Goal: Task Accomplishment & Management: Manage account settings

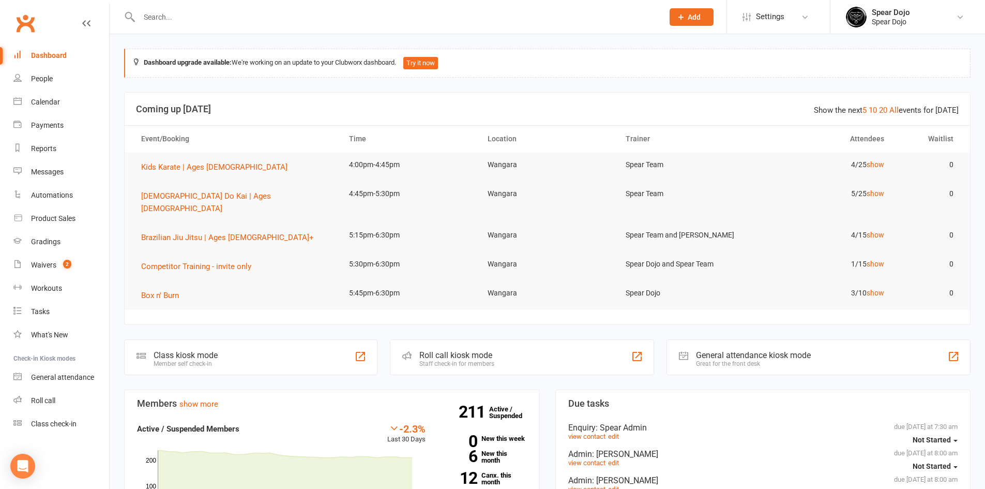
click at [234, 15] on input "text" at bounding box center [396, 17] width 520 height 14
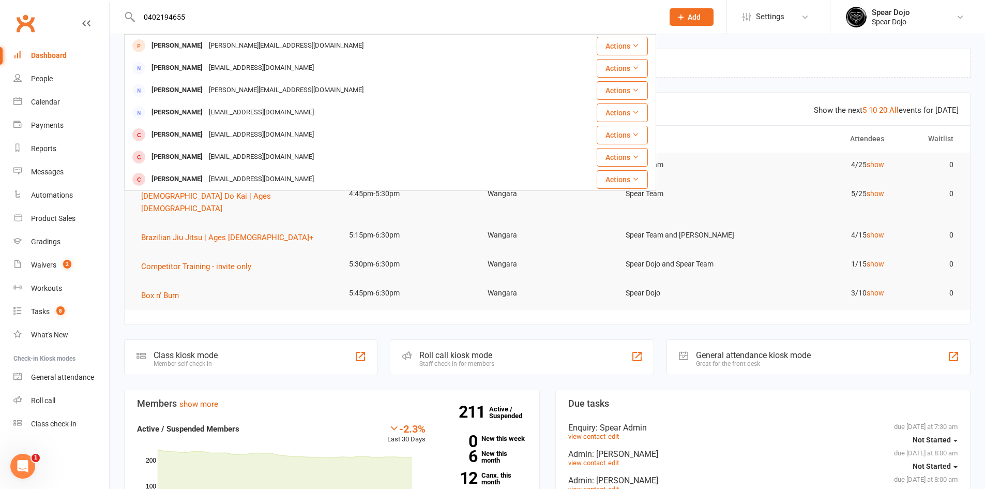
drag, startPoint x: 200, startPoint y: 12, endPoint x: 144, endPoint y: 12, distance: 55.3
click at [144, 12] on input "0402194655" at bounding box center [396, 17] width 520 height 14
paste input "[EMAIL_ADDRESS][DOMAIN_NAME]"
type input "[EMAIL_ADDRESS][DOMAIN_NAME]"
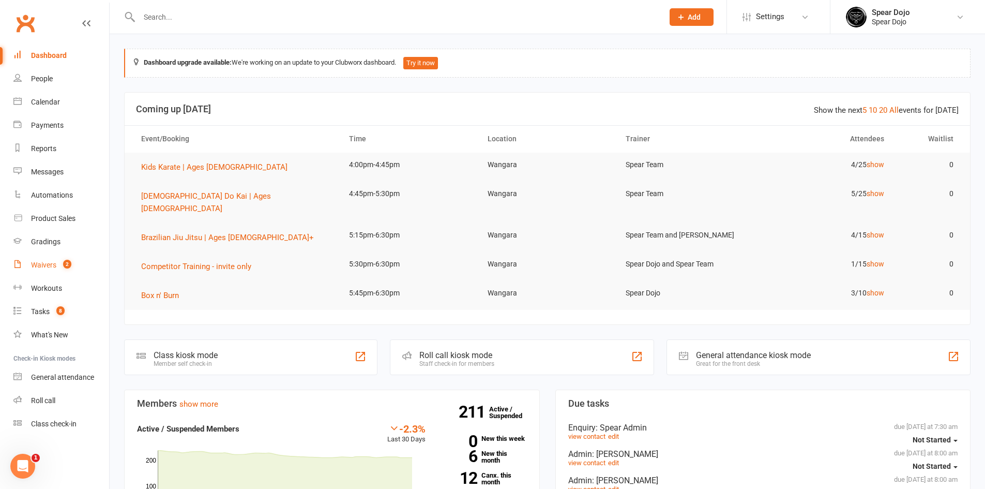
click at [53, 262] on div "Waivers" at bounding box center [43, 265] width 25 height 8
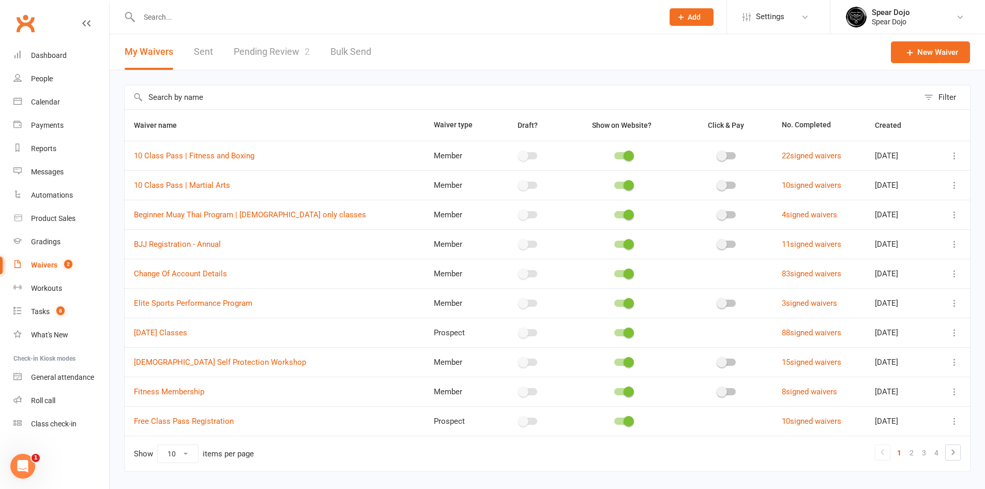
click at [261, 55] on link "Pending Review 2" at bounding box center [272, 52] width 76 height 36
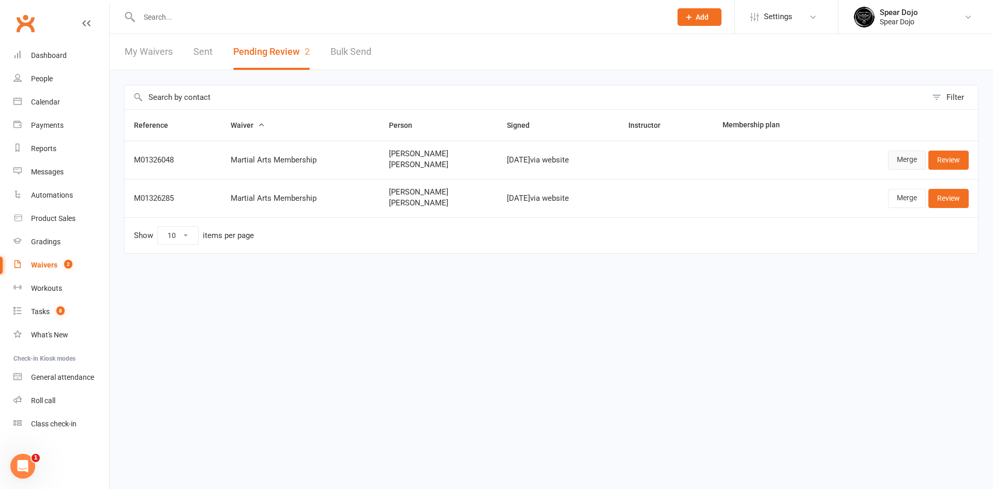
click at [902, 160] on link "Merge" at bounding box center [907, 159] width 38 height 19
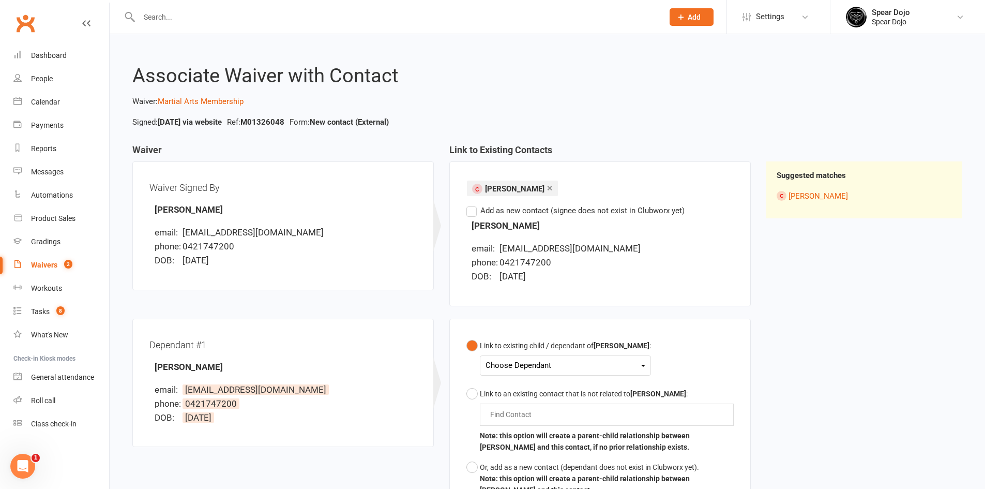
click at [529, 366] on div "Choose Dependant" at bounding box center [565, 365] width 160 height 14
click at [528, 396] on link "[PERSON_NAME]" at bounding box center [537, 389] width 102 height 22
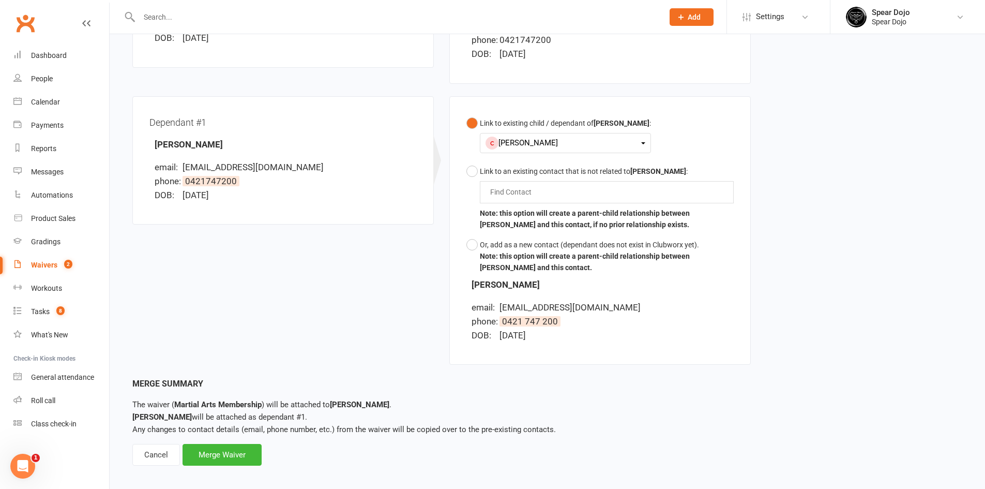
scroll to position [231, 0]
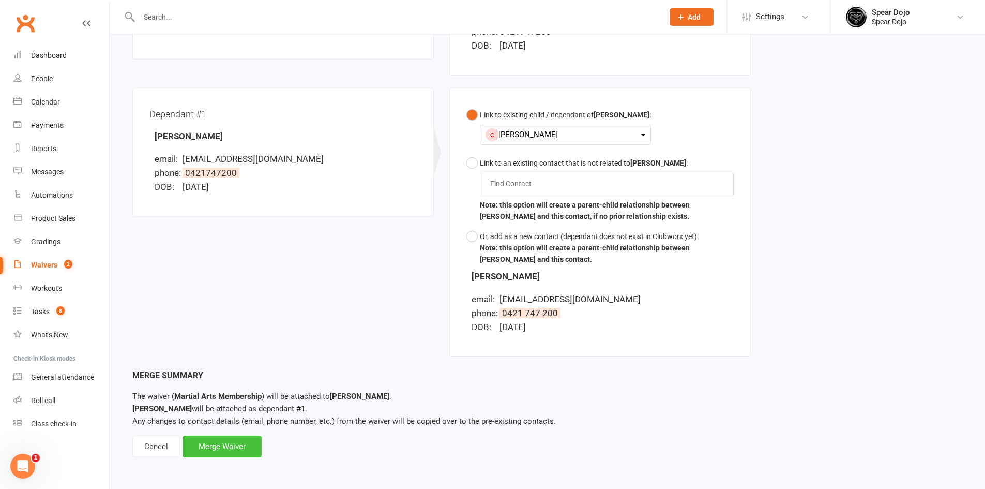
click at [233, 448] on div "Merge Waiver" at bounding box center [222, 446] width 79 height 22
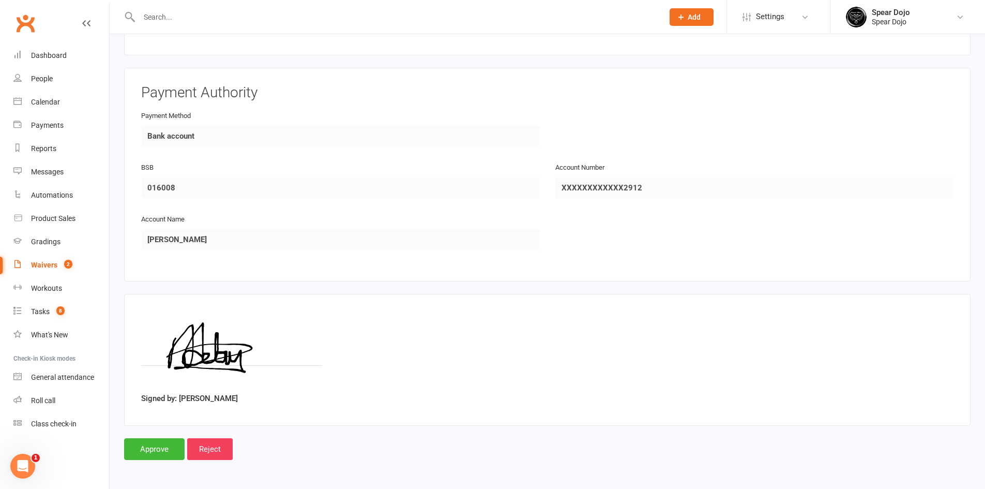
scroll to position [1337, 0]
click at [150, 450] on input "Approve" at bounding box center [154, 448] width 60 height 22
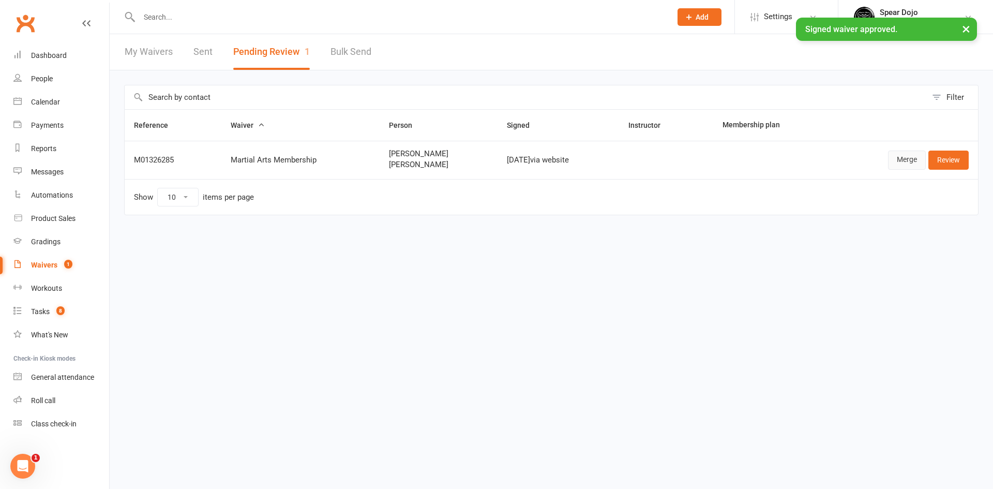
click at [907, 160] on link "Merge" at bounding box center [907, 159] width 38 height 19
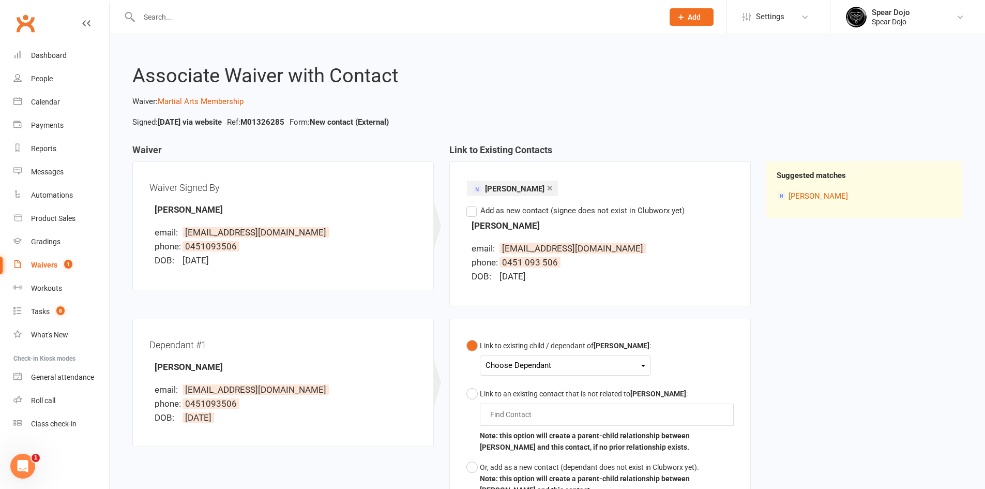
click at [537, 366] on div "Choose Dependant" at bounding box center [565, 365] width 160 height 14
click at [530, 385] on link "[PERSON_NAME]" at bounding box center [537, 389] width 102 height 22
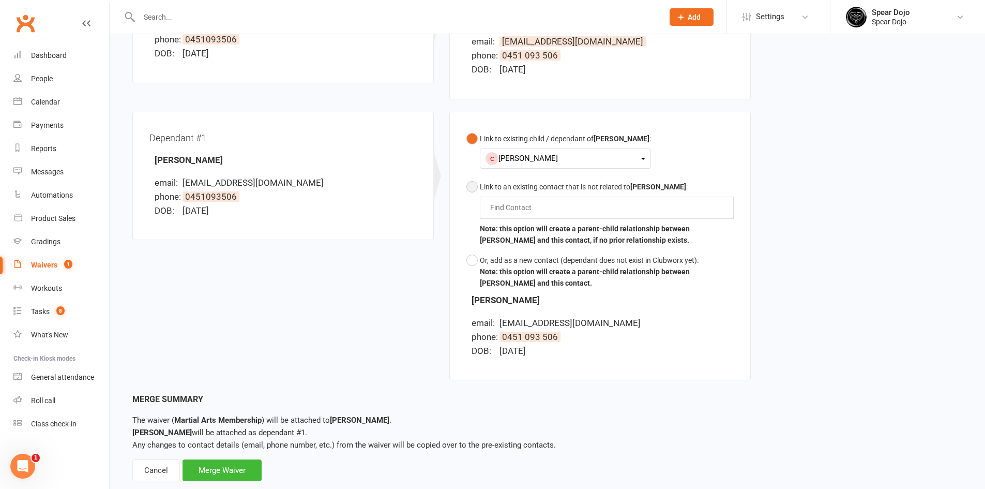
scroll to position [231, 0]
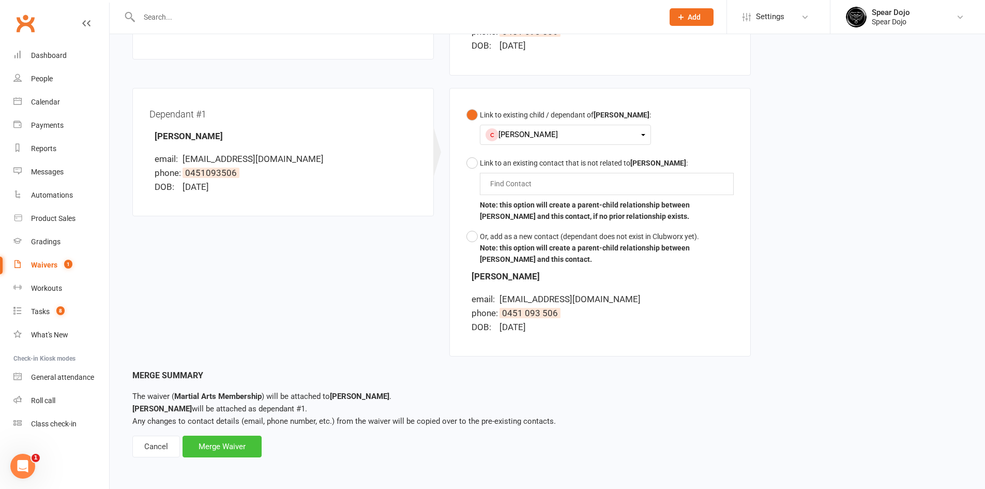
click at [214, 442] on div "Merge Waiver" at bounding box center [222, 446] width 79 height 22
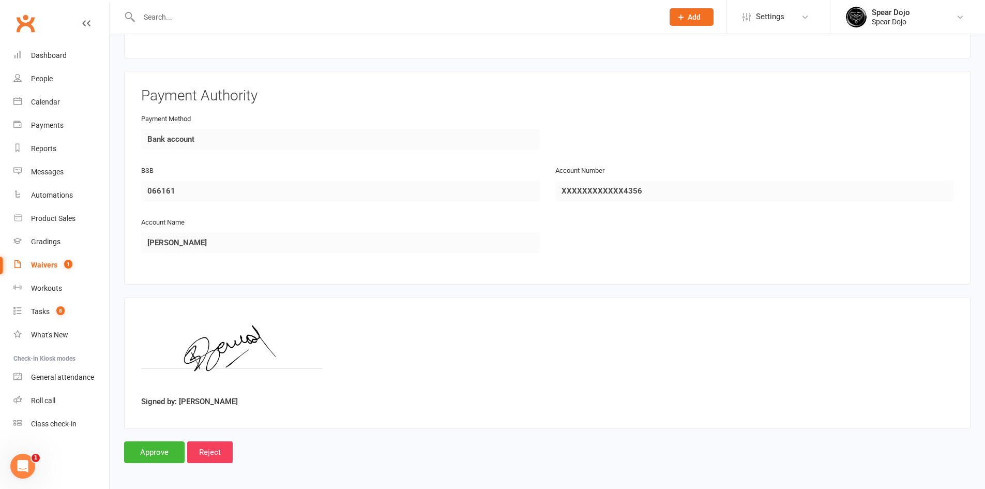
scroll to position [1337, 0]
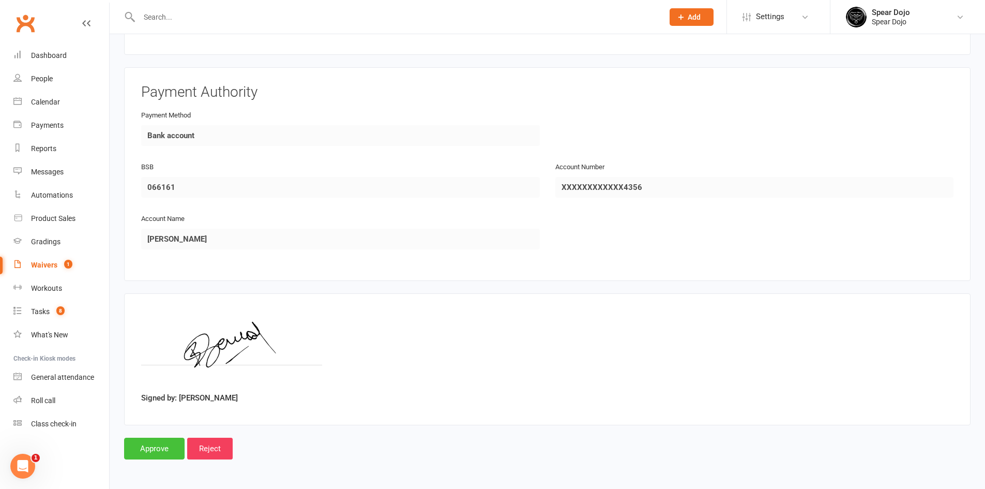
click at [149, 450] on input "Approve" at bounding box center [154, 448] width 60 height 22
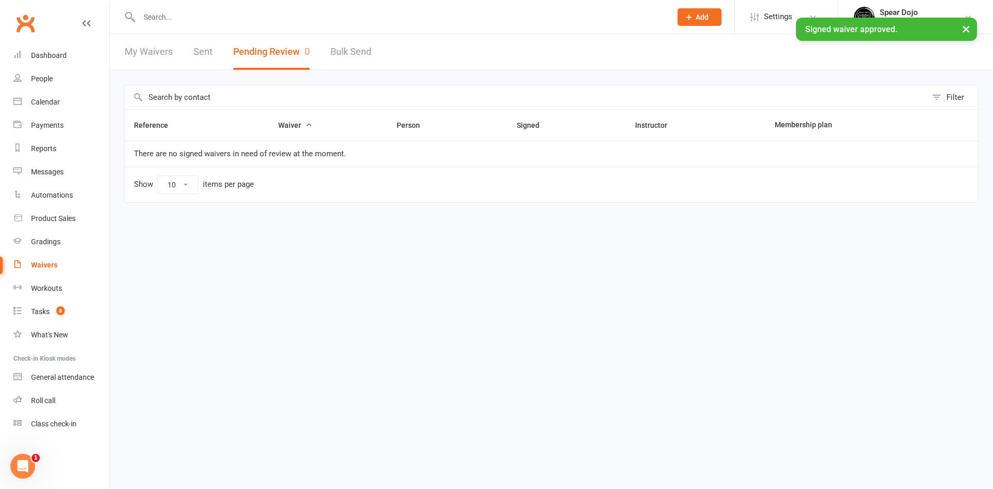
click at [192, 18] on div "× Signed waiver approved." at bounding box center [489, 18] width 979 height 0
click at [178, 17] on input "text" at bounding box center [400, 17] width 528 height 14
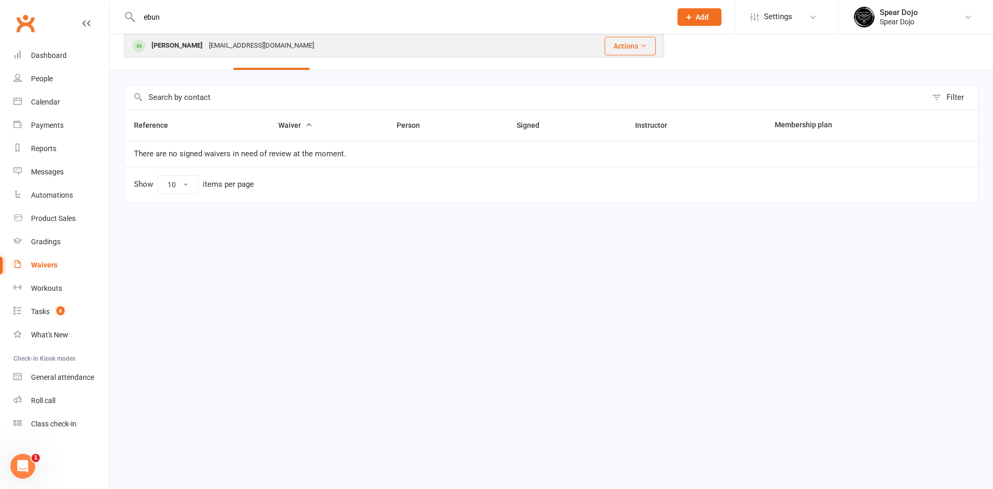
type input "ebun"
click at [182, 41] on div "[PERSON_NAME]" at bounding box center [176, 45] width 57 height 15
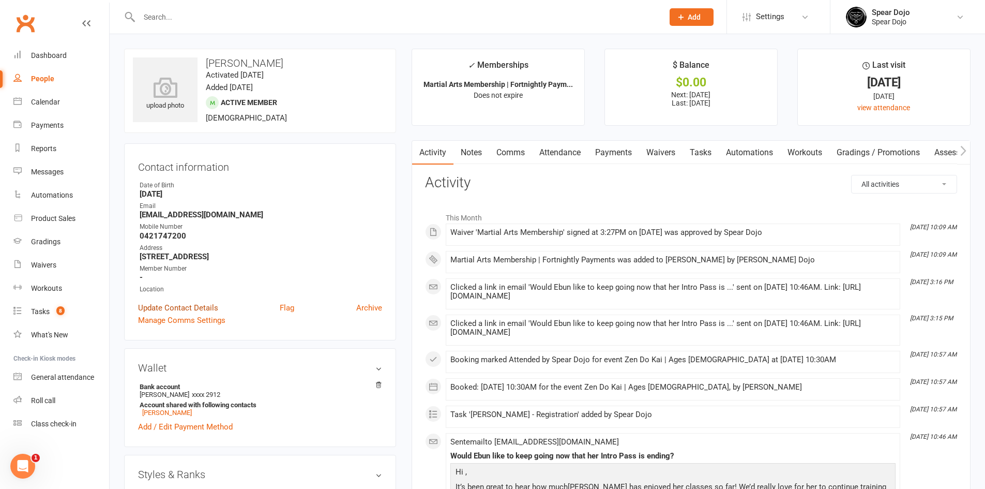
click at [192, 307] on link "Update Contact Details" at bounding box center [178, 307] width 80 height 12
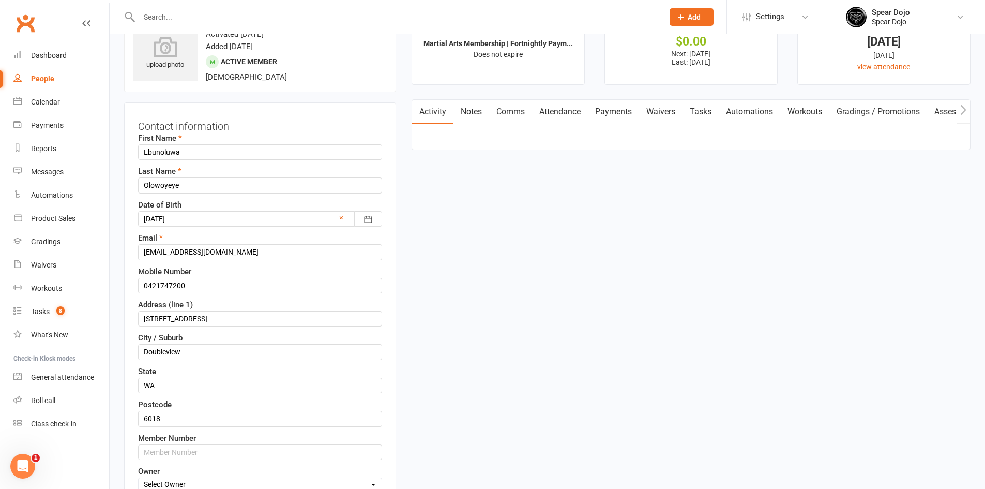
scroll to position [49, 0]
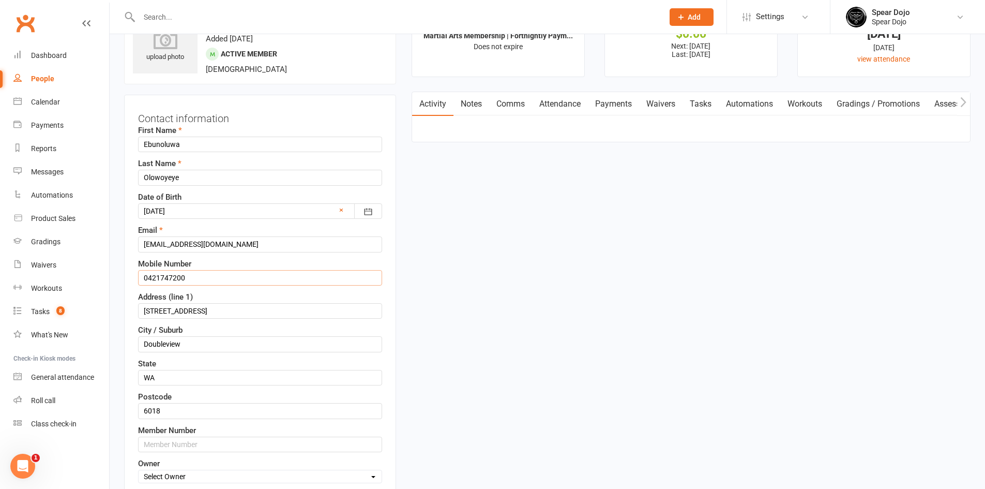
click at [160, 278] on input "0421747200" at bounding box center [260, 278] width 244 height 16
click at [175, 277] on input "0421 747200" at bounding box center [260, 278] width 244 height 16
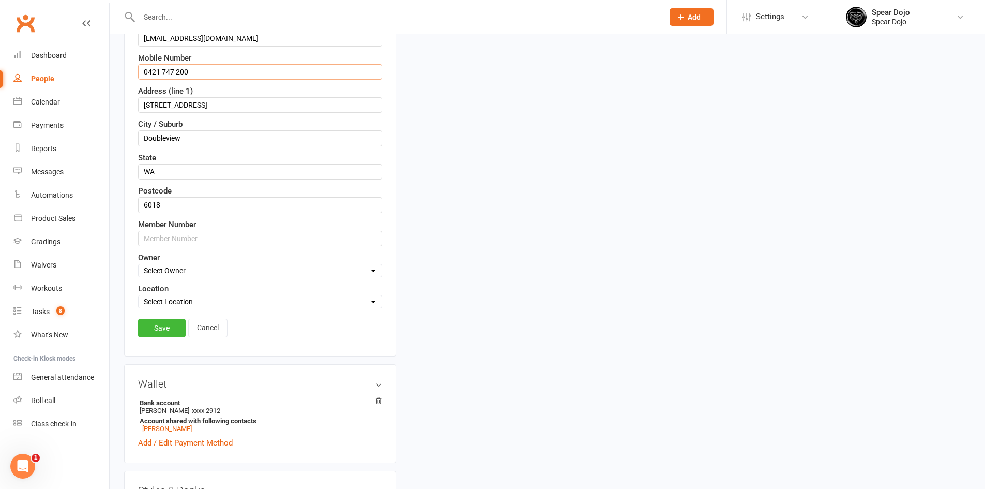
scroll to position [255, 0]
type input "0421 747 200"
click at [169, 330] on link "Save" at bounding box center [162, 326] width 48 height 19
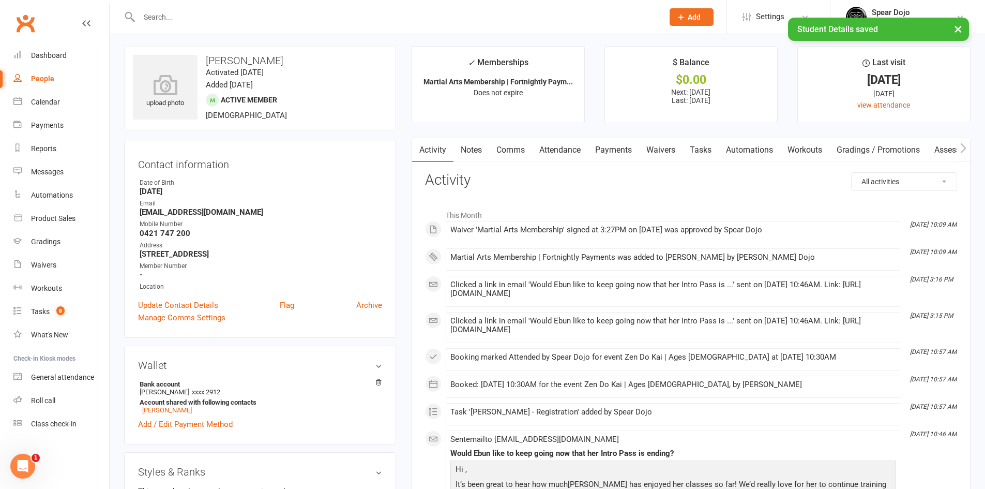
scroll to position [0, 0]
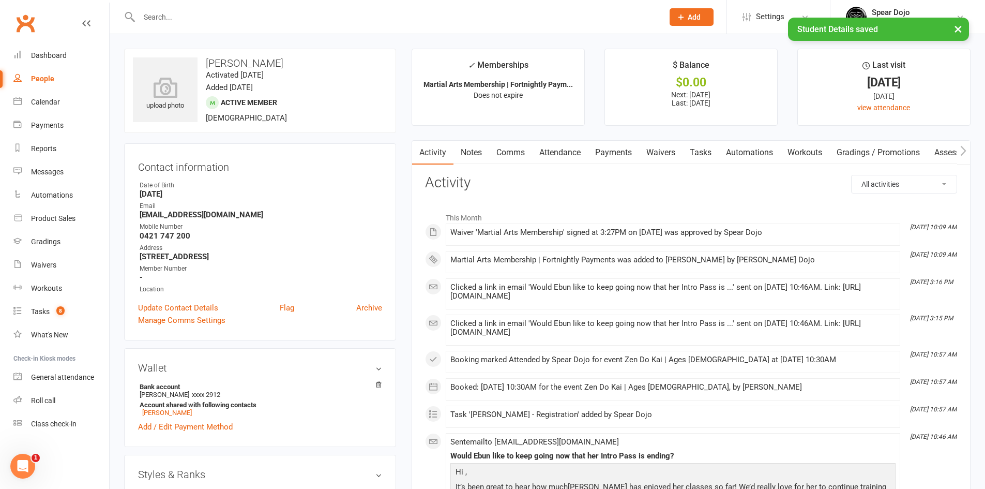
click at [710, 150] on link "Tasks" at bounding box center [700, 153] width 36 height 24
select select "incomplete"
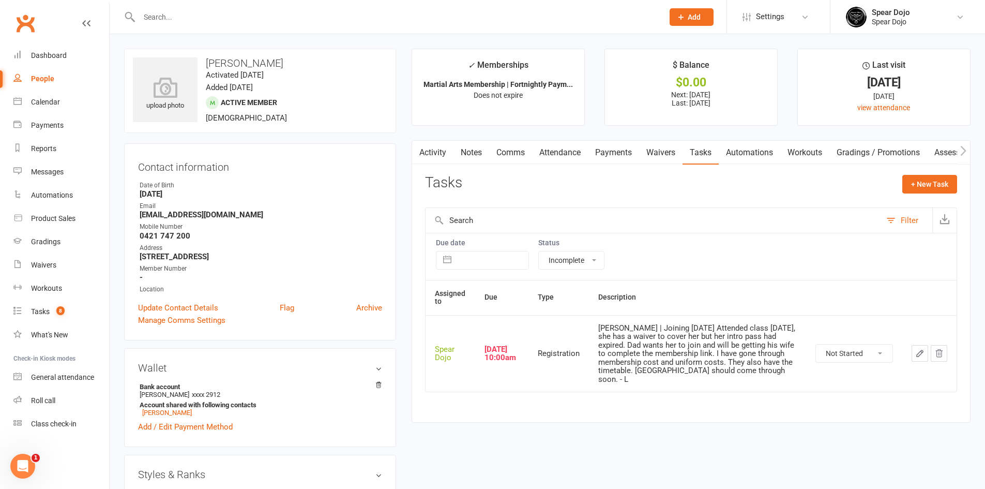
click at [667, 148] on link "Waivers" at bounding box center [660, 153] width 43 height 24
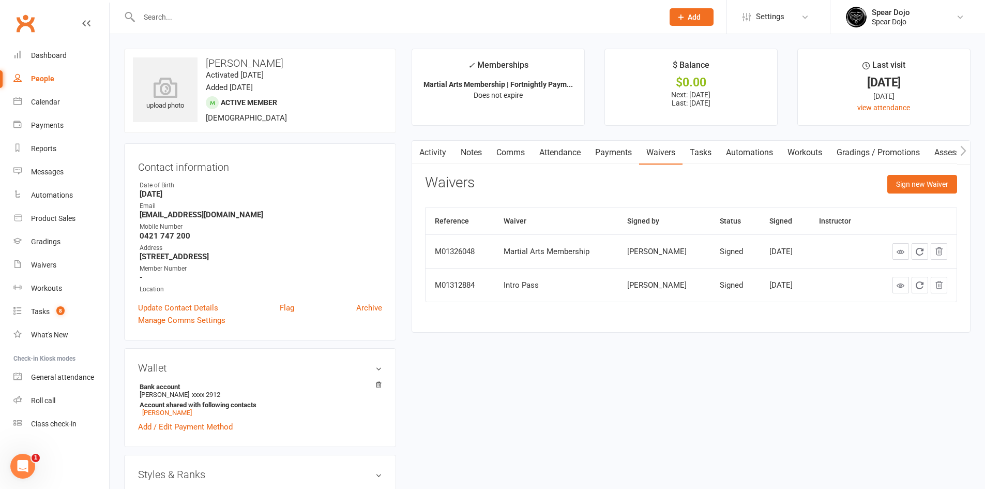
click at [697, 150] on link "Tasks" at bounding box center [700, 153] width 36 height 24
select select "incomplete"
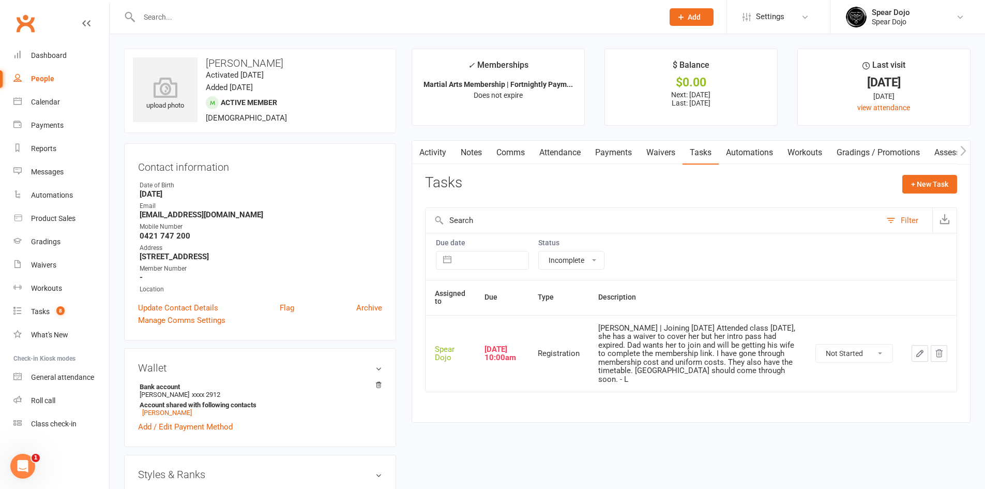
click at [556, 157] on link "Attendance" at bounding box center [560, 153] width 56 height 24
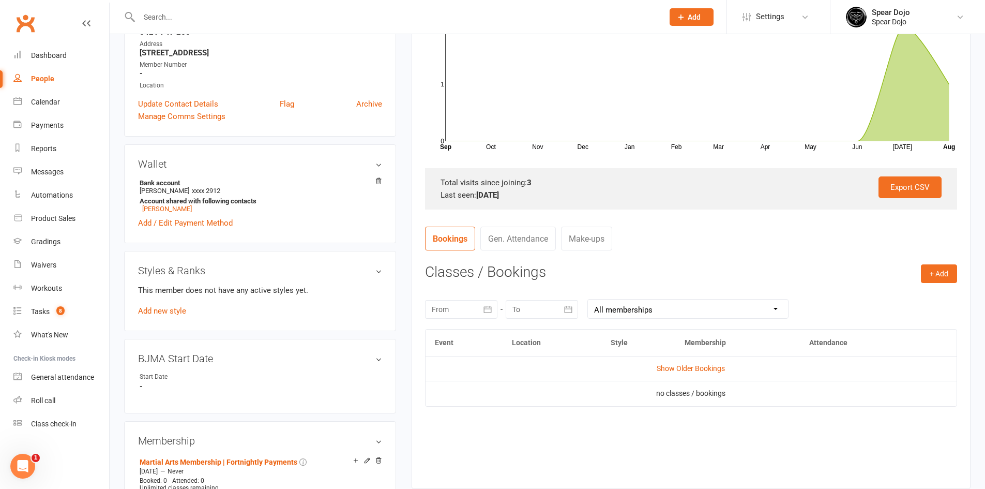
scroll to position [207, 0]
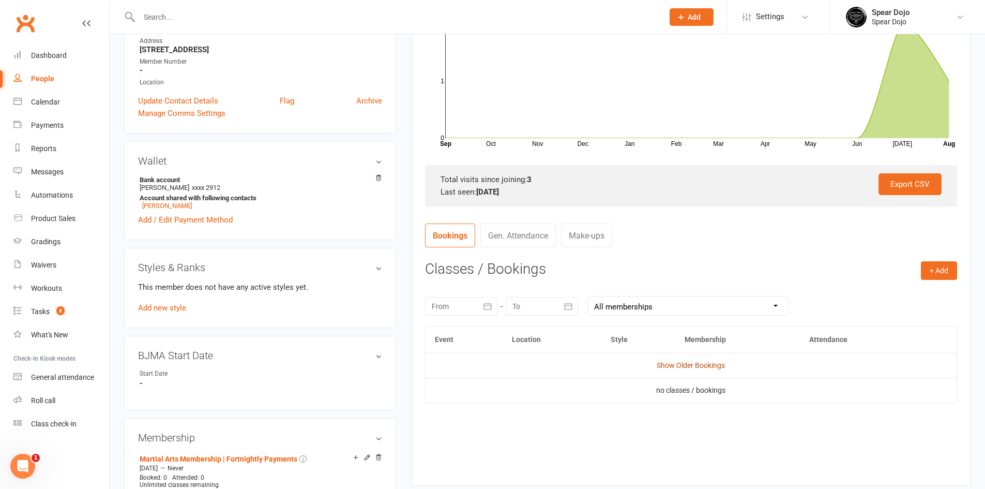
click at [686, 368] on link "Show Older Bookings" at bounding box center [691, 365] width 68 height 8
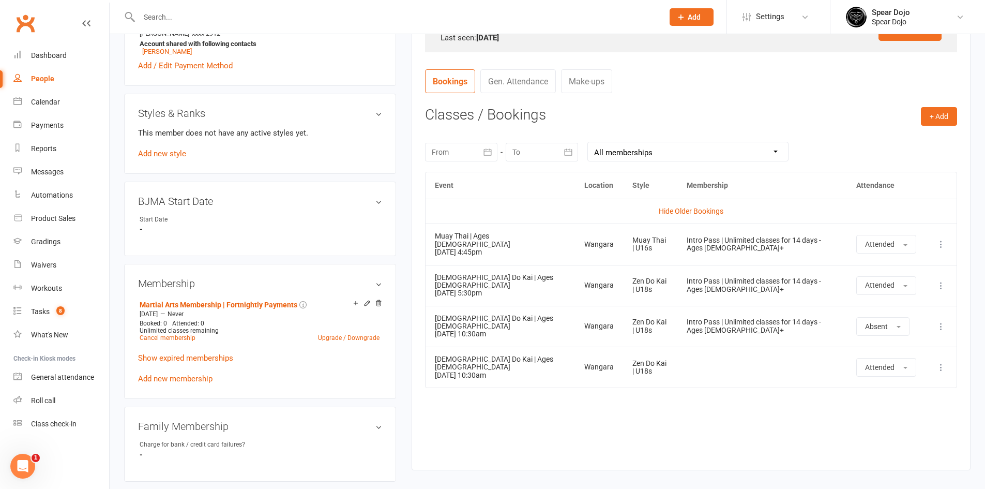
scroll to position [362, 0]
click at [361, 199] on link "edit" at bounding box center [363, 199] width 12 height 9
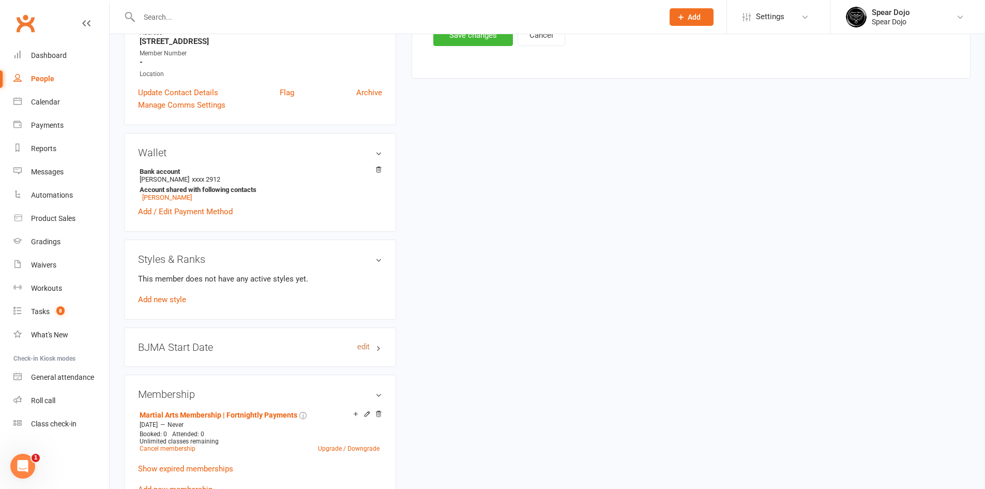
scroll to position [88, 0]
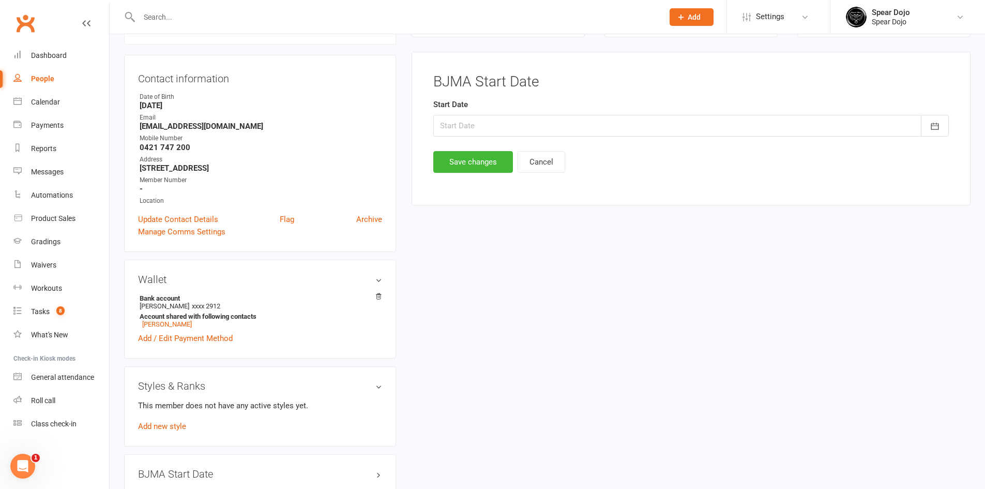
click at [482, 125] on div at bounding box center [690, 126] width 515 height 22
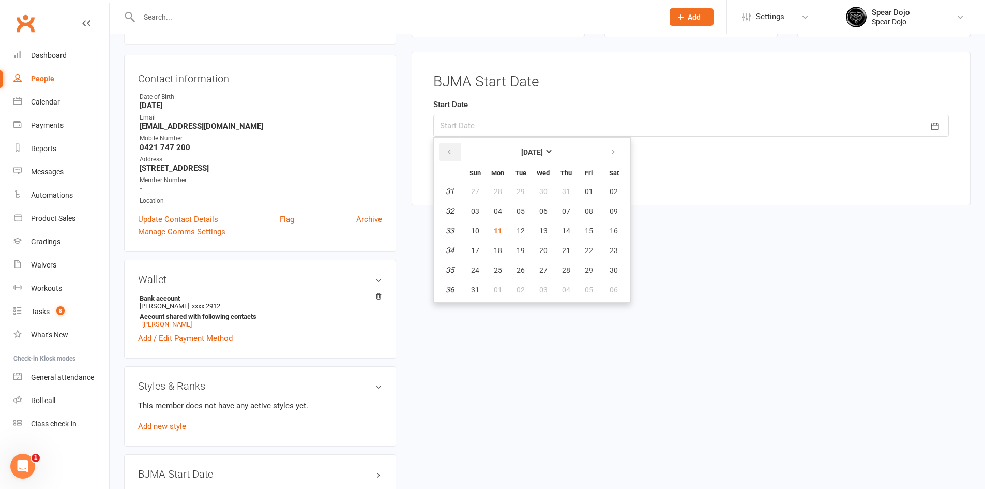
click at [449, 153] on icon "button" at bounding box center [449, 152] width 7 height 8
click at [526, 252] on button "22" at bounding box center [521, 250] width 22 height 19
type input "[DATE]"
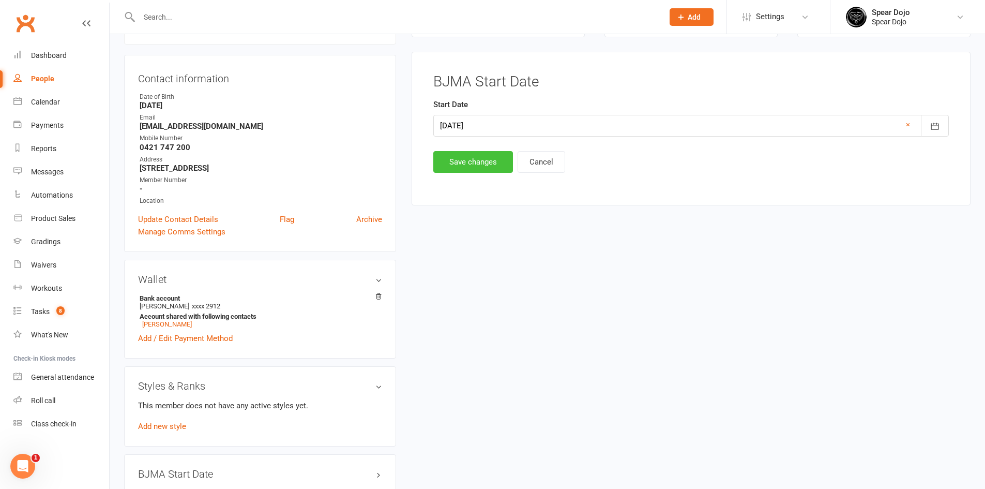
click at [488, 168] on button "Save changes" at bounding box center [473, 162] width 80 height 22
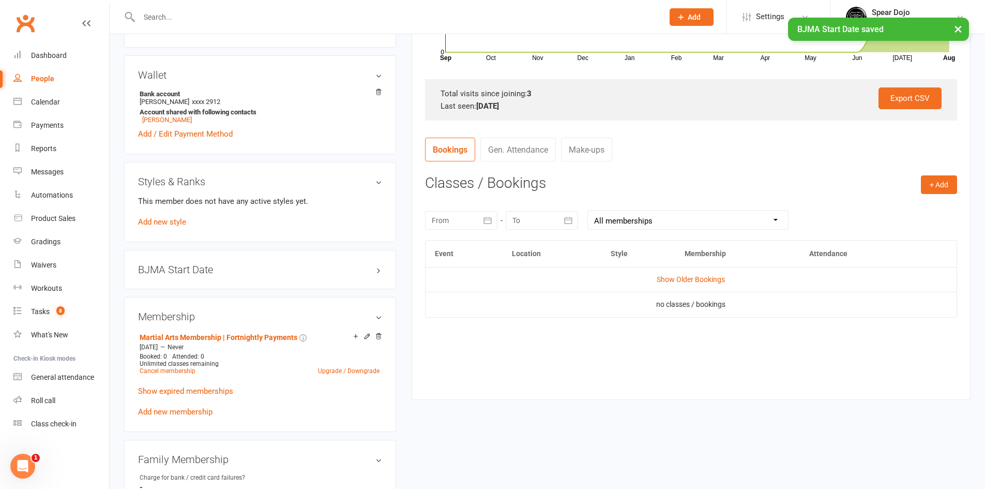
scroll to position [295, 0]
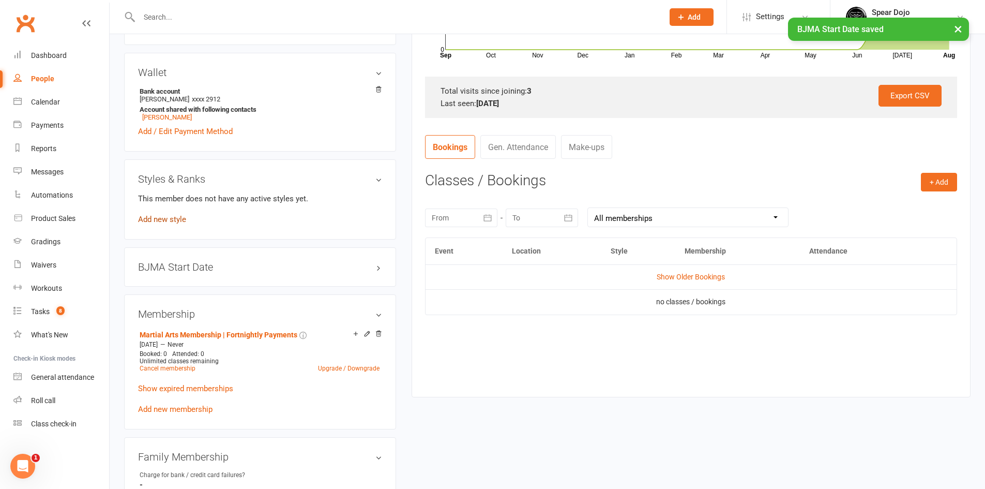
click at [167, 218] on link "Add new style" at bounding box center [162, 219] width 48 height 9
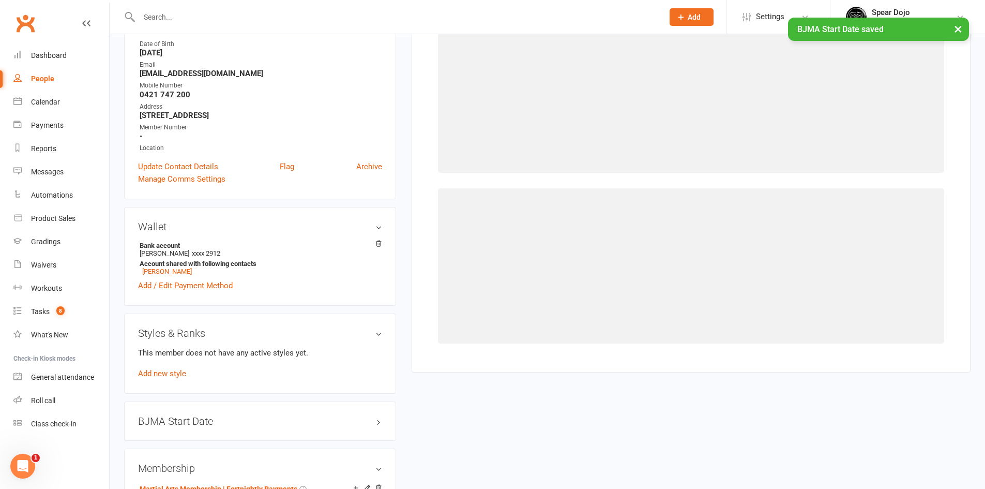
scroll to position [88, 0]
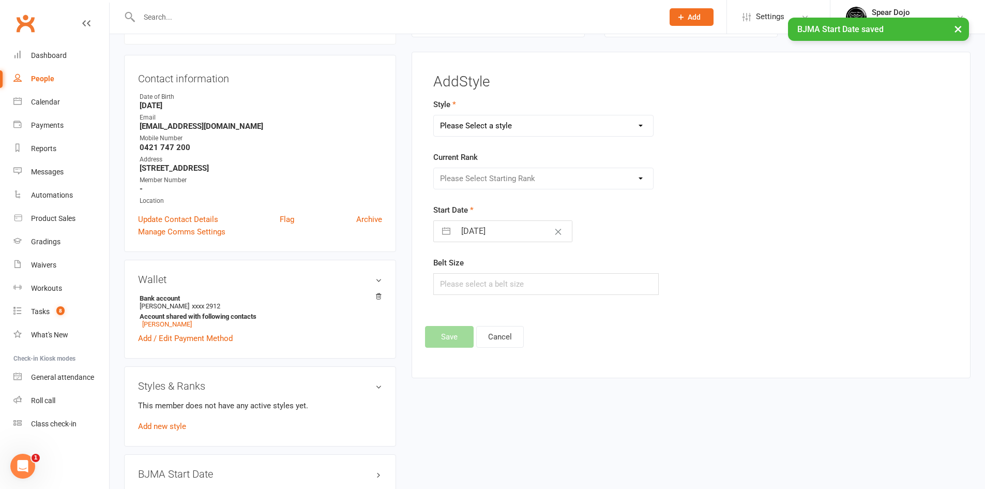
click at [521, 124] on select "Please Select a style Brazilian Jiu Jitsu Fitness Classes Kids Karate | Dragons…" at bounding box center [544, 125] width 220 height 21
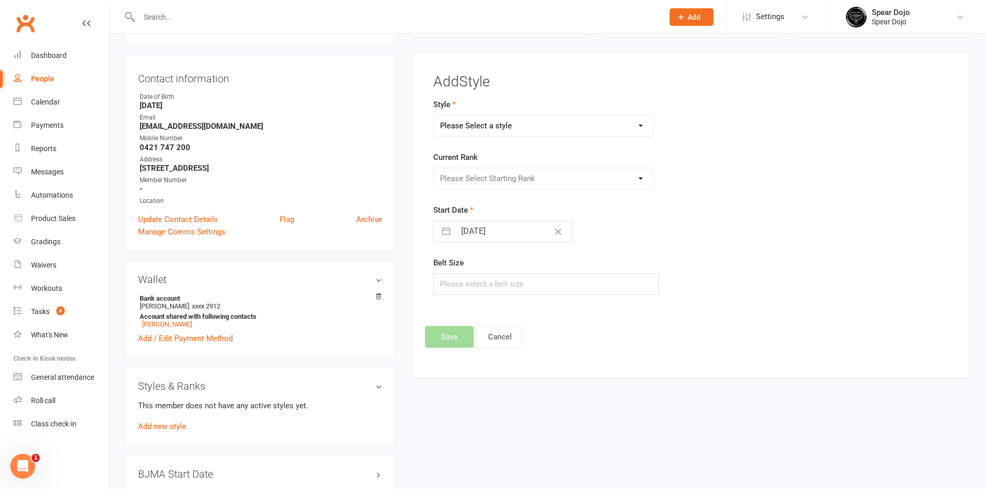
select select "1952"
click at [434, 115] on select "Please Select a style Brazilian Jiu Jitsu Fitness Classes Kids Karate | Dragons…" at bounding box center [544, 125] width 220 height 21
click at [538, 178] on select "Please Select Starting Rank White Yellow Yellow Tip Orange Orange Tip Blue Blue…" at bounding box center [544, 178] width 220 height 21
select select "19063"
click at [434, 168] on select "Please Select Starting Rank White Yellow Yellow Tip Orange Orange Tip Blue Blue…" at bounding box center [544, 178] width 220 height 21
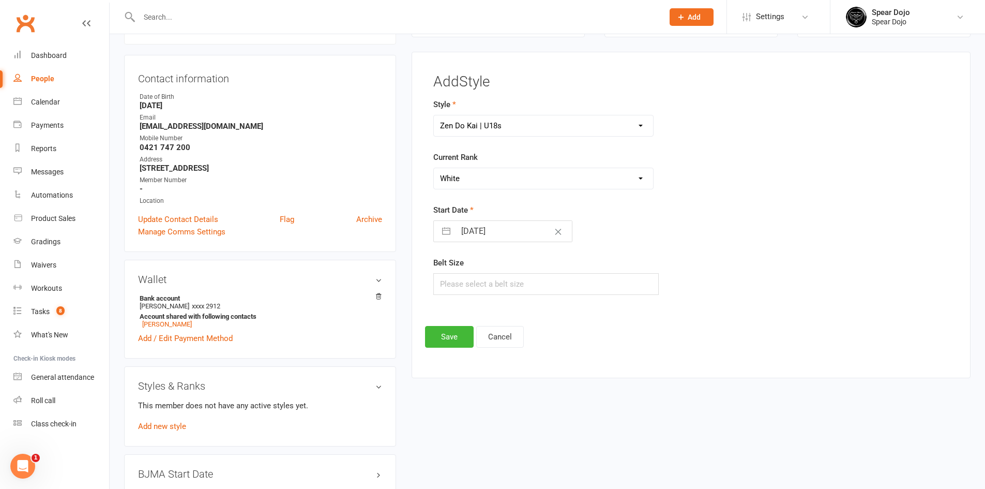
click at [476, 229] on input "[DATE]" at bounding box center [513, 231] width 116 height 21
select select "6"
select select "2025"
select select "7"
select select "2025"
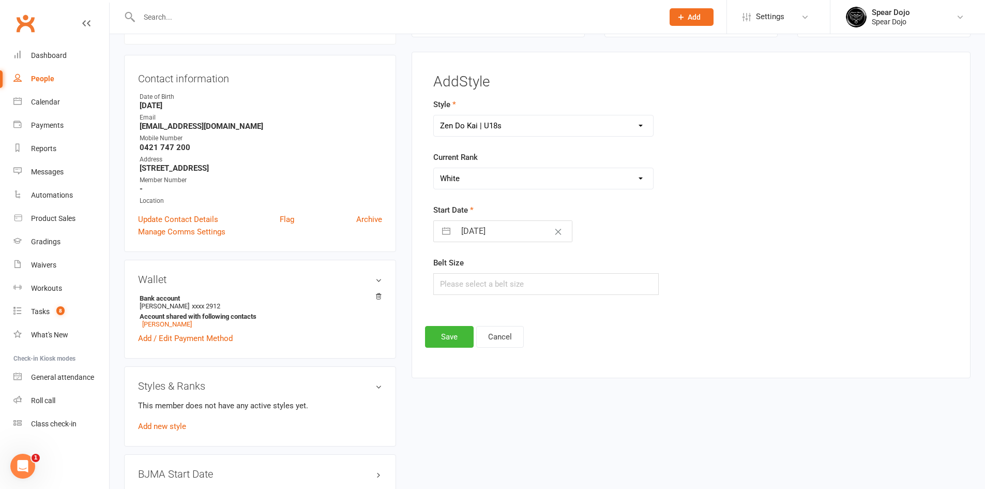
select select "8"
select select "2025"
click at [450, 273] on icon "Move backward to switch to the previous month." at bounding box center [455, 272] width 10 height 10
select select "5"
select select "2025"
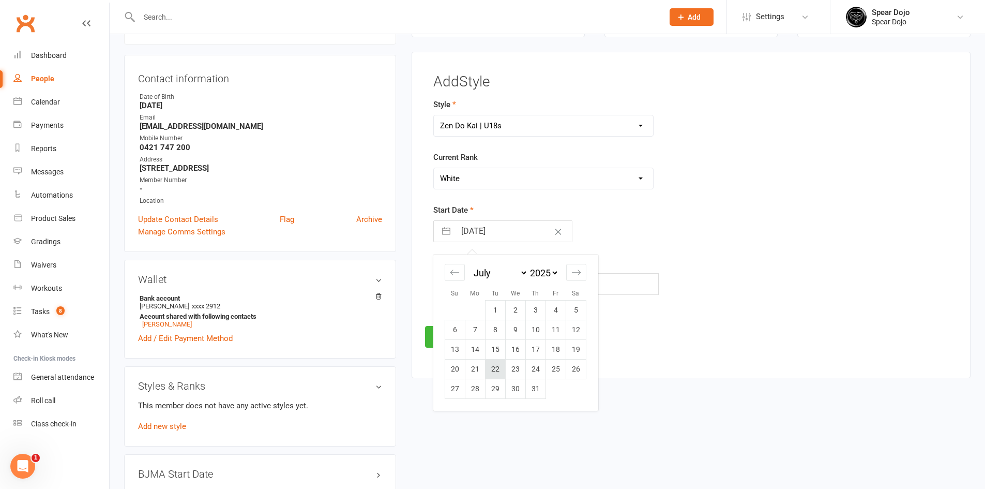
click at [496, 371] on td "22" at bounding box center [495, 369] width 20 height 20
type input "[DATE]"
click at [436, 335] on button "Save" at bounding box center [449, 337] width 49 height 22
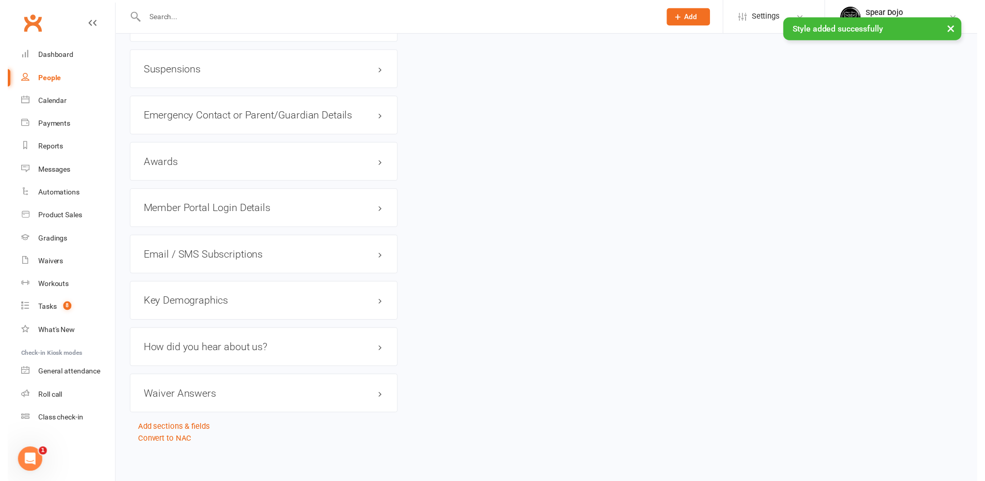
scroll to position [884, 0]
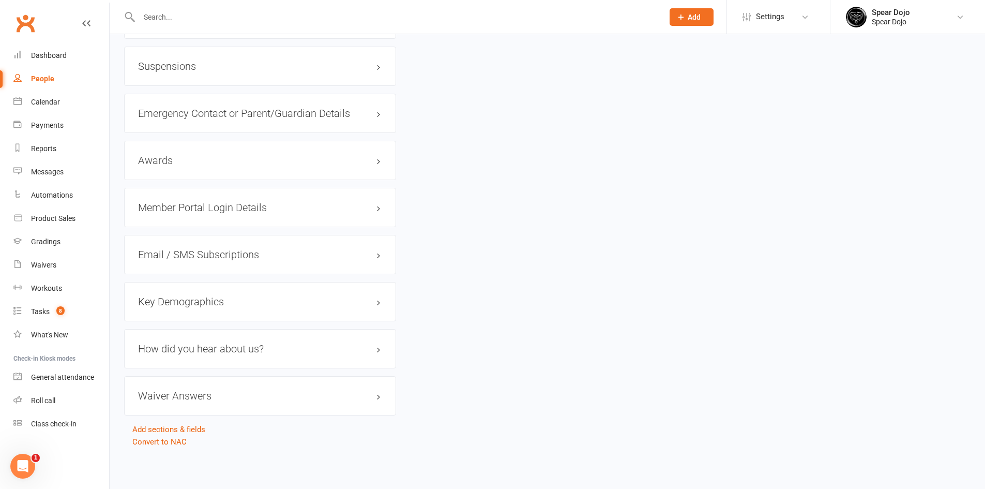
click at [287, 205] on h3 "Member Portal Login Details" at bounding box center [260, 207] width 244 height 11
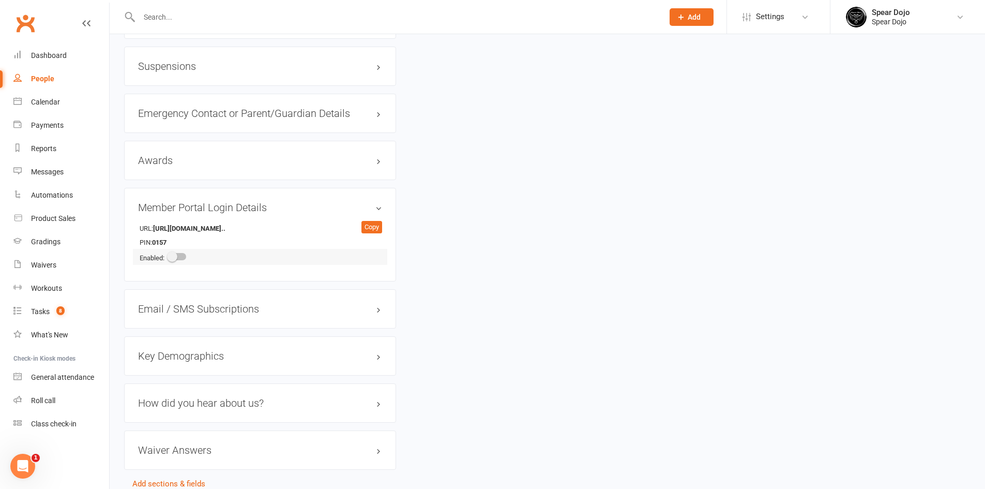
click at [177, 256] on span at bounding box center [172, 256] width 10 height 10
click at [169, 255] on input "checkbox" at bounding box center [169, 255] width 0 height 0
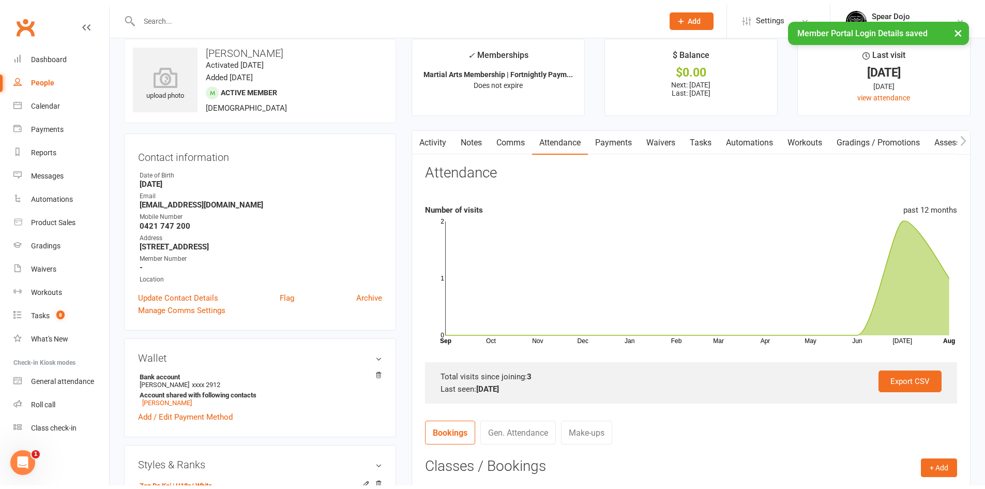
scroll to position [5, 0]
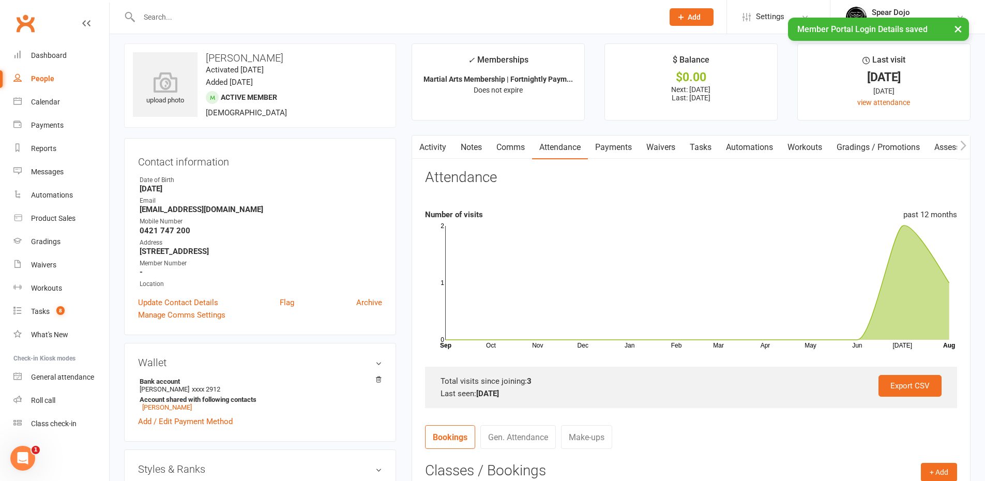
click at [508, 148] on link "Comms" at bounding box center [510, 147] width 43 height 24
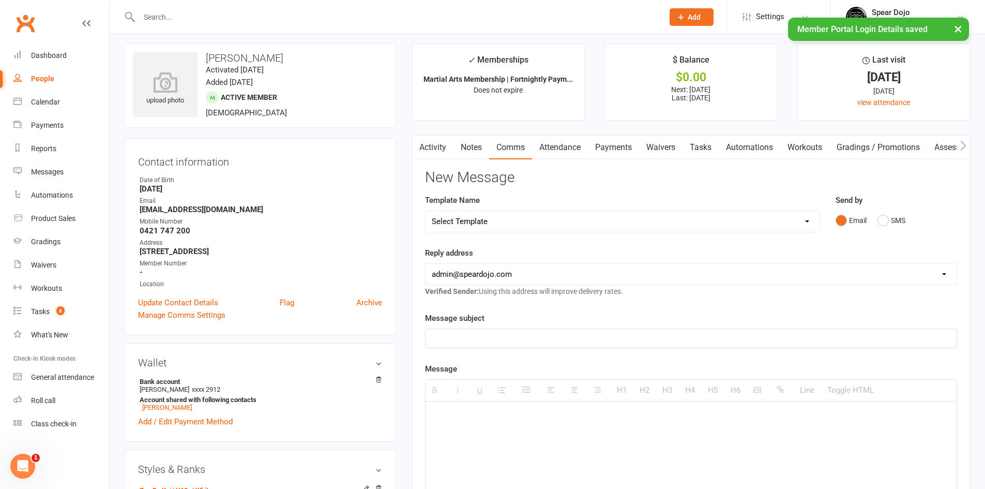
click at [468, 227] on select "Select Template [Email] Registration - Full Membership - Adult Student (Intro P…" at bounding box center [622, 221] width 394 height 21
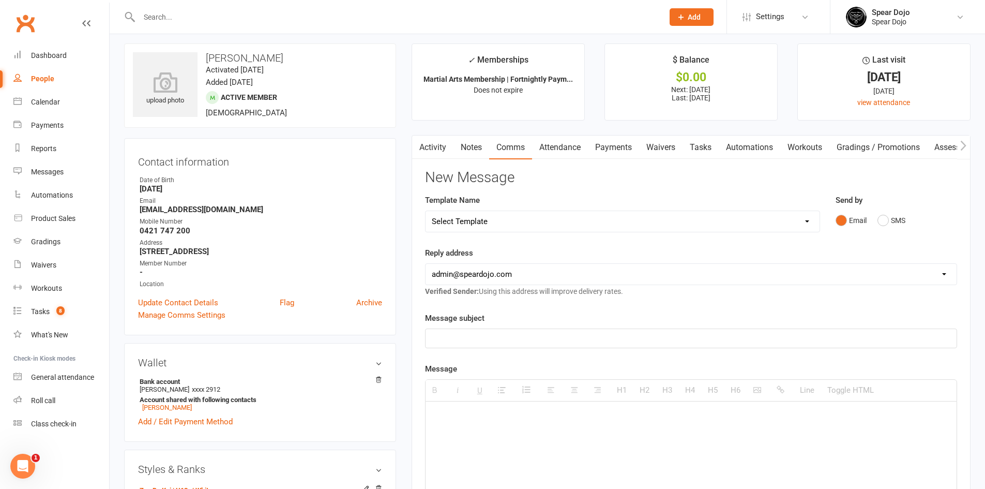
select select "12"
click at [425, 211] on select "Select Template [Email] Registration - Full Membership - Adult Student (Intro P…" at bounding box center [622, 221] width 394 height 21
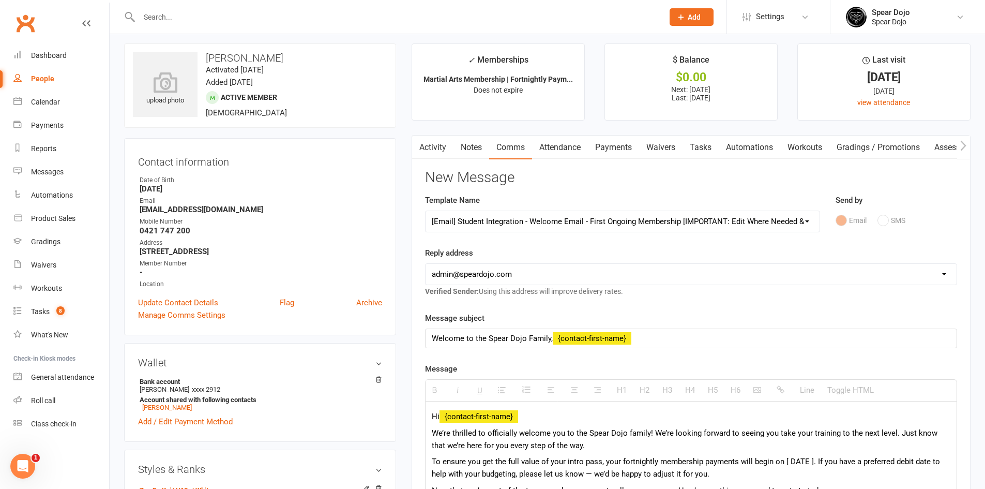
scroll to position [212, 0]
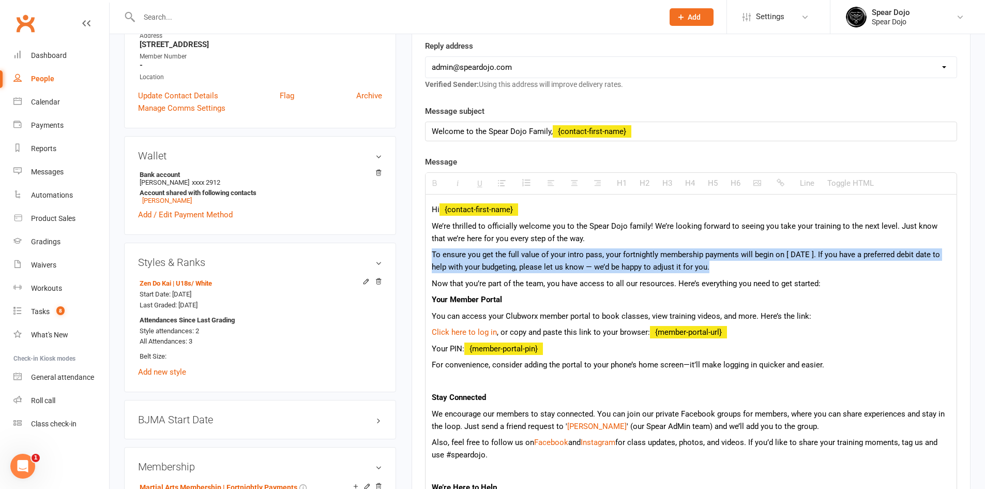
drag, startPoint x: 719, startPoint y: 269, endPoint x: 425, endPoint y: 257, distance: 293.9
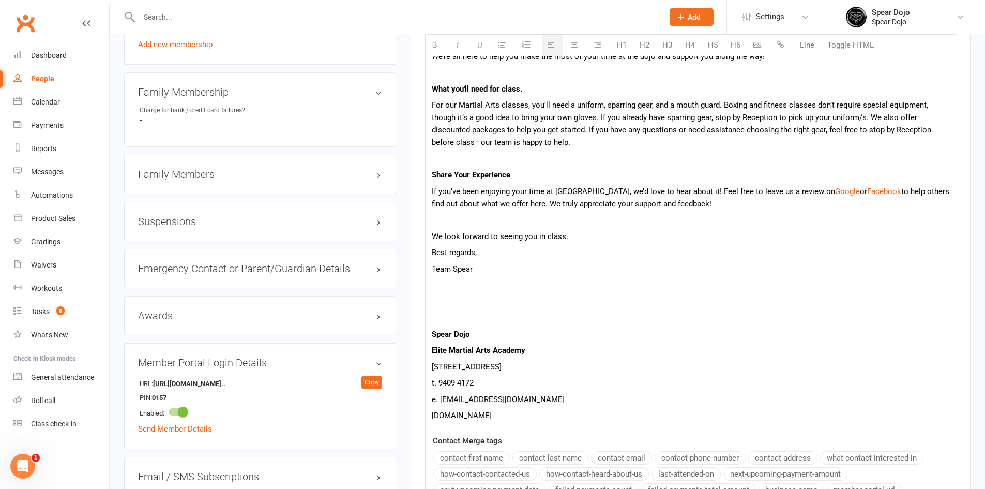
scroll to position [936, 0]
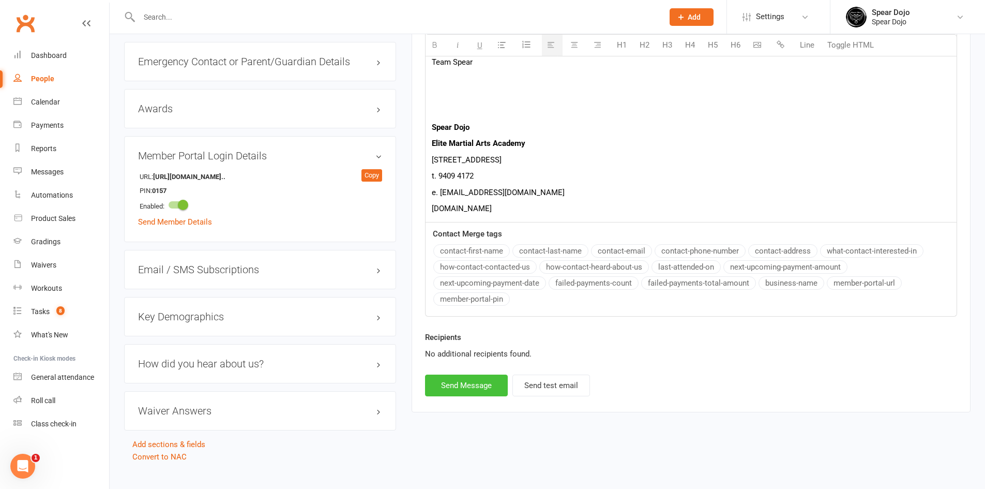
click at [489, 384] on button "Send Message" at bounding box center [466, 385] width 83 height 22
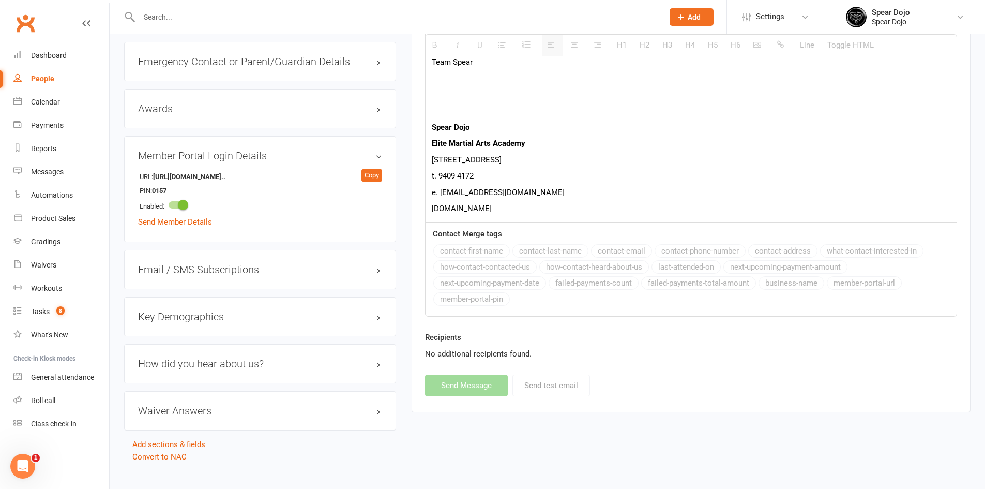
select select
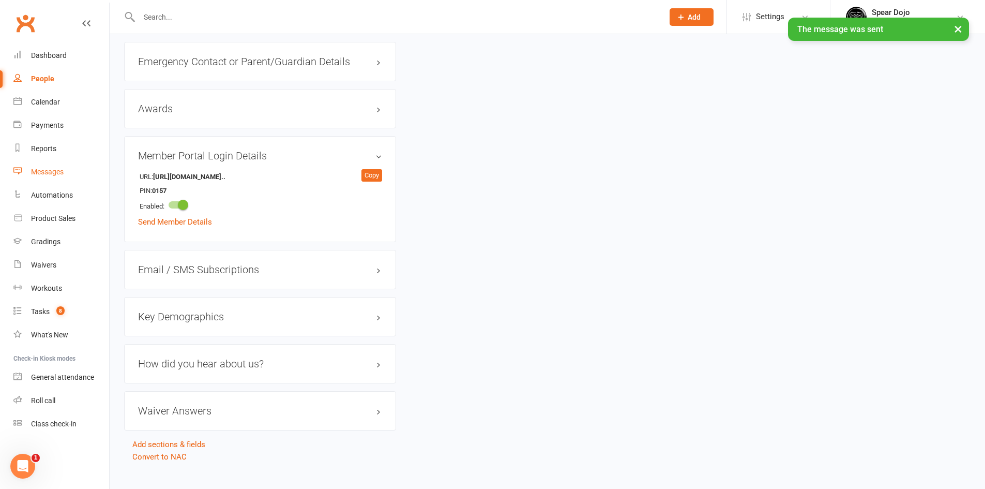
click at [51, 171] on div "Messages" at bounding box center [47, 172] width 33 height 8
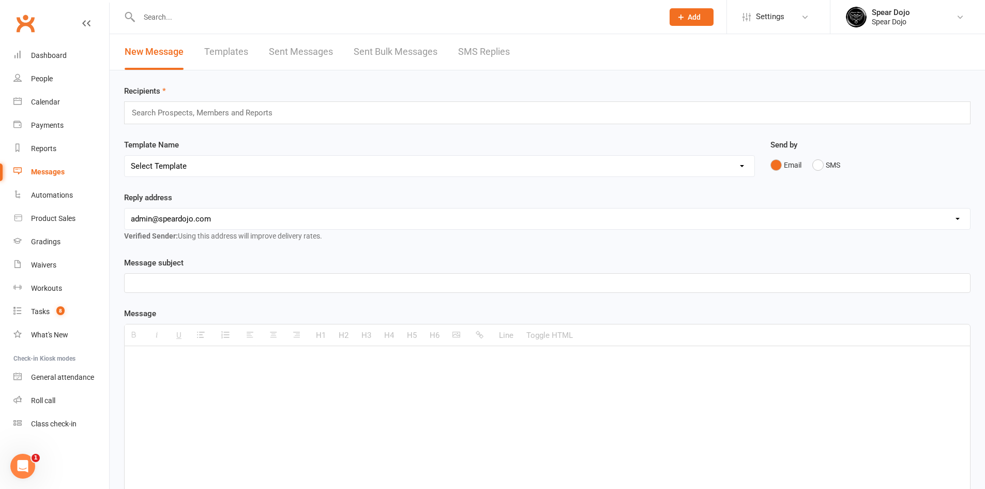
click at [240, 57] on link "Templates" at bounding box center [226, 52] width 44 height 36
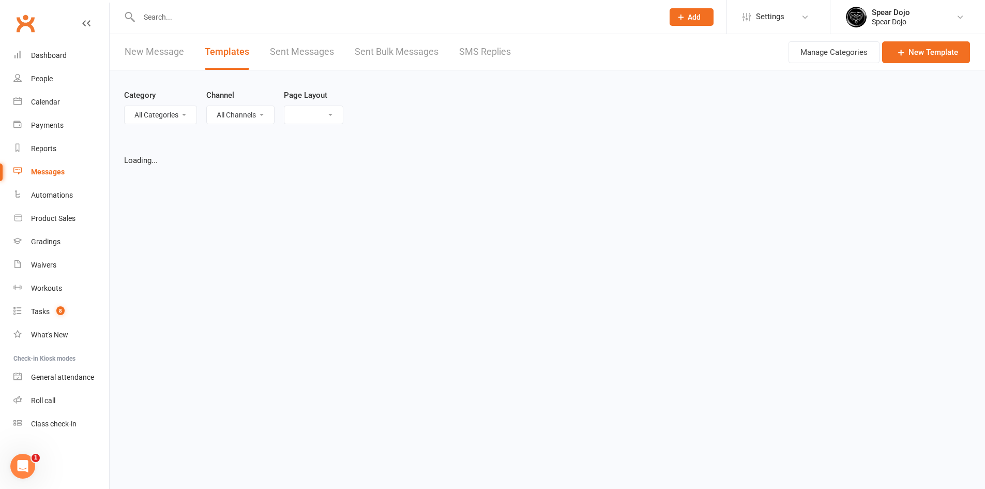
select select "list"
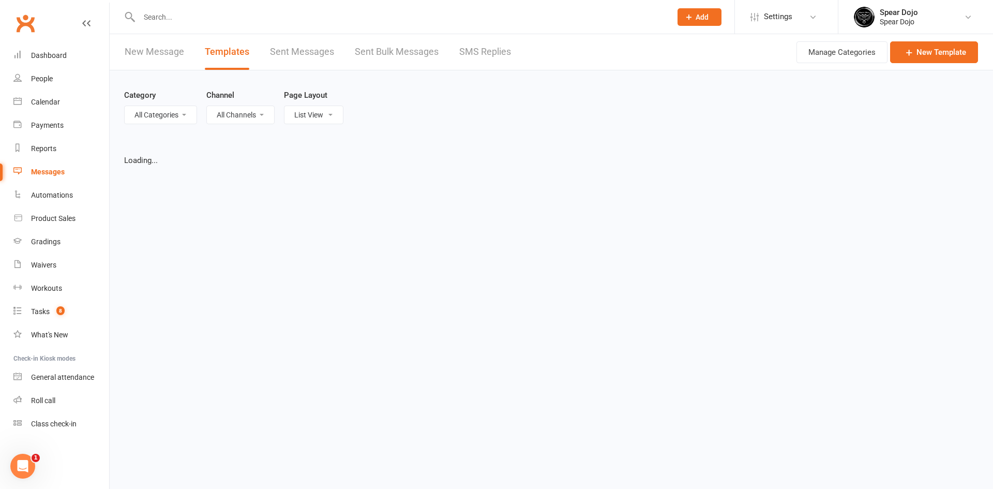
select select "50"
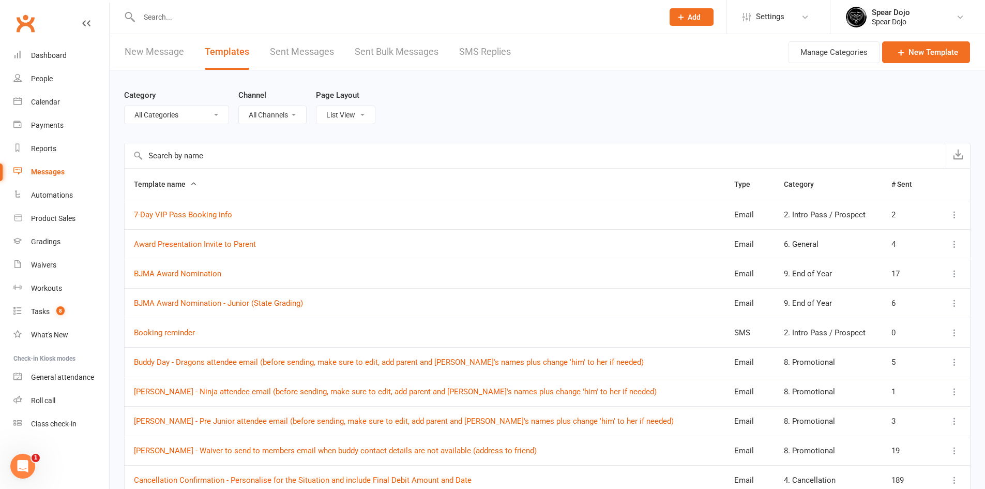
click at [193, 157] on input "text" at bounding box center [535, 155] width 821 height 25
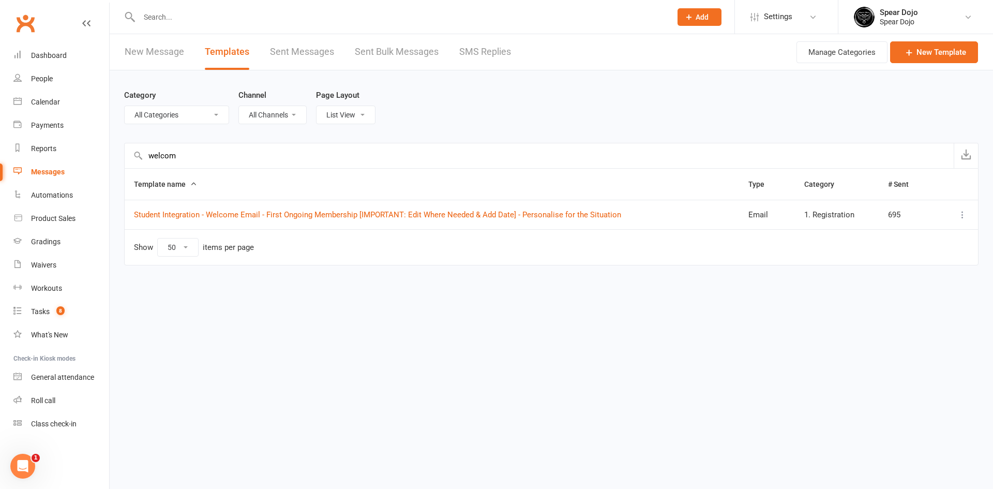
type input "welcom"
click at [966, 214] on icon at bounding box center [962, 214] width 10 height 10
click at [897, 258] on link "Edit" at bounding box center [916, 255] width 102 height 21
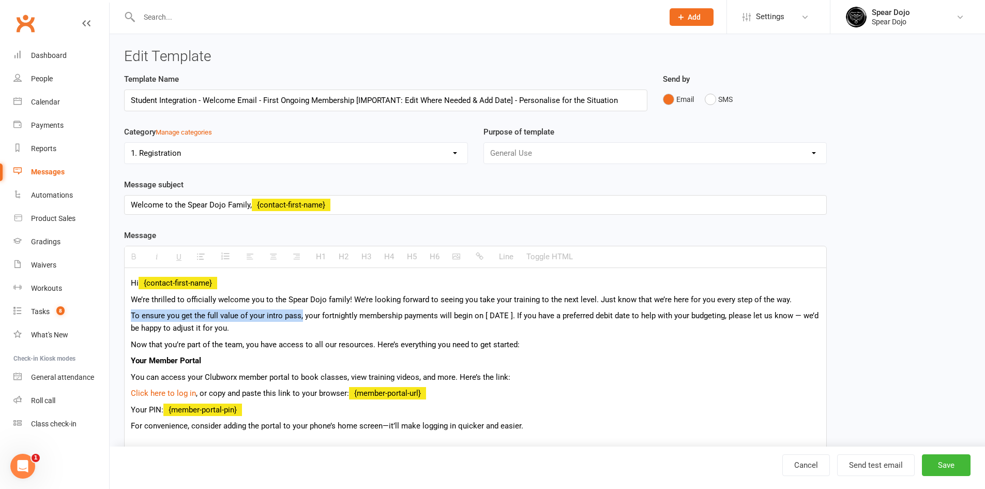
drag, startPoint x: 301, startPoint y: 315, endPoint x: 128, endPoint y: 312, distance: 173.7
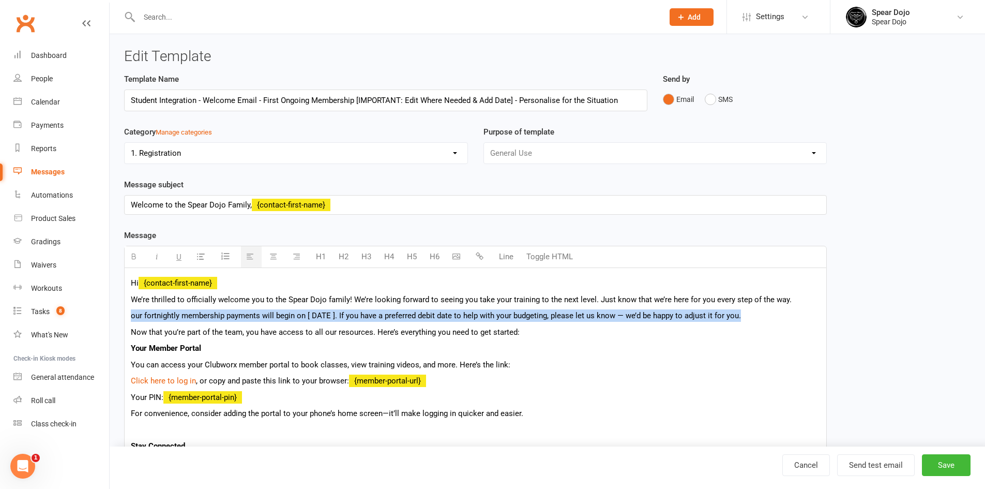
drag, startPoint x: 754, startPoint y: 317, endPoint x: 120, endPoint y: 307, distance: 633.9
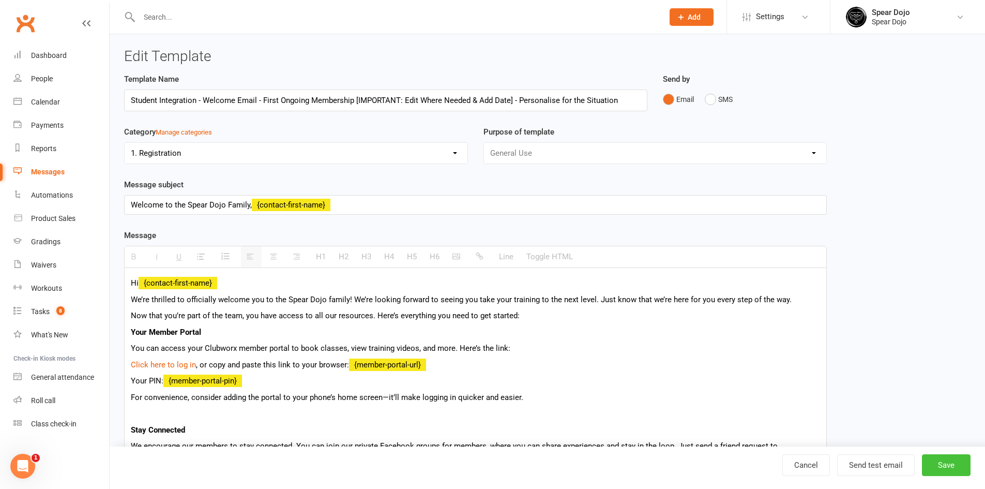
click at [937, 464] on button "Save" at bounding box center [946, 465] width 49 height 22
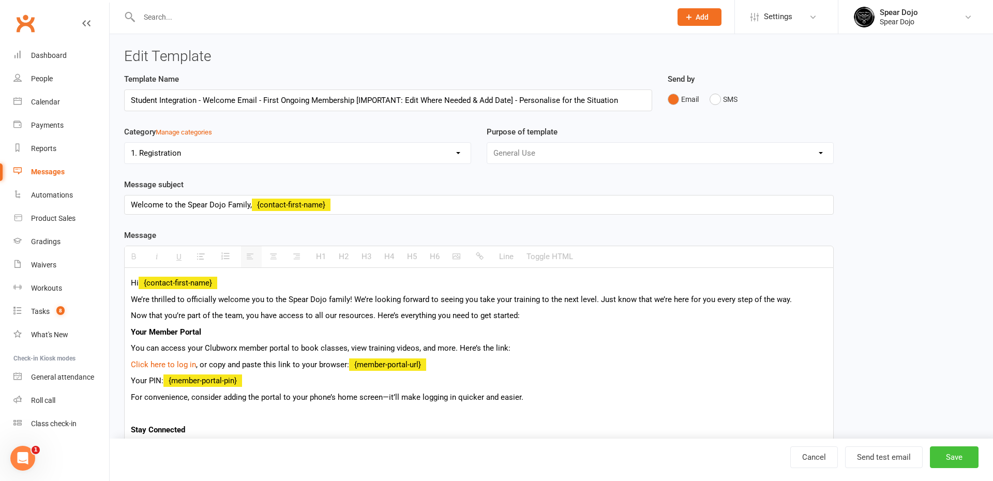
select select "50"
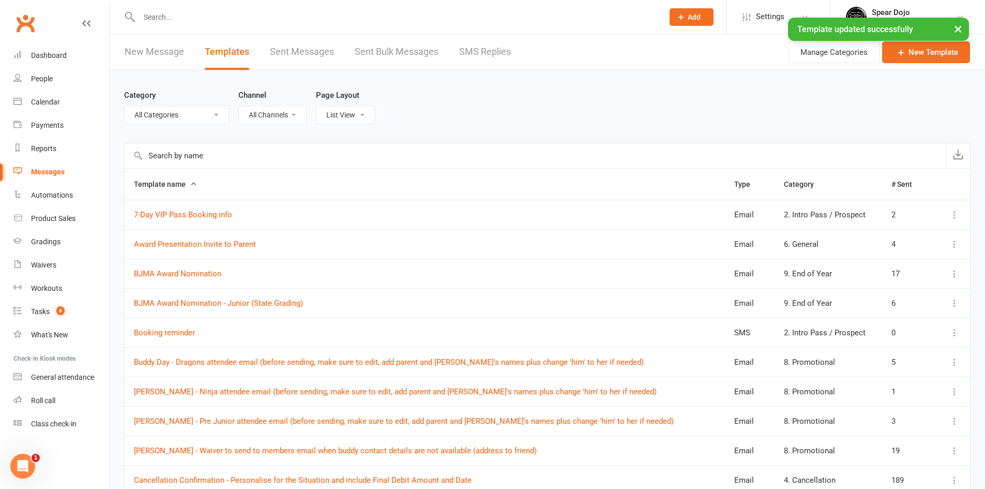
click at [186, 16] on input "text" at bounding box center [396, 17] width 520 height 14
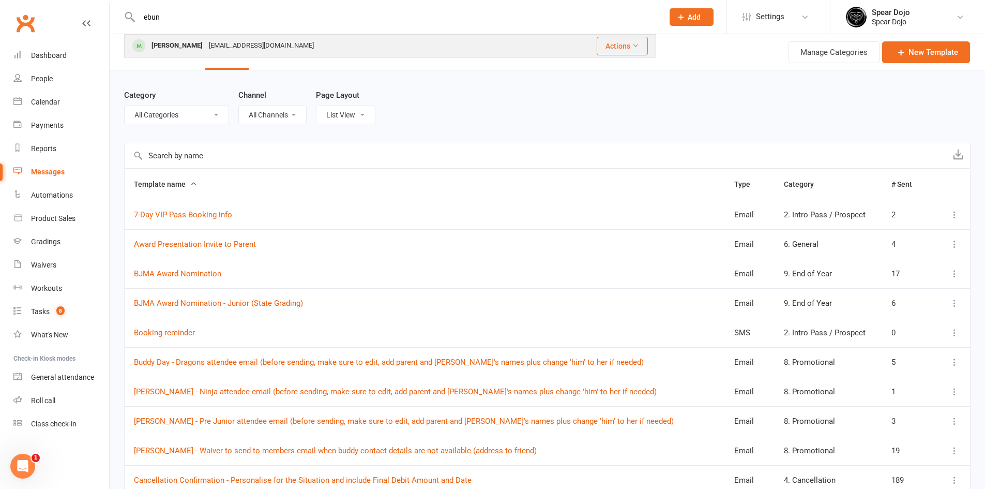
type input "ebun"
click at [189, 41] on div "[PERSON_NAME]" at bounding box center [176, 45] width 57 height 15
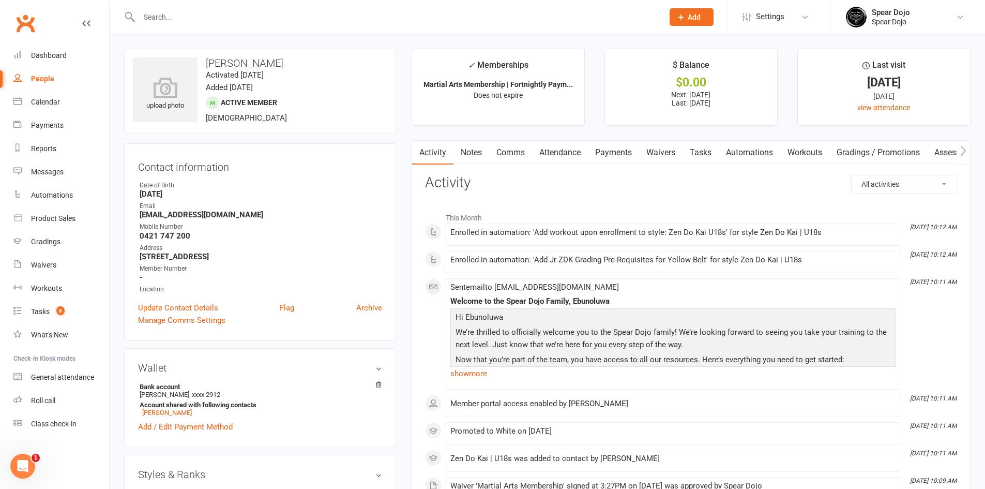
click at [701, 147] on link "Tasks" at bounding box center [700, 153] width 36 height 24
select select "incomplete"
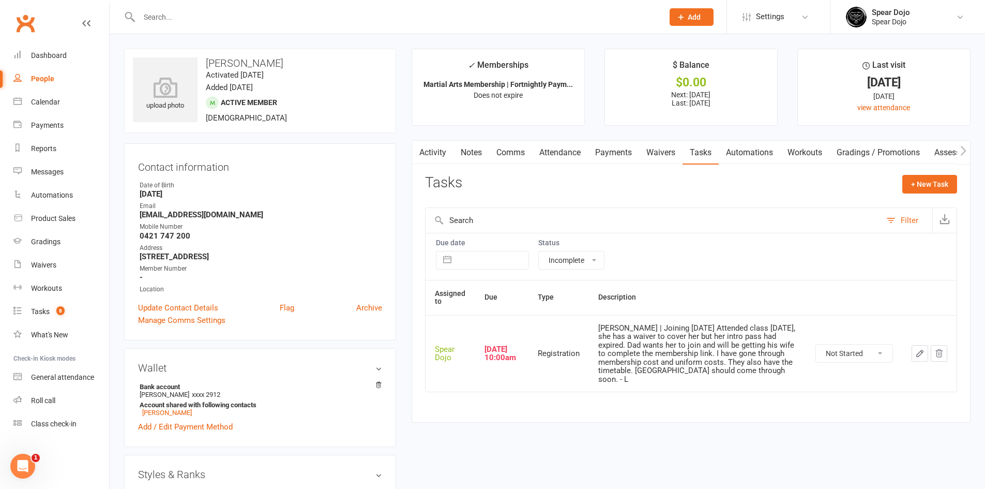
click at [917, 352] on icon "button" at bounding box center [920, 353] width 6 height 6
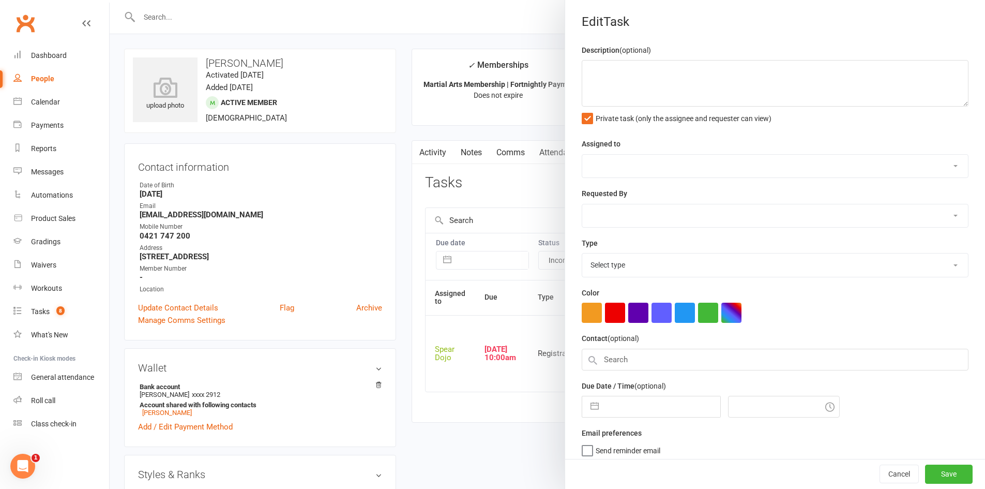
type textarea "[PERSON_NAME] | Joining [DATE] Attended class [DATE], she has a waiver to cover…"
select select "43986"
type input "[DATE]"
type input "10:00am"
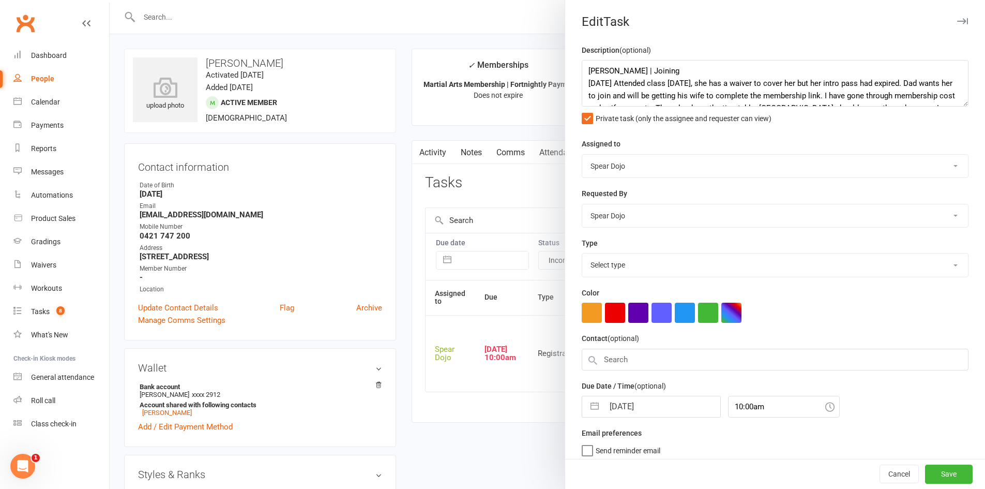
select select "19883"
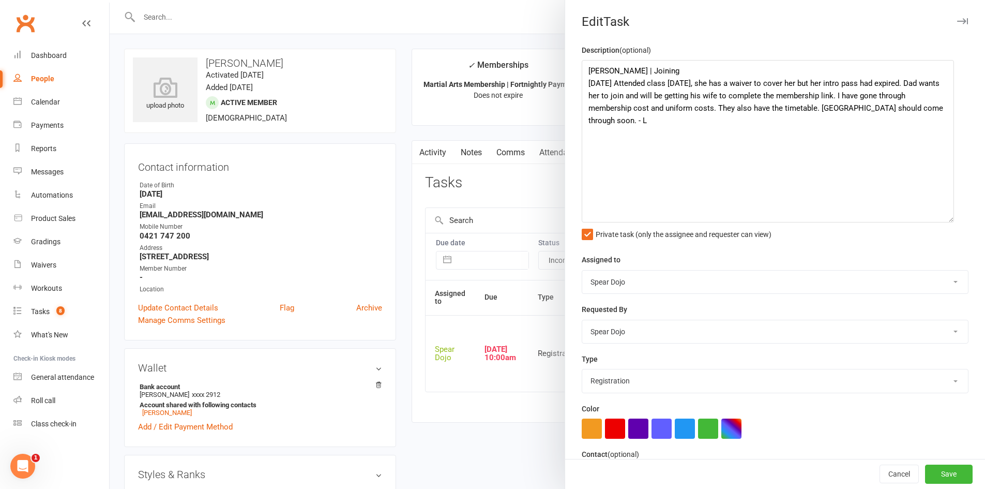
drag, startPoint x: 946, startPoint y: 104, endPoint x: 943, endPoint y: 220, distance: 115.9
click at [943, 220] on textarea "[PERSON_NAME] | Joining [DATE] Attended class [DATE], she has a waiver to cover…" at bounding box center [768, 141] width 372 height 162
click at [701, 70] on textarea "[PERSON_NAME] | Joining [DATE] Attended class [DATE], she has a waiver to cover…" at bounding box center [768, 141] width 372 height 162
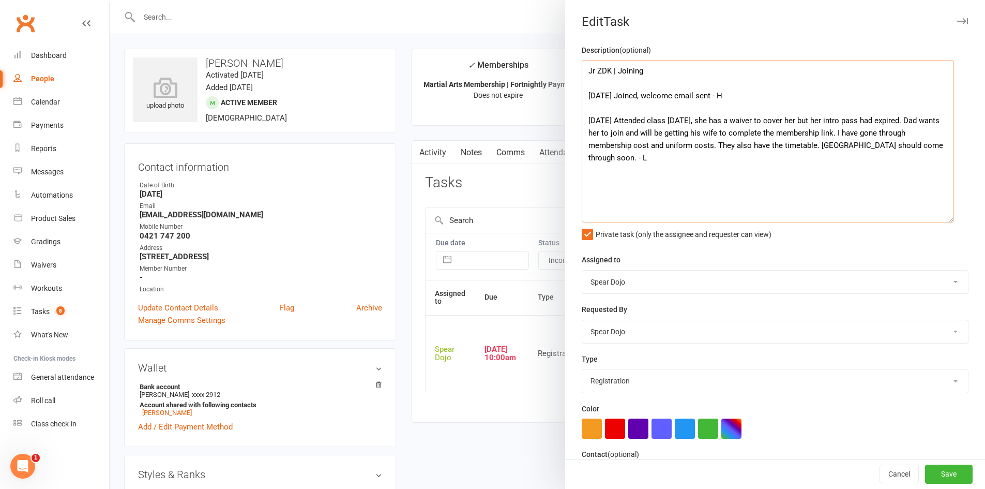
click at [715, 97] on textarea "Jr ZDK | Joining [DATE] Joined, welcome email sent - H [DATE] Attended class [D…" at bounding box center [768, 141] width 372 height 162
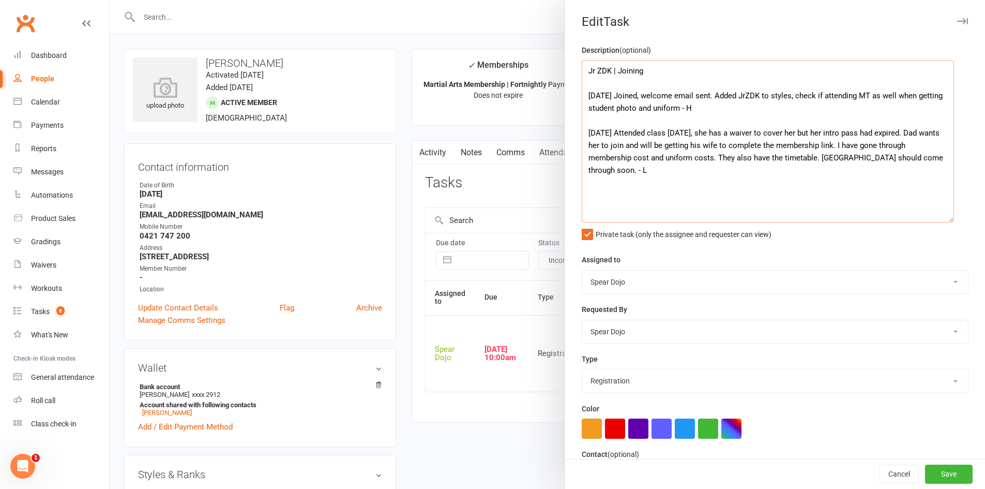
click at [750, 98] on textarea "Jr ZDK | Joining [DATE] Joined, welcome email sent. Added JrZDK to styles, chec…" at bounding box center [768, 141] width 372 height 162
click at [703, 108] on textarea "Jr ZDK | Joining [DATE] Joined, welcome email sent. Added Jr ZDK to styles, che…" at bounding box center [768, 141] width 372 height 162
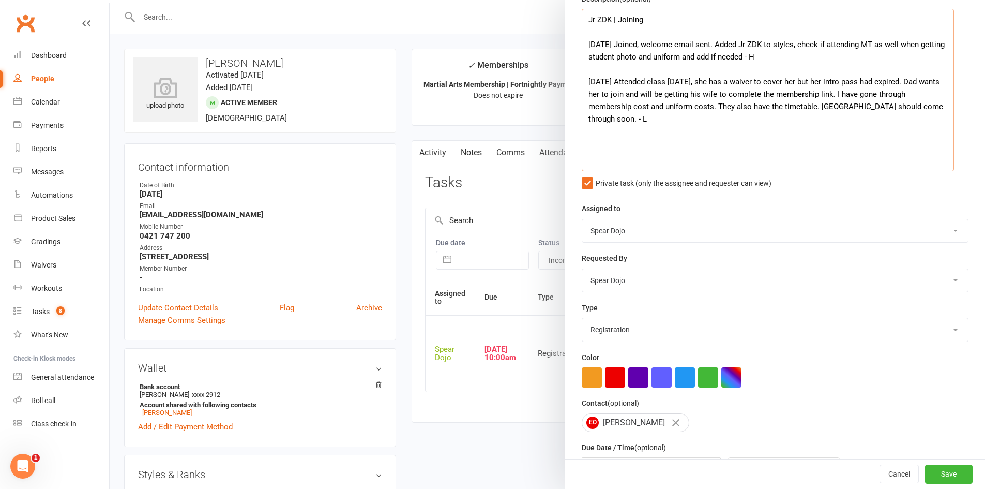
scroll to position [123, 0]
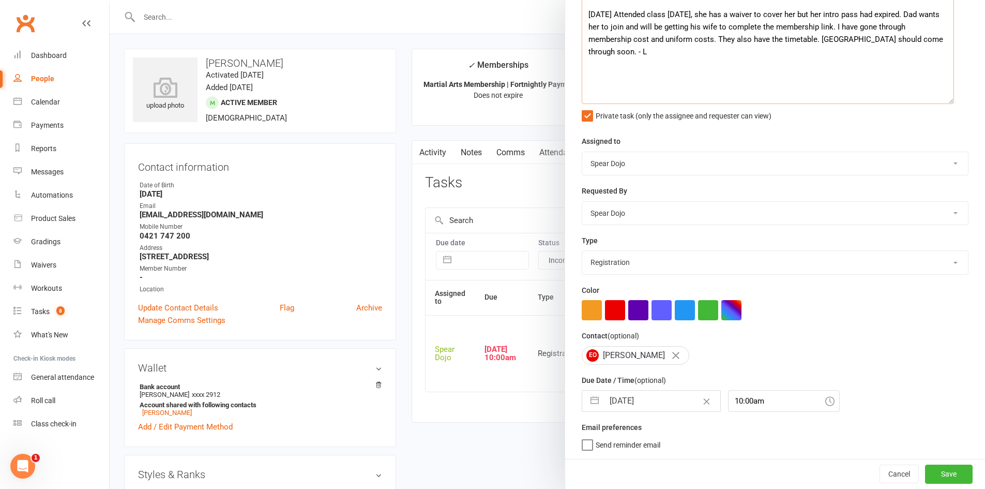
type textarea "Jr ZDK | Joining [DATE] Joined, welcome email sent. Added Jr ZDK to styles, che…"
click at [588, 401] on button "button" at bounding box center [594, 400] width 19 height 21
select select "6"
select select "2025"
select select "7"
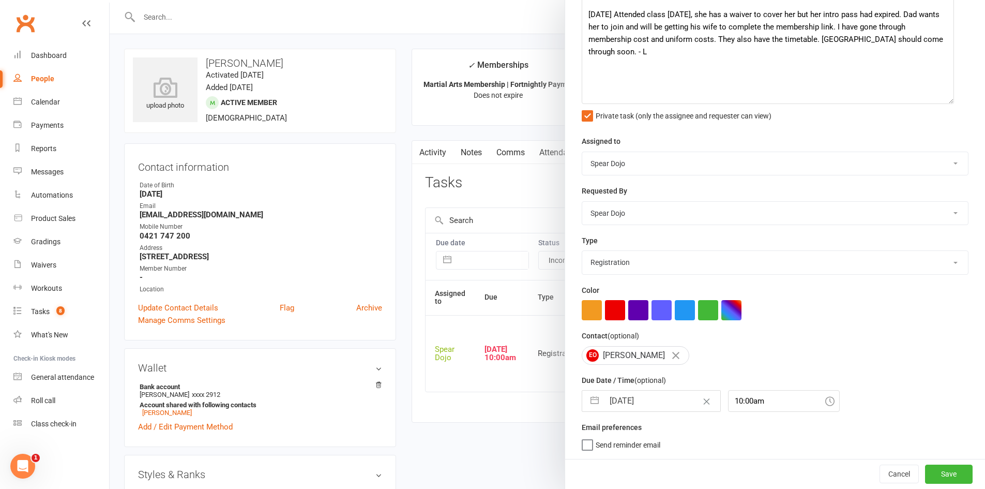
select select "2025"
select select "8"
select select "2025"
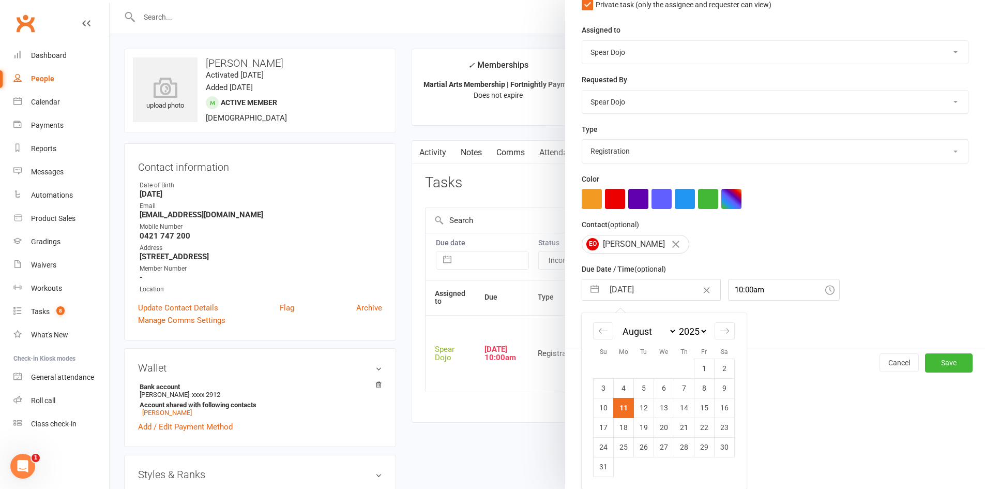
scroll to position [233, 0]
click at [642, 411] on td "12" at bounding box center [644, 408] width 20 height 20
type input "[DATE]"
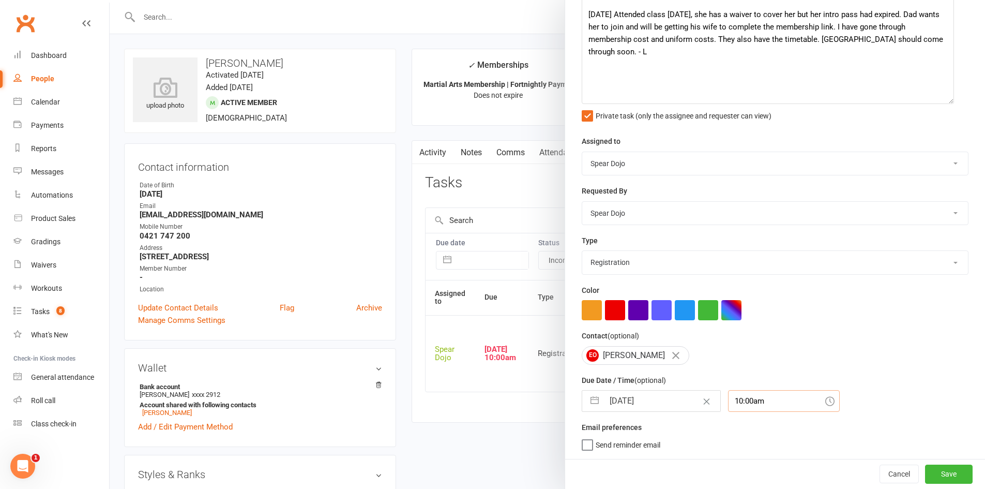
click at [736, 401] on div "10:00am" at bounding box center [784, 401] width 112 height 22
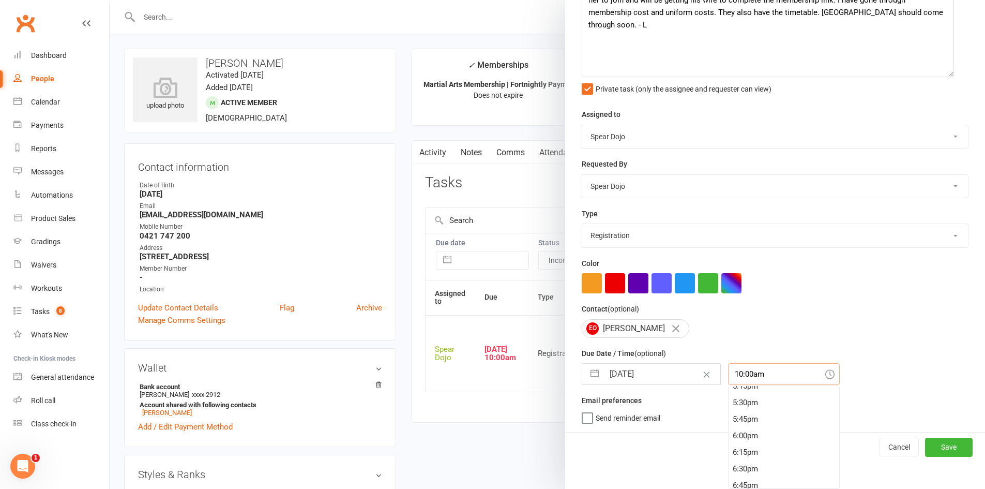
scroll to position [1162, 0]
click at [759, 394] on div "5:30pm" at bounding box center [783, 390] width 111 height 17
type input "5:30pm"
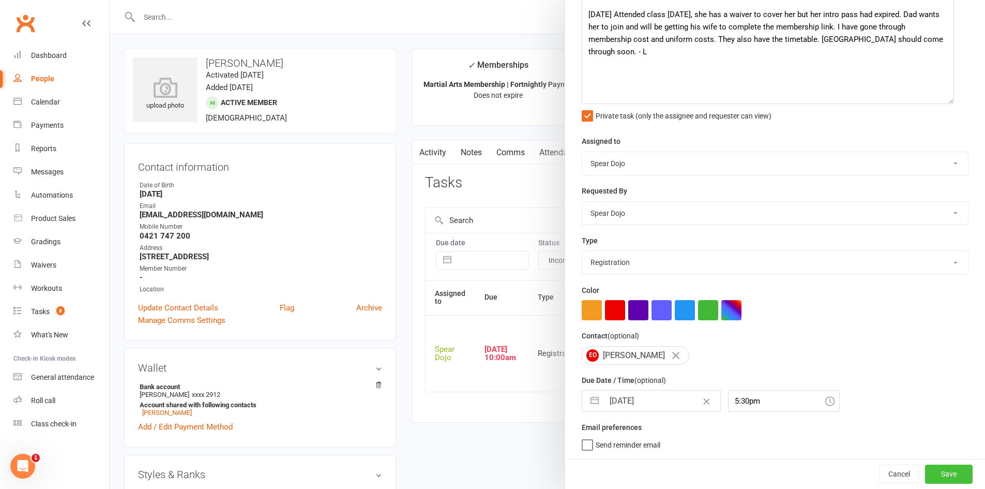
click at [934, 475] on button "Save" at bounding box center [949, 473] width 48 height 19
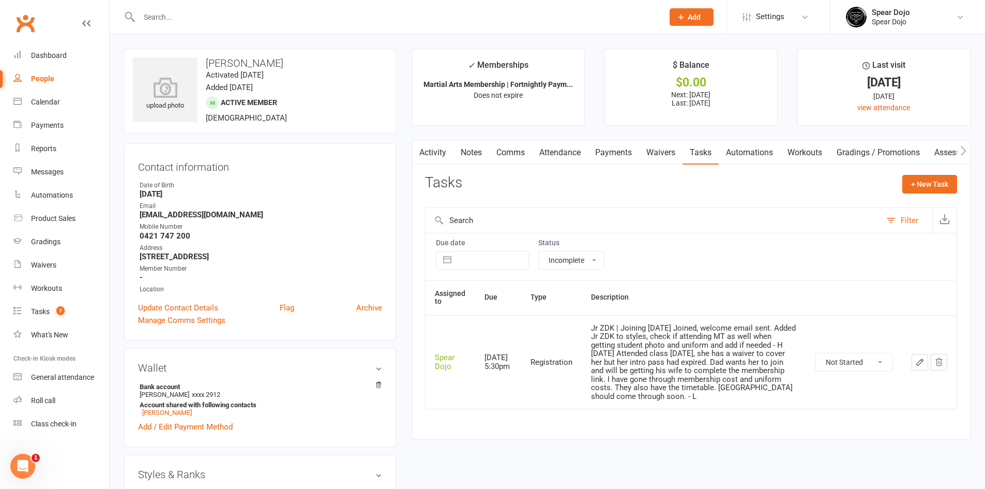
click at [562, 160] on link "Attendance" at bounding box center [560, 153] width 56 height 24
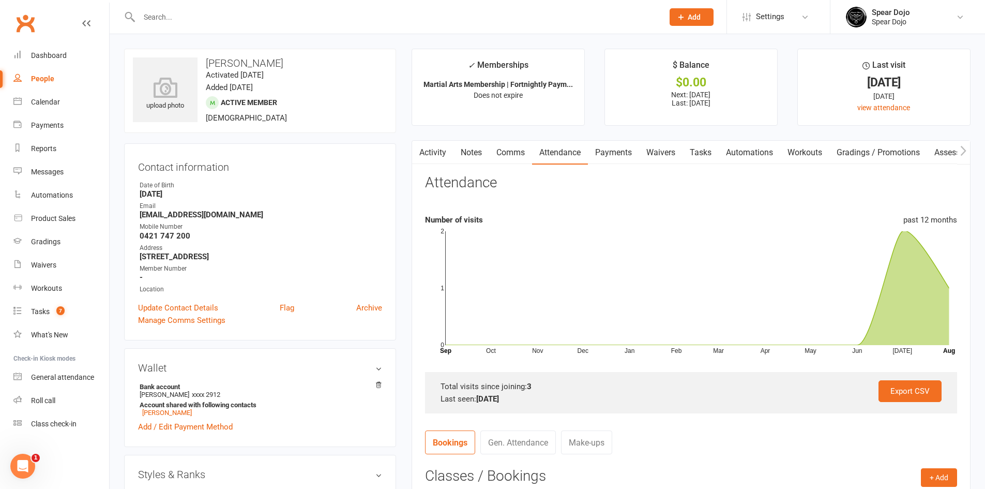
scroll to position [207, 0]
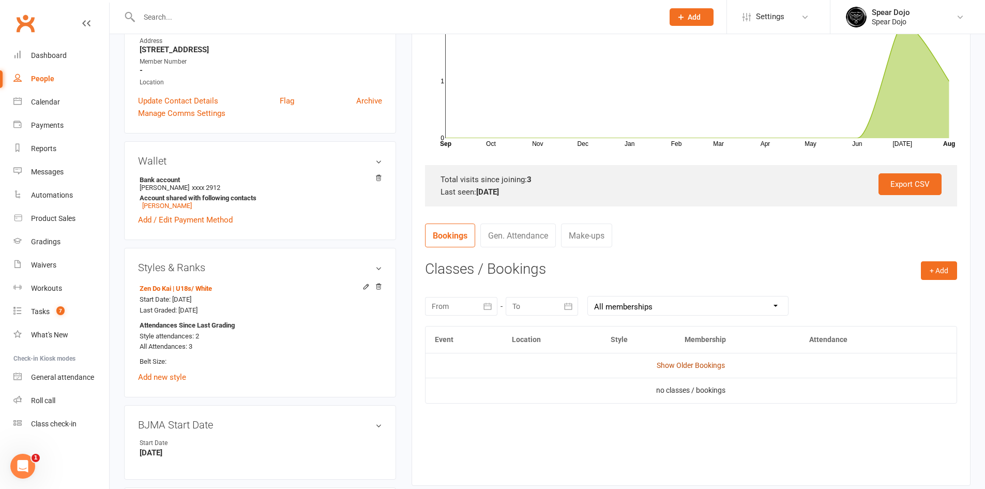
click at [676, 363] on link "Show Older Bookings" at bounding box center [691, 365] width 68 height 8
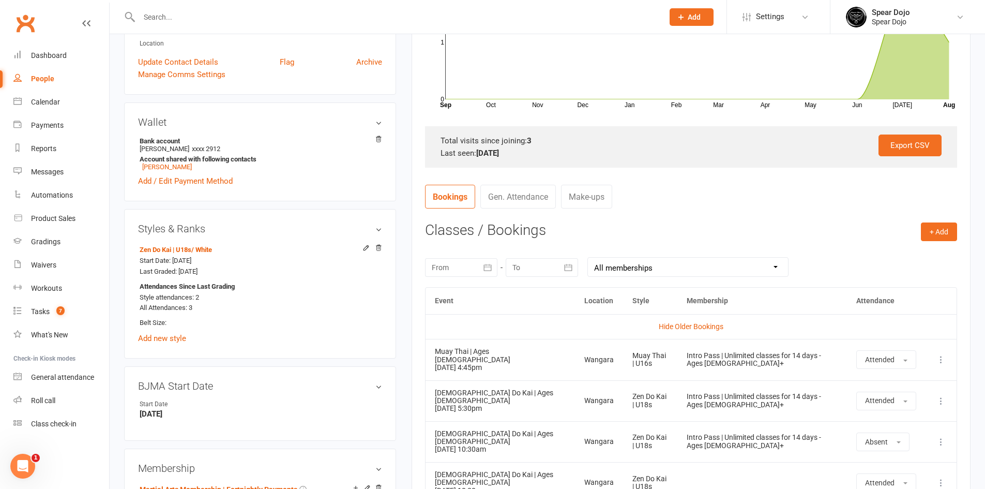
scroll to position [310, 0]
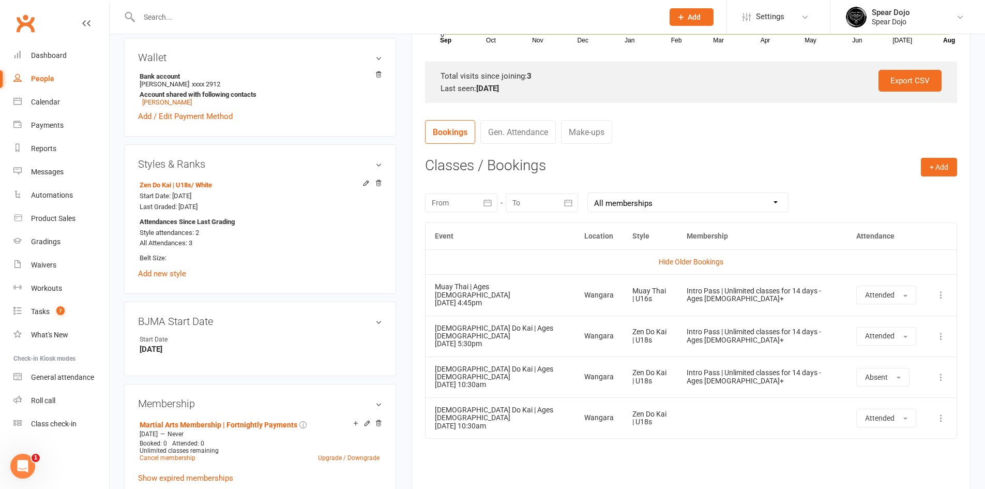
click at [721, 399] on td at bounding box center [762, 417] width 170 height 41
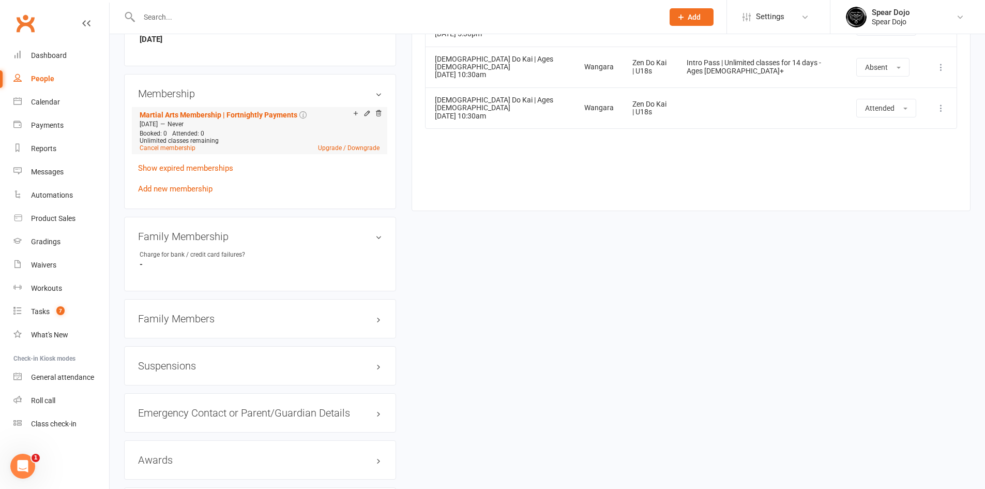
scroll to position [620, 0]
click at [326, 311] on div "Family Members" at bounding box center [260, 317] width 272 height 39
click at [315, 315] on h3 "Family Members" at bounding box center [260, 317] width 244 height 11
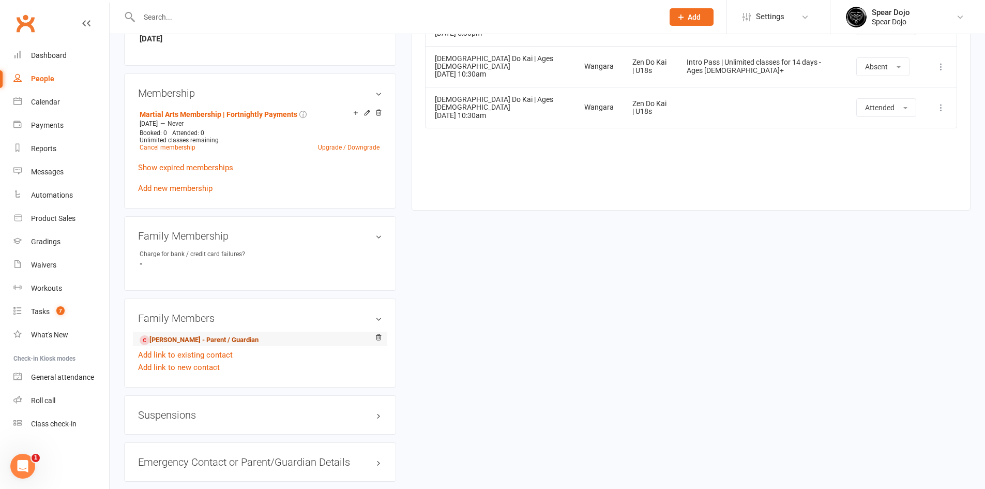
click at [228, 340] on link "[PERSON_NAME] - Parent / Guardian" at bounding box center [199, 340] width 119 height 11
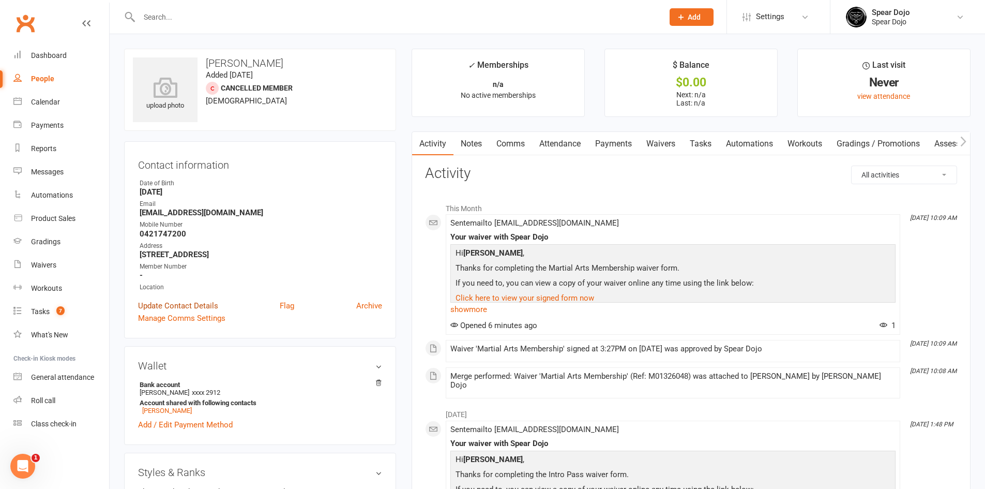
click at [165, 308] on link "Update Contact Details" at bounding box center [178, 305] width 80 height 12
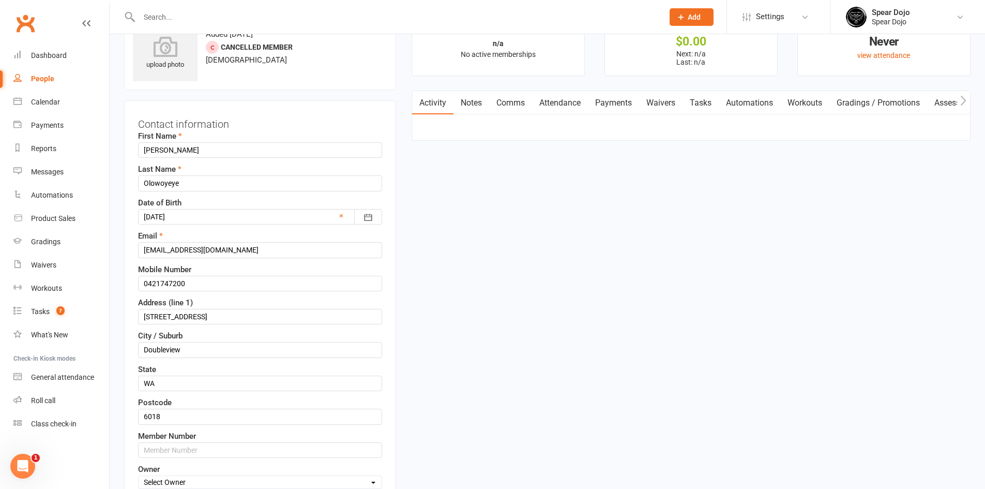
scroll to position [49, 0]
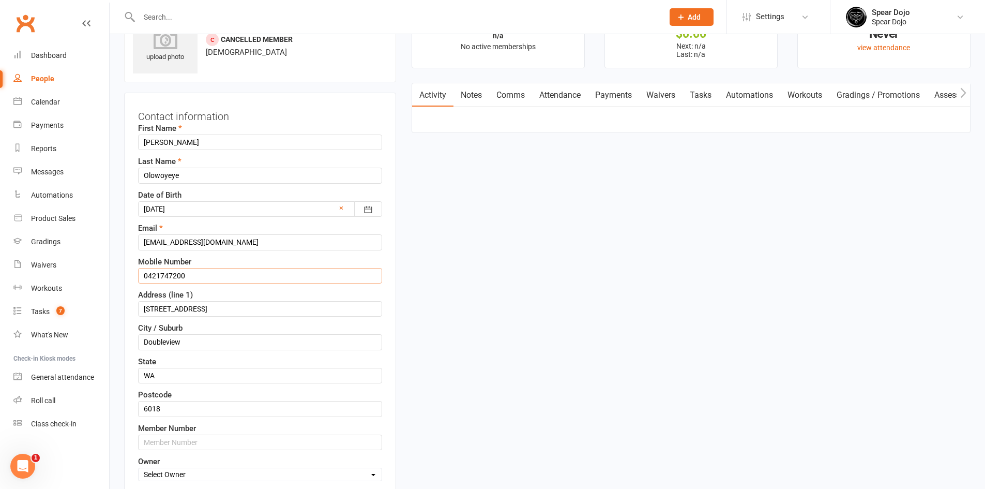
click at [158, 271] on input "0421747200" at bounding box center [260, 276] width 244 height 16
click at [174, 276] on input "0421 747200" at bounding box center [260, 276] width 244 height 16
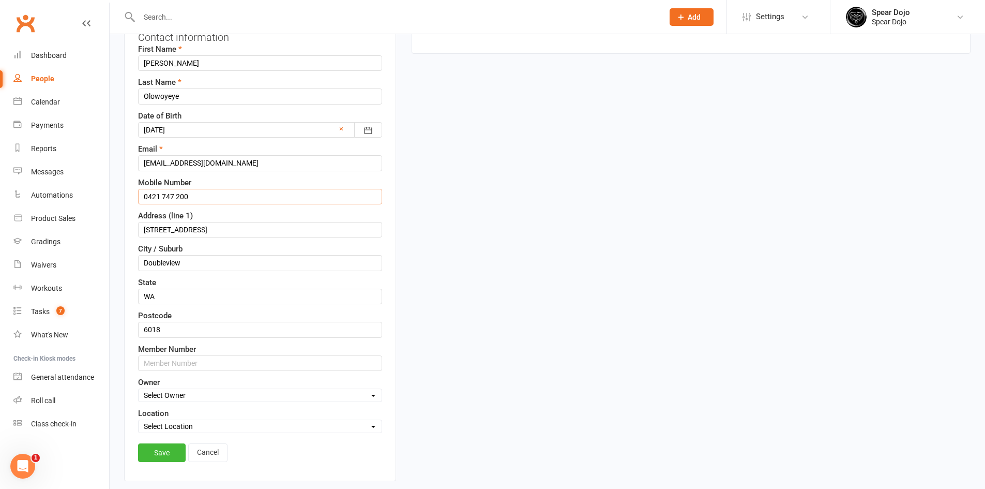
scroll to position [255, 0]
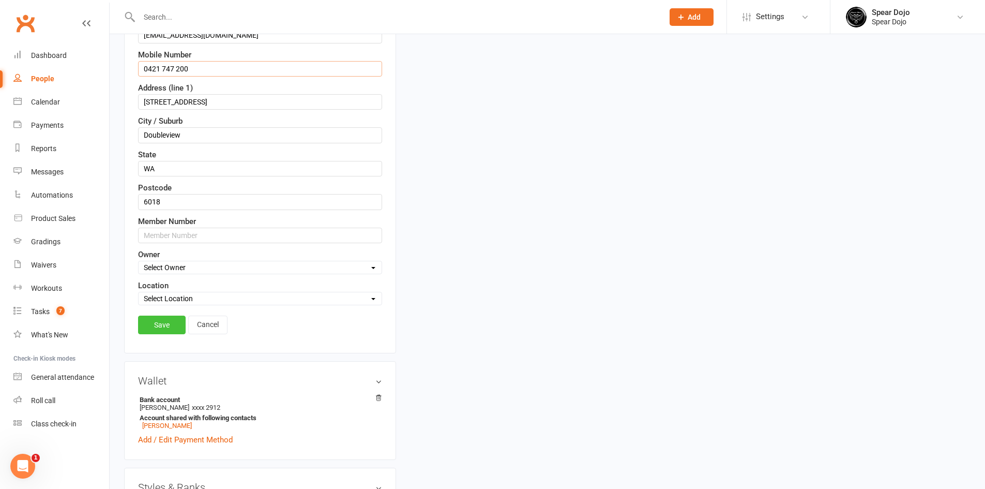
type input "0421 747 200"
click at [171, 326] on link "Save" at bounding box center [162, 324] width 48 height 19
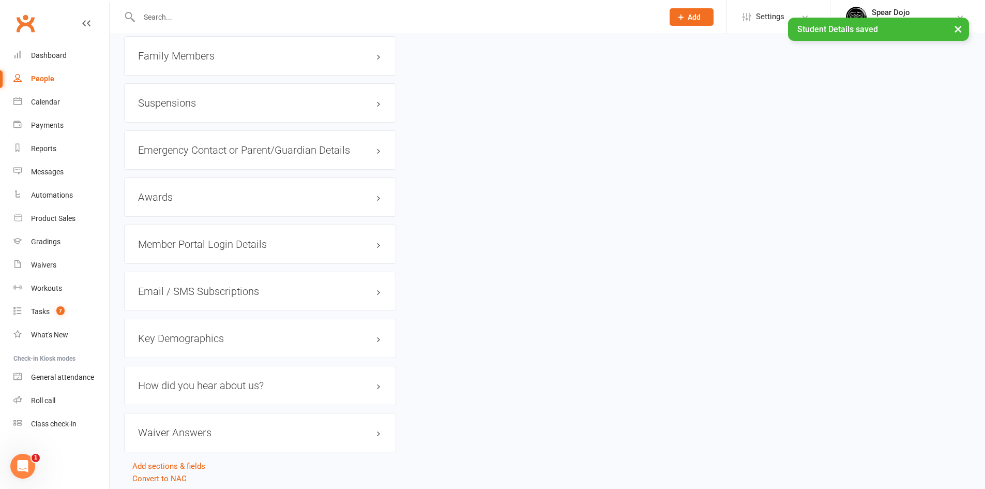
scroll to position [794, 0]
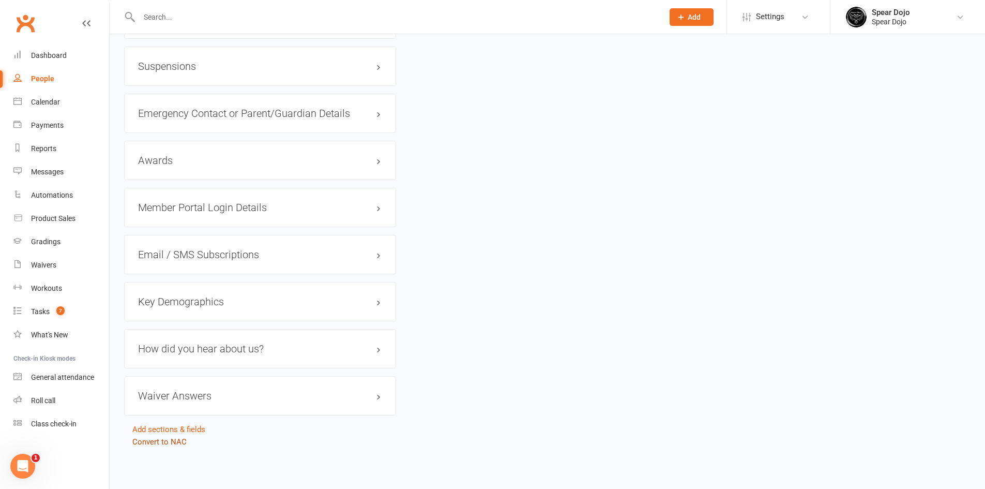
click at [174, 442] on link "Convert to NAC" at bounding box center [159, 441] width 54 height 9
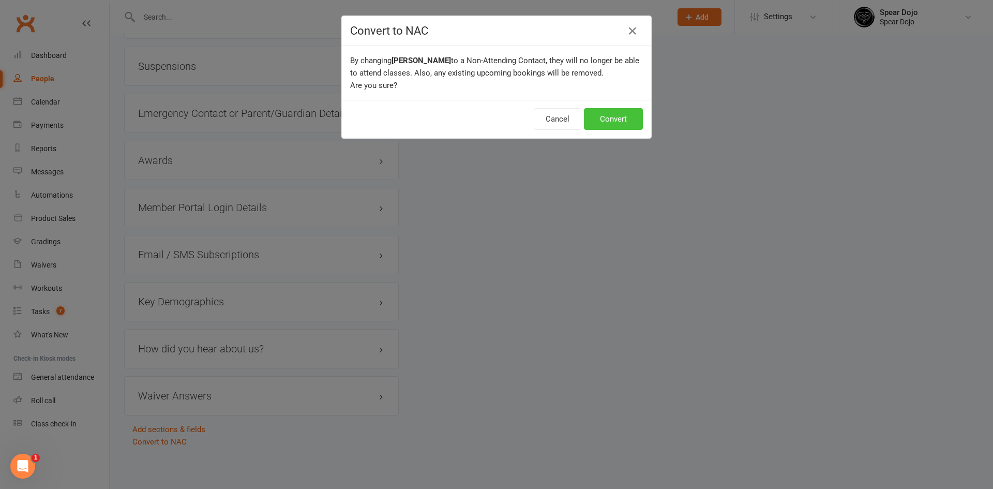
click at [608, 120] on button "Convert" at bounding box center [613, 119] width 59 height 22
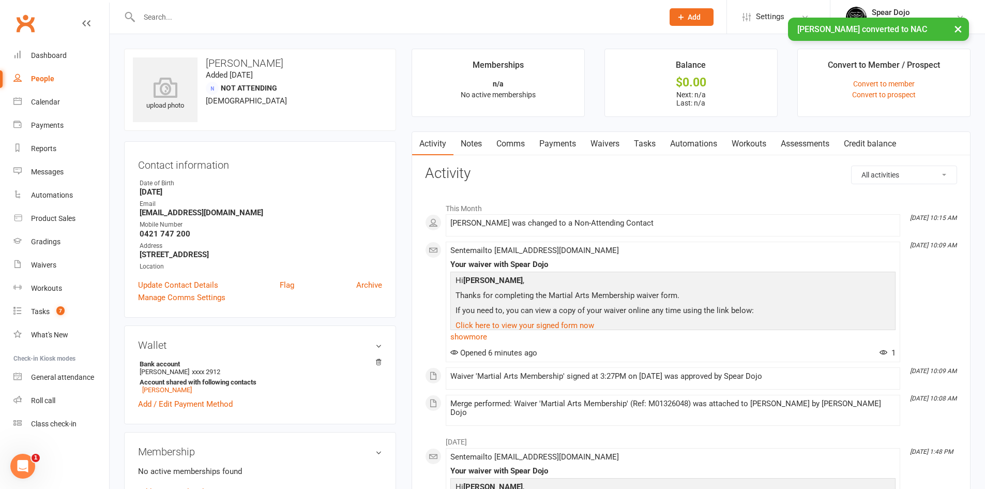
click at [554, 145] on link "Payments" at bounding box center [557, 144] width 51 height 24
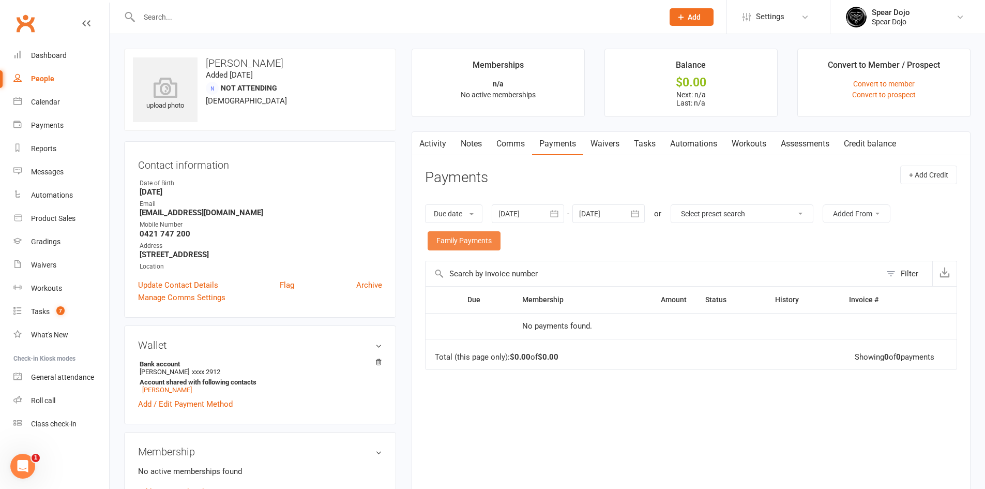
click at [496, 246] on link "Family Payments" at bounding box center [464, 240] width 73 height 19
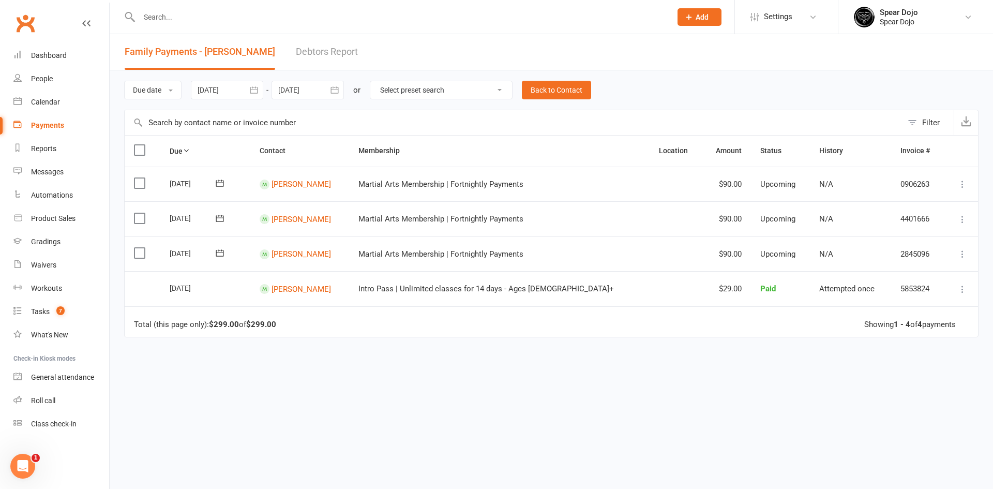
click at [353, 10] on input "text" at bounding box center [400, 17] width 528 height 14
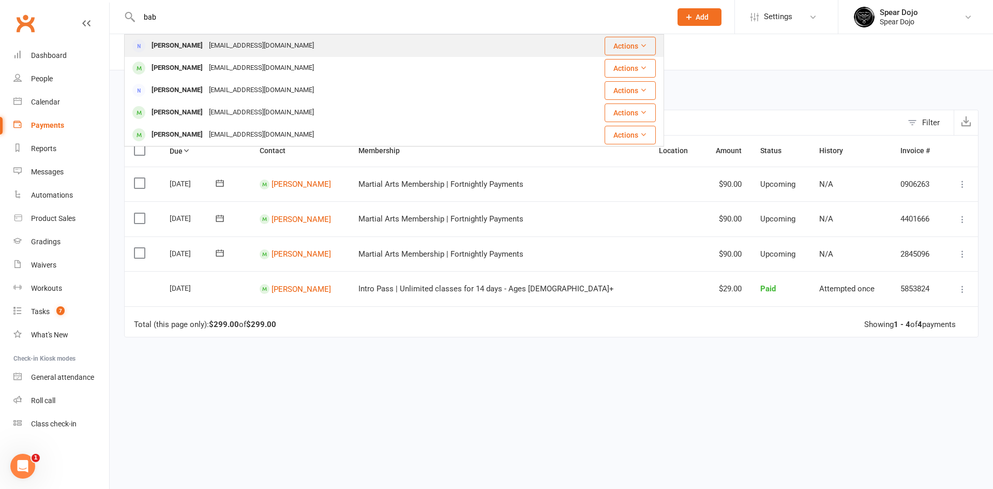
type input "bab"
click at [235, 51] on div "[EMAIL_ADDRESS][DOMAIN_NAME]" at bounding box center [261, 45] width 111 height 15
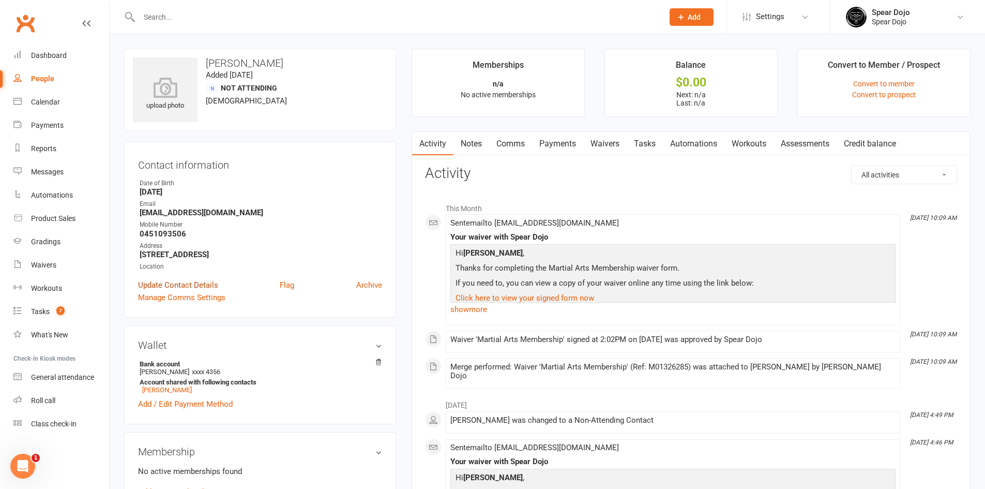
click at [187, 284] on link "Update Contact Details" at bounding box center [178, 285] width 80 height 12
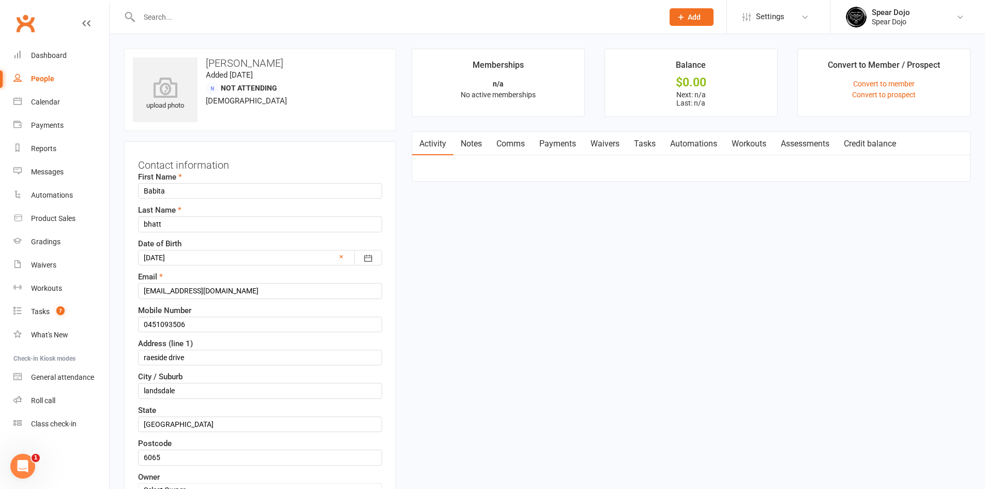
scroll to position [49, 0]
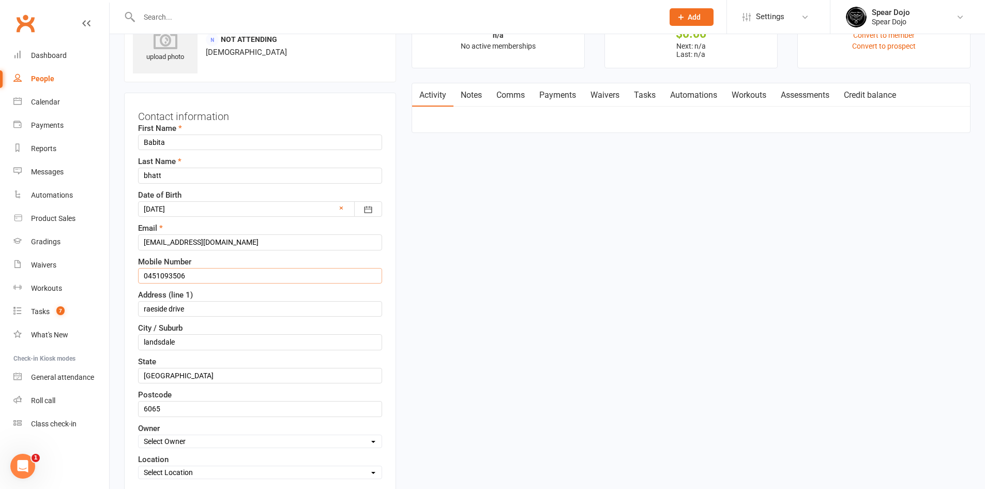
click at [161, 273] on input "0451093506" at bounding box center [260, 276] width 244 height 16
click at [175, 272] on input "0451 093506" at bounding box center [260, 276] width 244 height 16
type input "0451 093 506"
click at [145, 308] on input "raeside drive" at bounding box center [260, 309] width 244 height 16
type input "Raeside Drive"
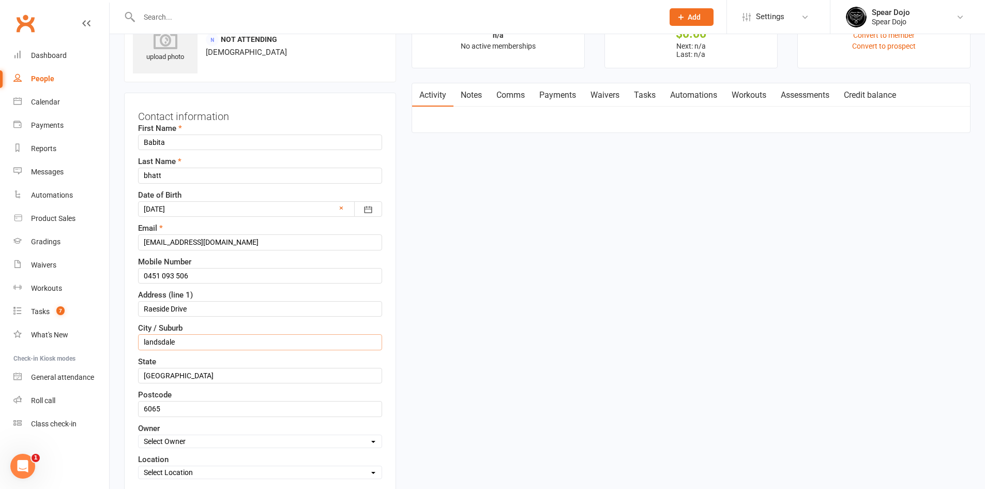
click at [145, 342] on input "landsdale" at bounding box center [260, 342] width 244 height 16
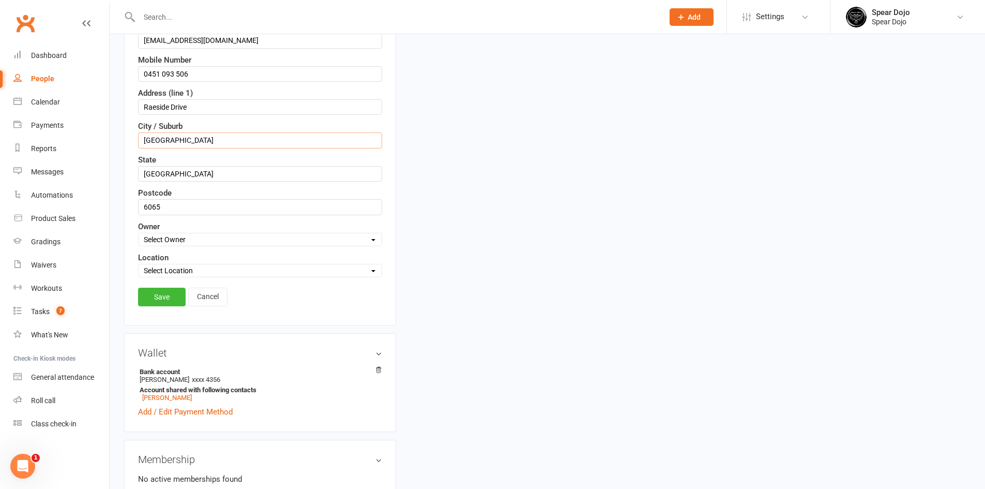
scroll to position [255, 0]
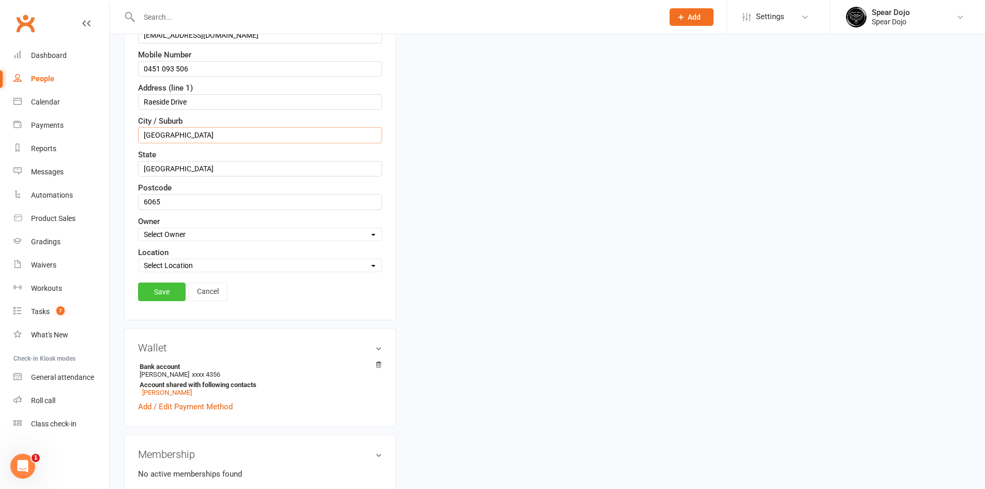
type input "[GEOGRAPHIC_DATA]"
click at [158, 285] on link "Save" at bounding box center [162, 291] width 48 height 19
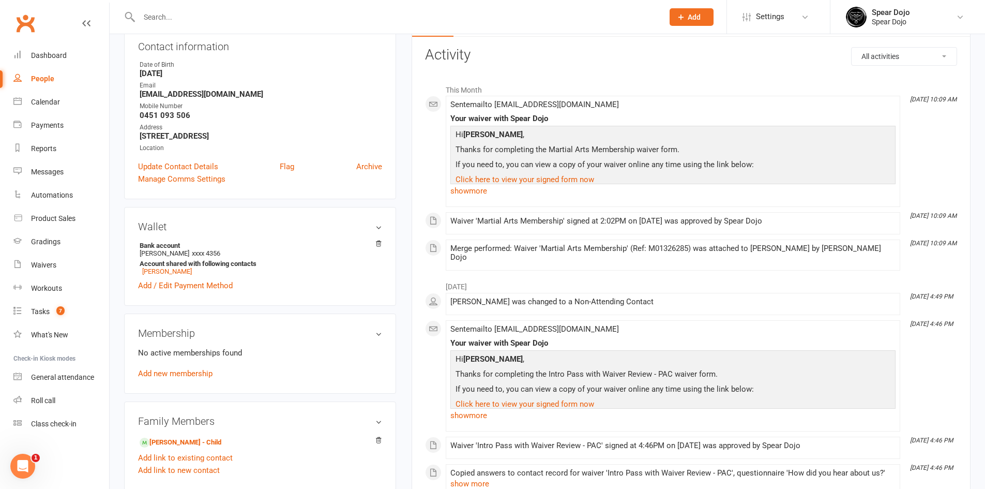
scroll to position [259, 0]
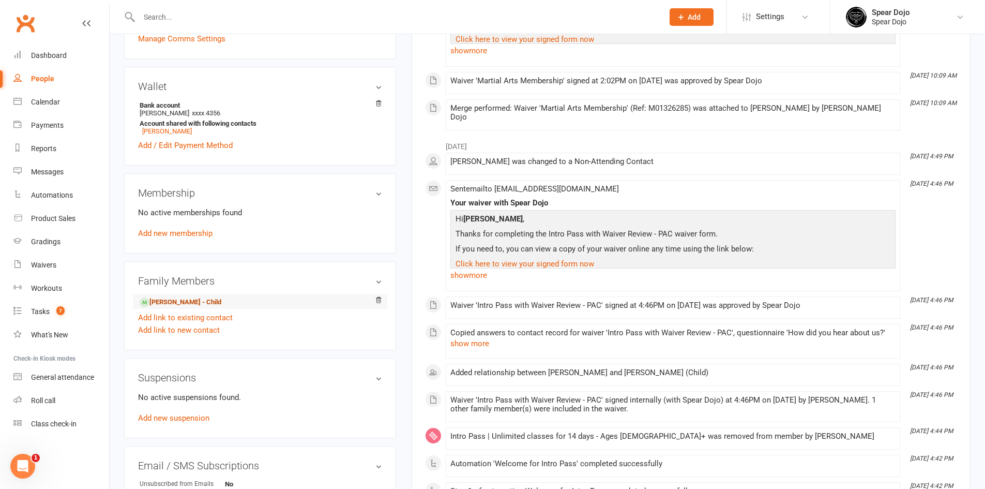
click at [193, 300] on link "[PERSON_NAME] - Child" at bounding box center [181, 302] width 82 height 11
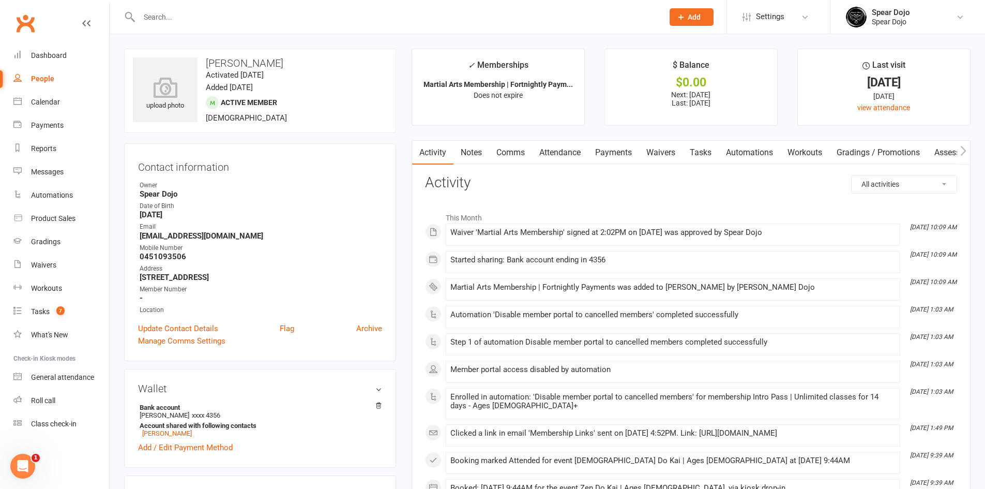
click at [563, 153] on link "Attendance" at bounding box center [560, 153] width 56 height 24
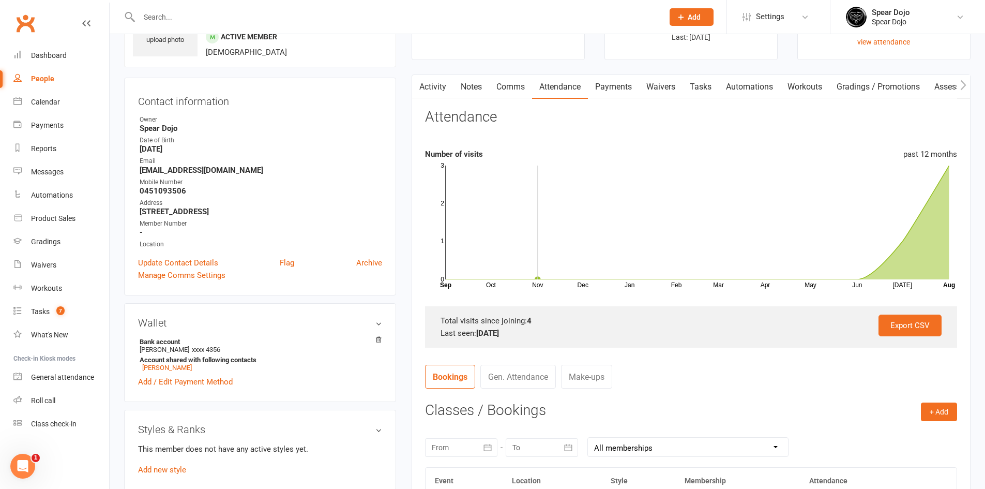
scroll to position [207, 0]
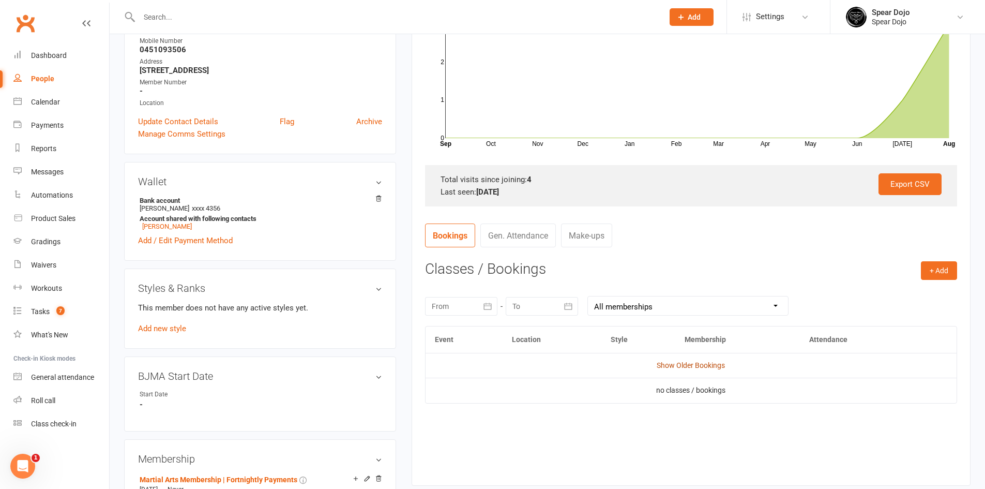
click at [694, 366] on link "Show Older Bookings" at bounding box center [691, 365] width 68 height 8
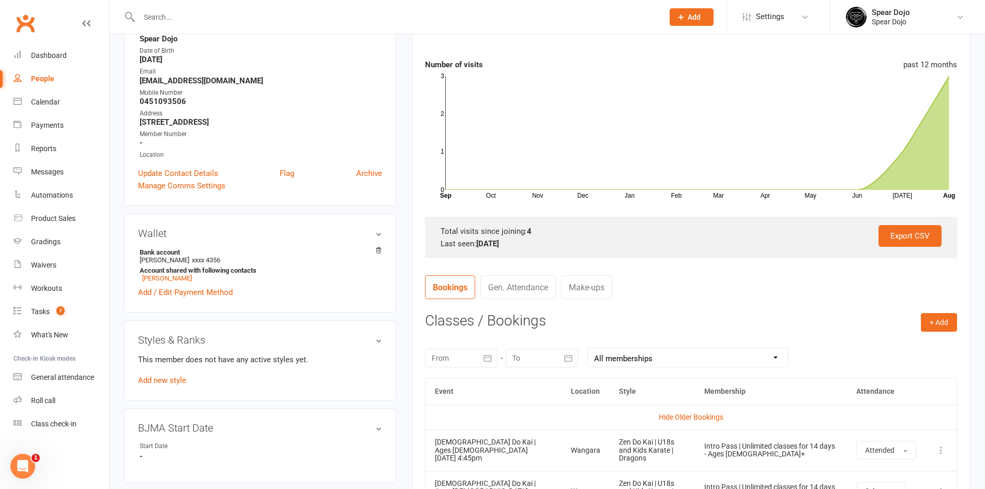
scroll to position [0, 0]
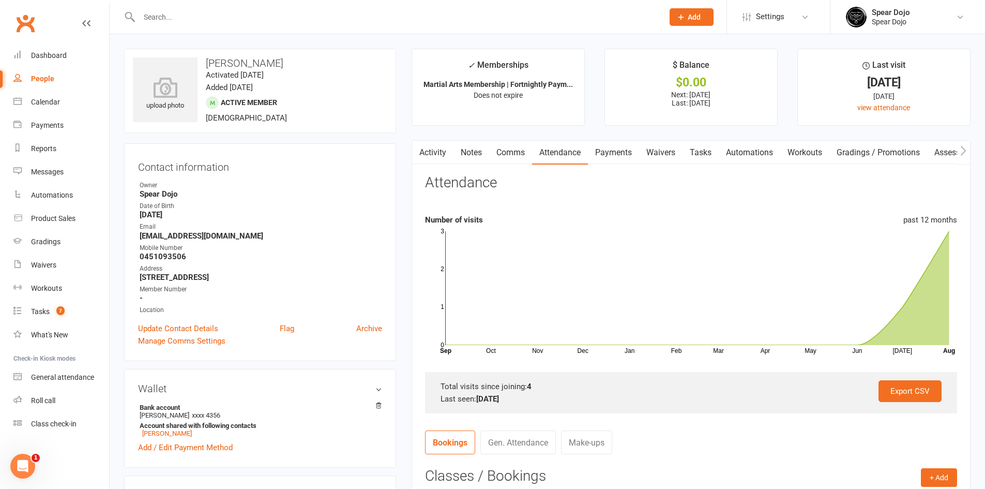
click at [706, 155] on link "Tasks" at bounding box center [700, 153] width 36 height 24
select select "incomplete"
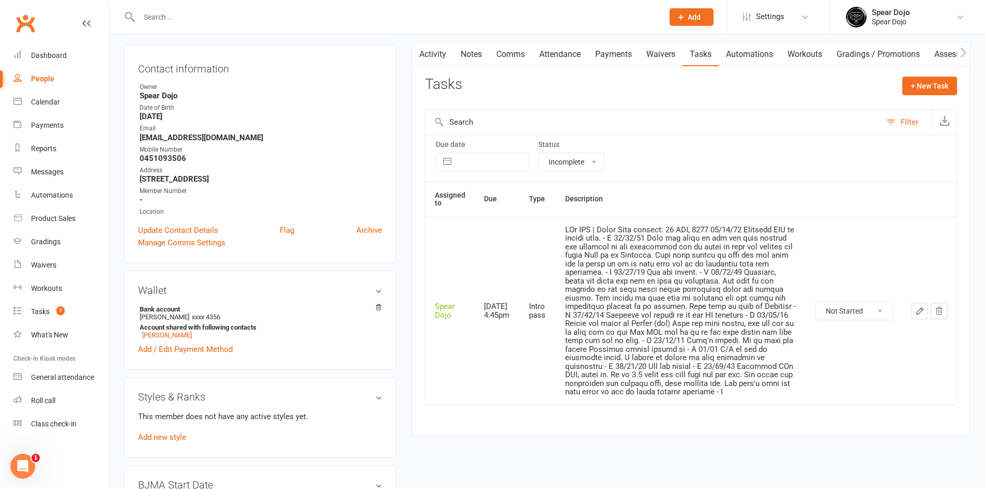
scroll to position [155, 0]
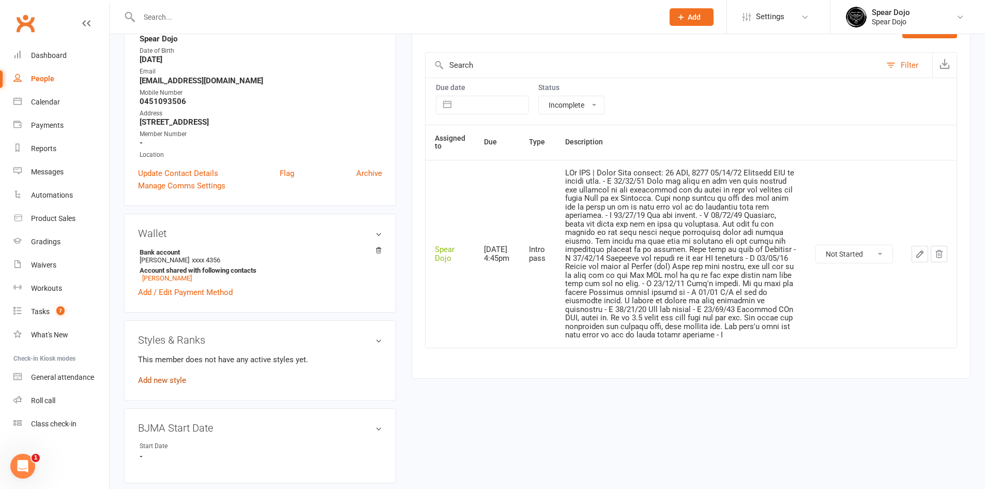
click at [178, 383] on link "Add new style" at bounding box center [162, 379] width 48 height 9
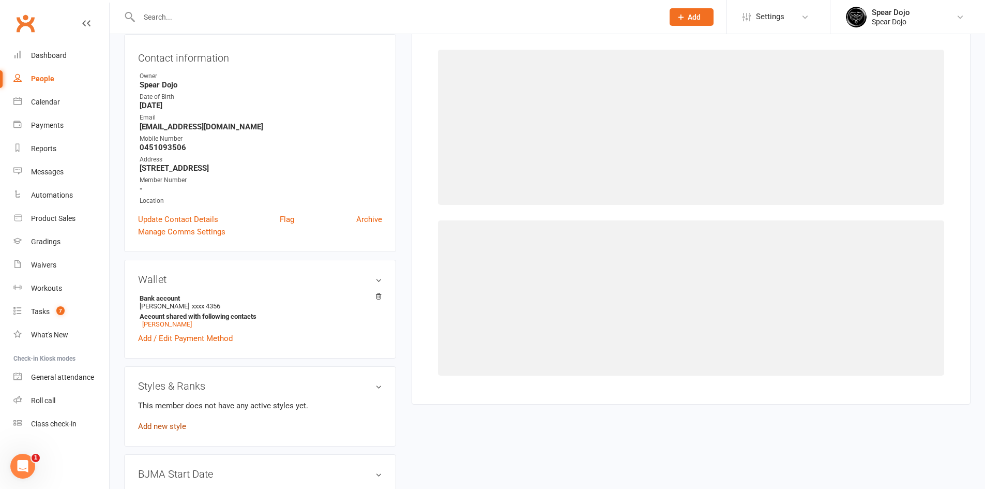
scroll to position [88, 0]
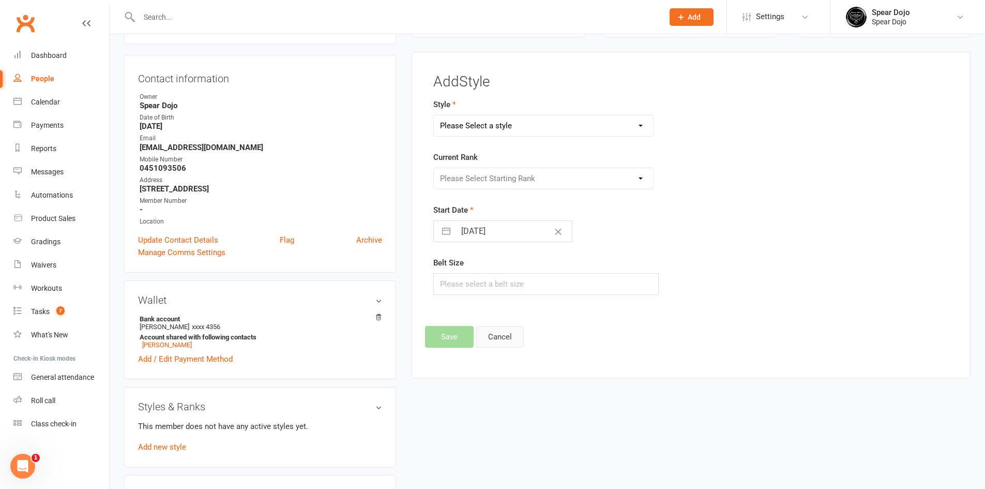
click at [509, 337] on button "Cancel" at bounding box center [500, 337] width 48 height 22
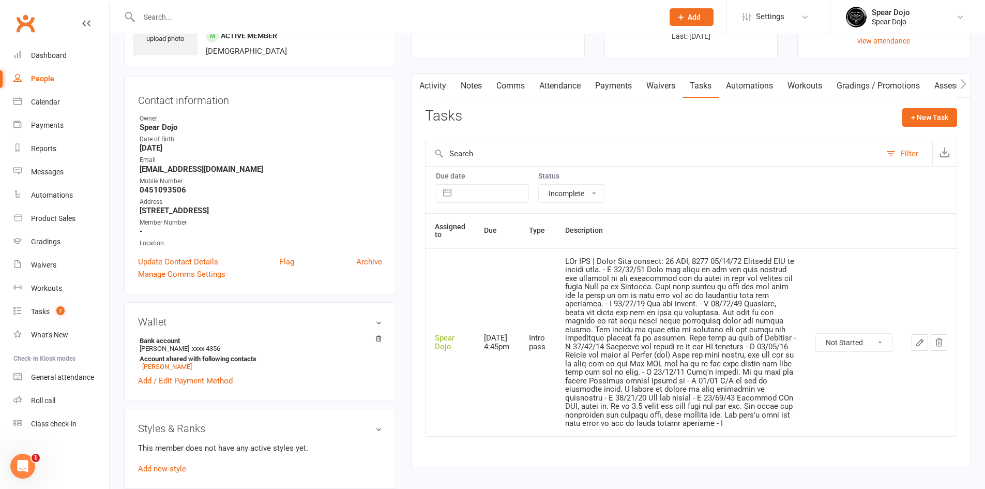
scroll to position [259, 0]
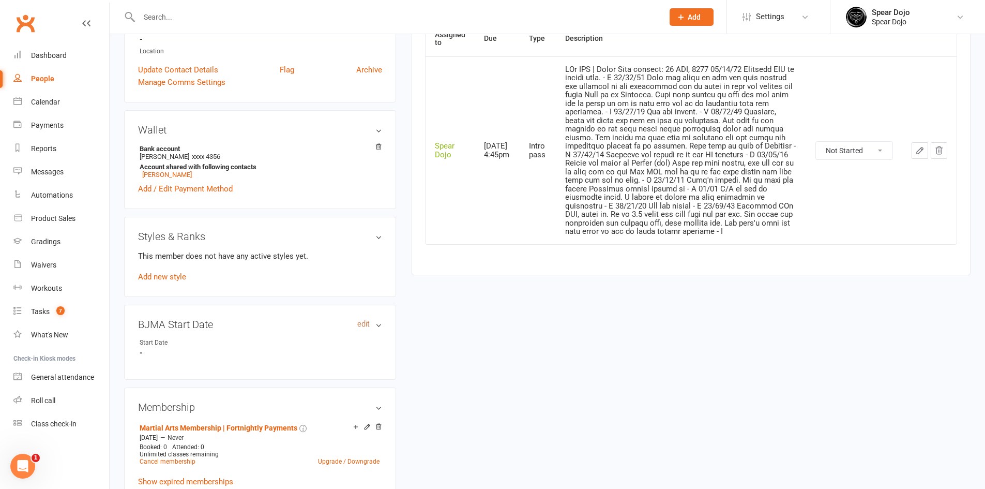
click at [366, 325] on link "edit" at bounding box center [363, 324] width 12 height 9
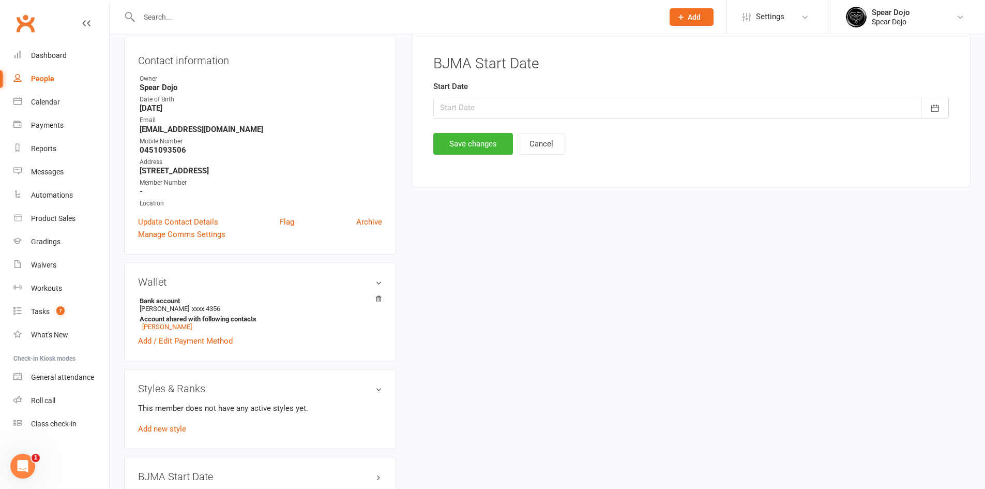
scroll to position [88, 0]
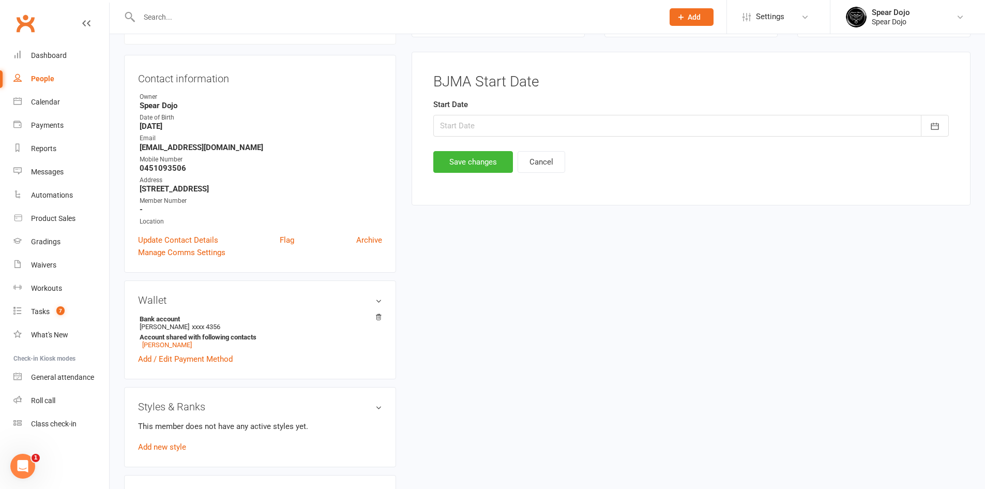
click at [563, 124] on div at bounding box center [690, 126] width 515 height 22
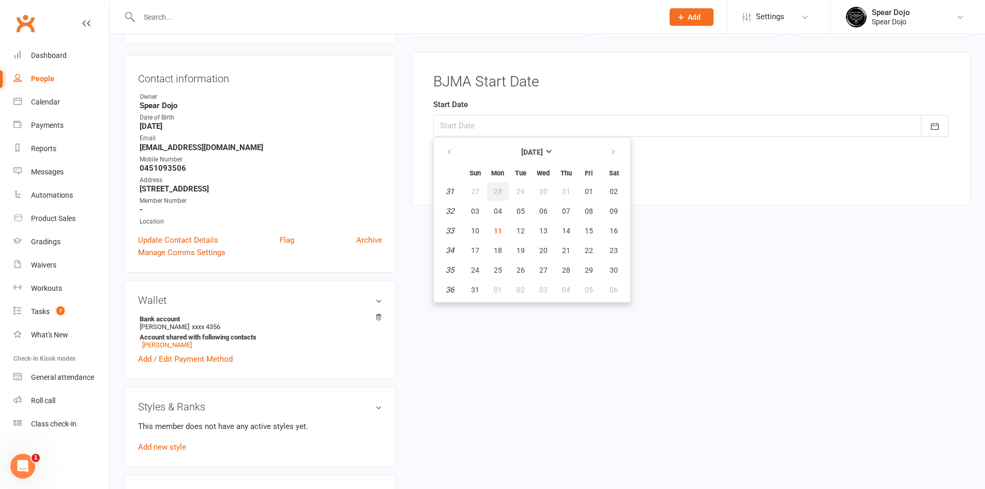
click at [499, 191] on span "28" at bounding box center [498, 191] width 8 height 8
type input "[DATE]"
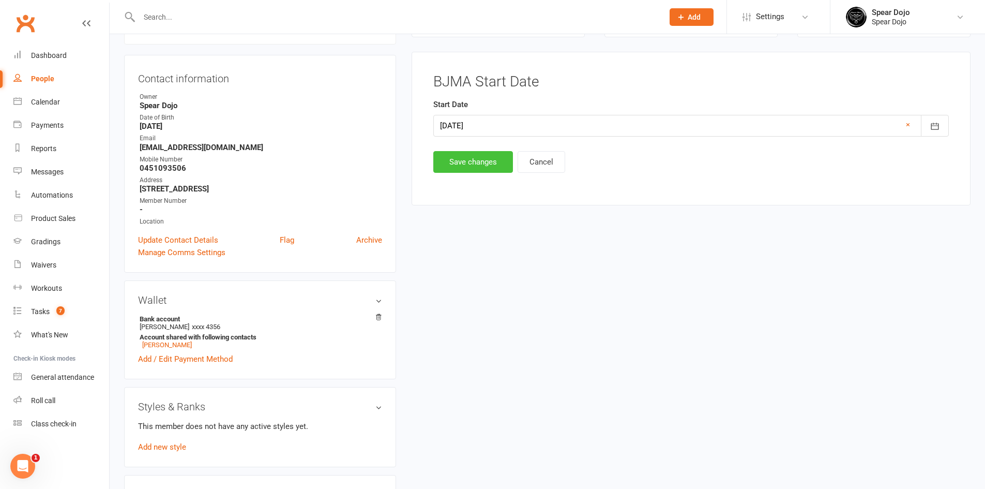
click at [480, 159] on button "Save changes" at bounding box center [473, 162] width 80 height 22
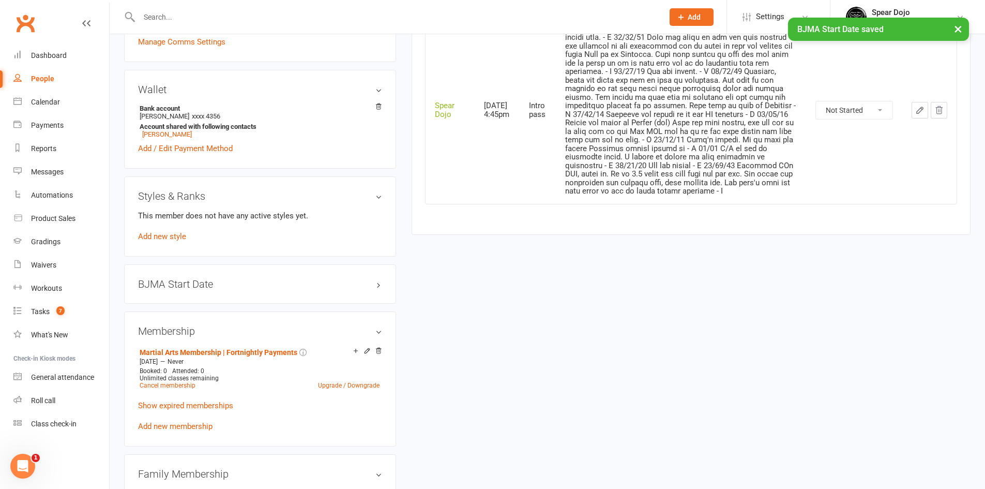
scroll to position [295, 0]
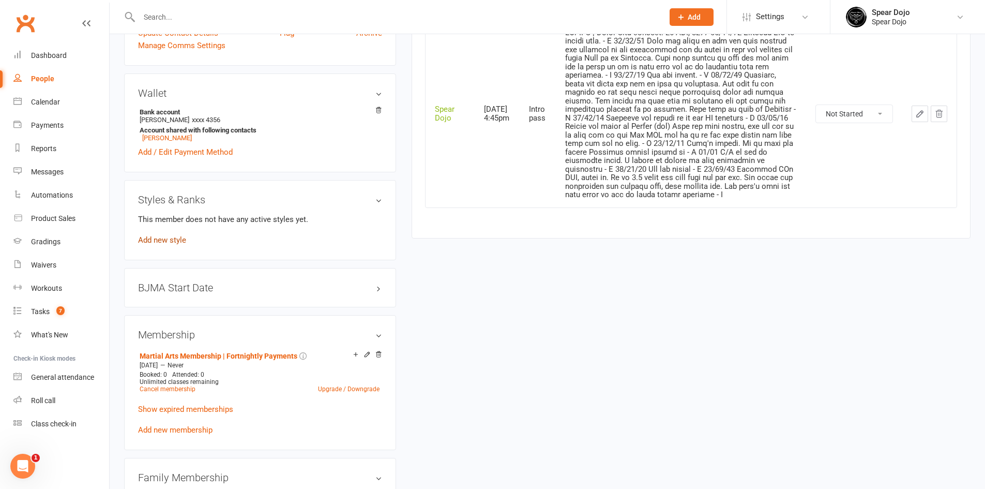
click at [145, 237] on link "Add new style" at bounding box center [162, 239] width 48 height 9
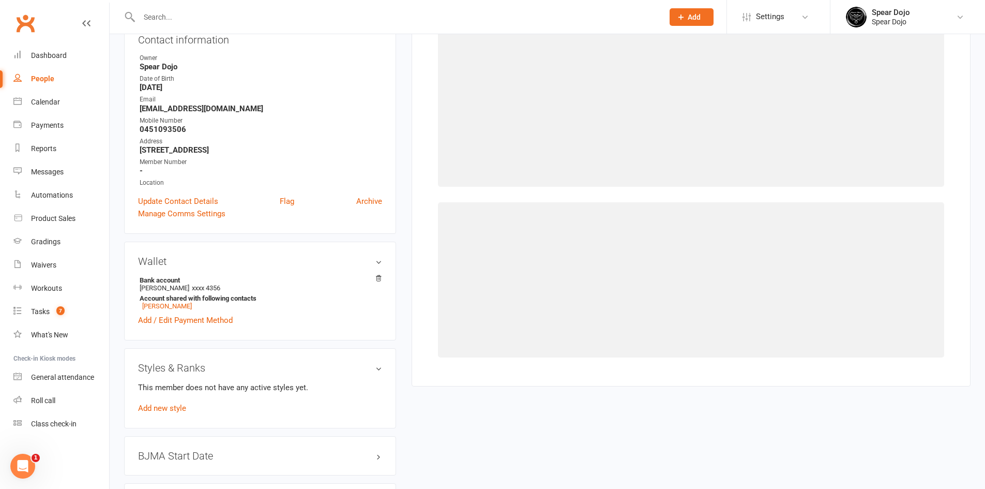
scroll to position [88, 0]
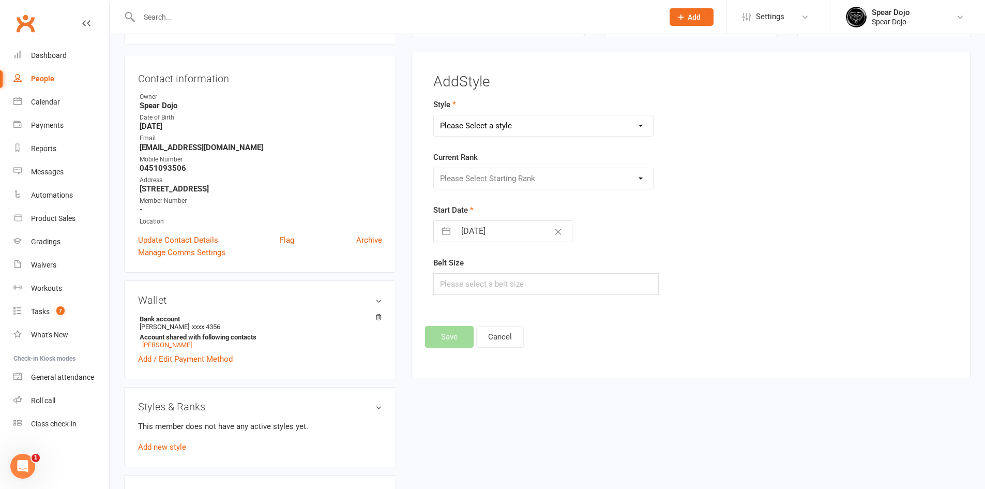
click at [548, 127] on select "Please Select a style Brazilian Jiu Jitsu Fitness Classes Kids Karate | Dragons…" at bounding box center [544, 125] width 220 height 21
select select "1952"
click at [434, 115] on select "Please Select a style Brazilian Jiu Jitsu Fitness Classes Kids Karate | Dragons…" at bounding box center [544, 125] width 220 height 21
click at [557, 176] on select "Please Select Starting Rank White Yellow Yellow Tip Orange Orange Tip Blue Blue…" at bounding box center [544, 178] width 220 height 21
select select "19063"
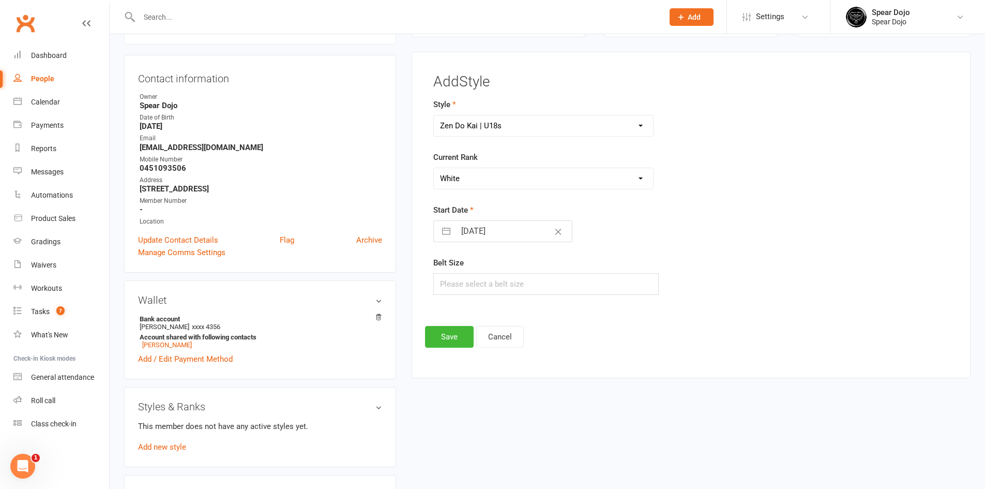
click at [434, 168] on select "Please Select Starting Rank White Yellow Yellow Tip Orange Orange Tip Blue Blue…" at bounding box center [544, 178] width 220 height 21
select select "6"
select select "2025"
select select "7"
select select "2025"
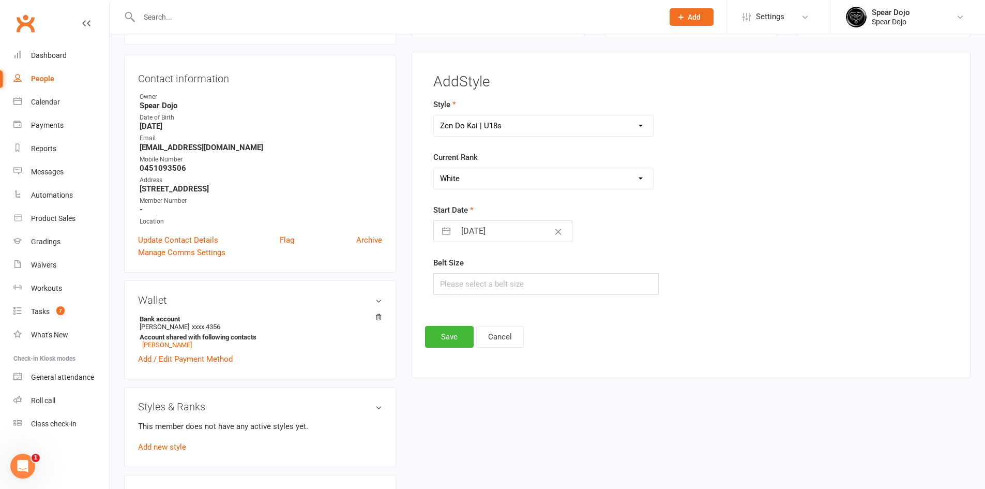
select select "8"
select select "2025"
click at [456, 235] on input "[DATE]" at bounding box center [513, 231] width 116 height 21
click at [445, 270] on div "Move backward to switch to the previous month." at bounding box center [455, 272] width 20 height 17
select select "5"
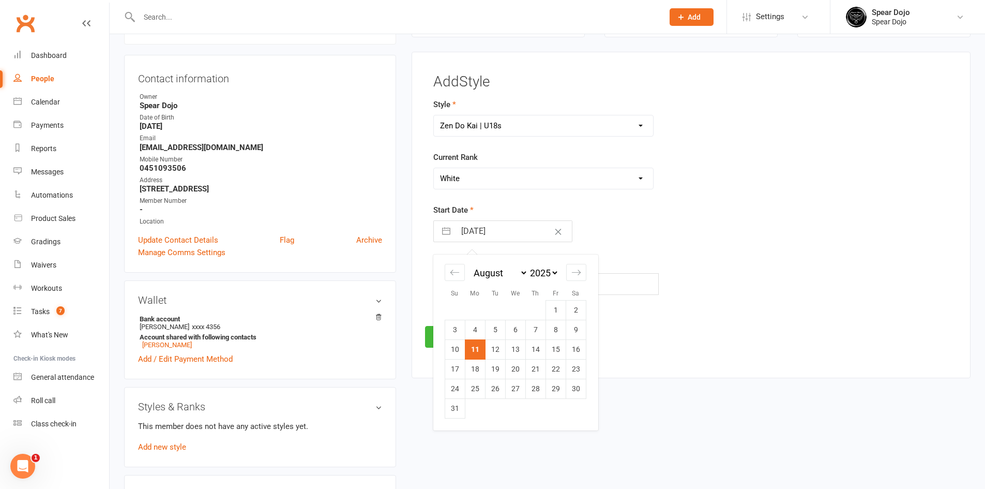
select select "2025"
click at [469, 389] on td "28" at bounding box center [475, 388] width 20 height 20
type input "[DATE]"
click at [451, 337] on button "Save" at bounding box center [449, 337] width 49 height 22
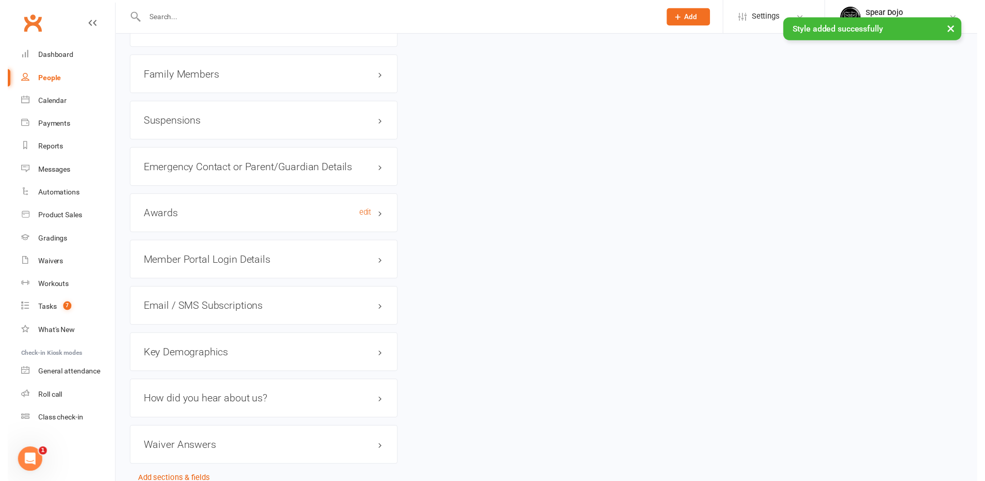
scroll to position [864, 0]
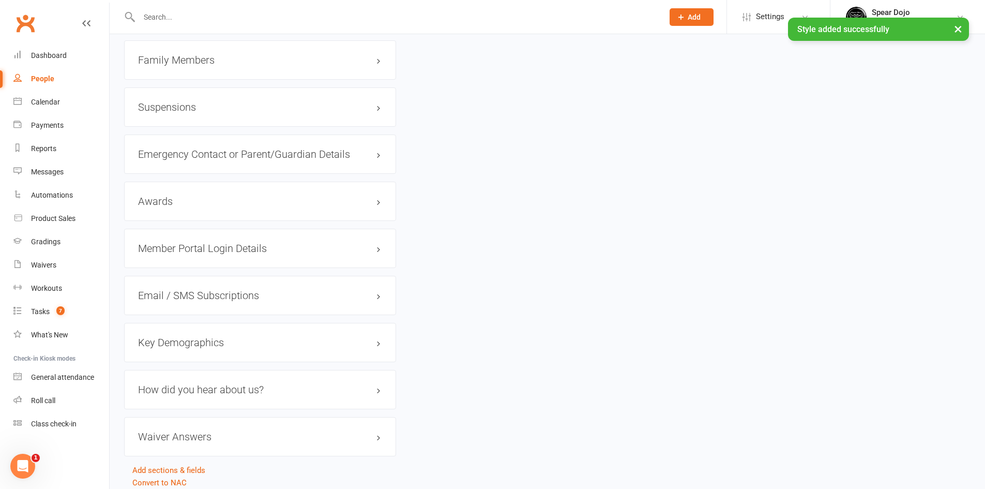
click at [297, 248] on h3 "Member Portal Login Details" at bounding box center [260, 247] width 244 height 11
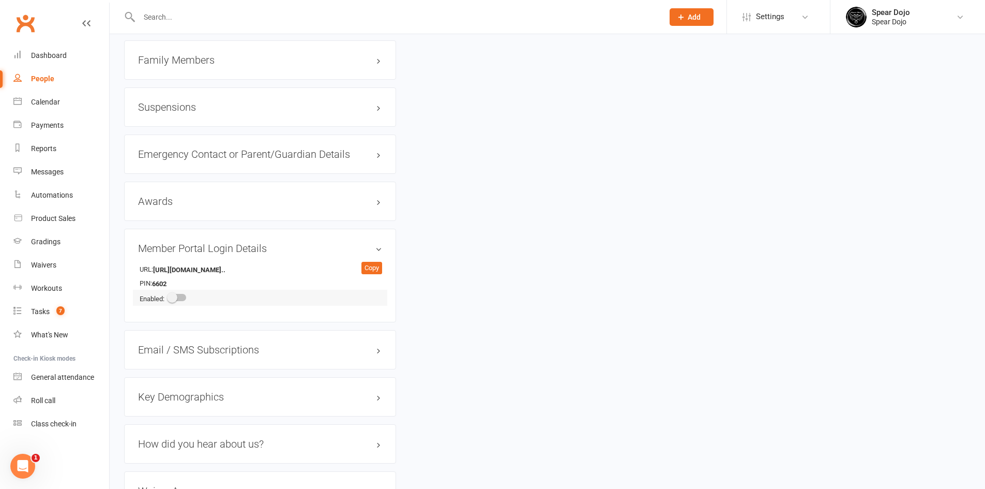
click at [177, 295] on span at bounding box center [172, 297] width 10 height 10
click at [169, 296] on input "checkbox" at bounding box center [169, 296] width 0 height 0
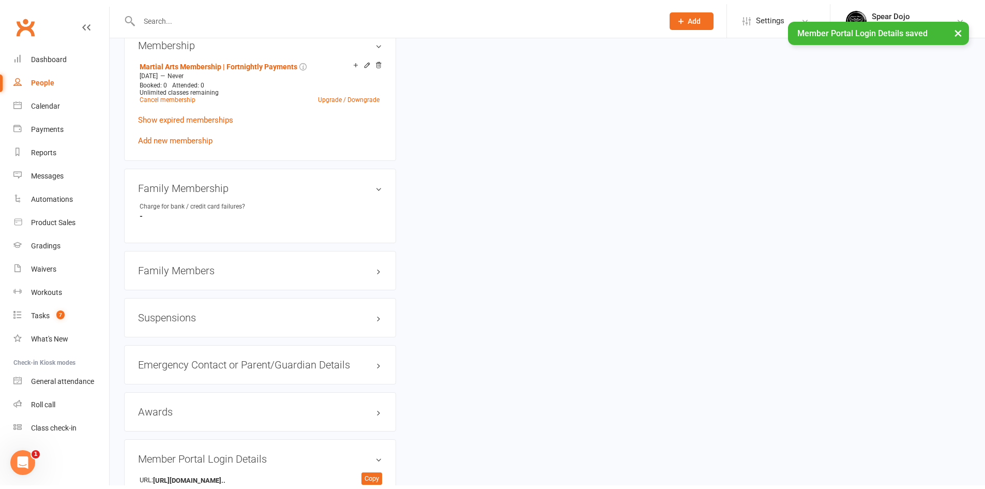
scroll to position [657, 0]
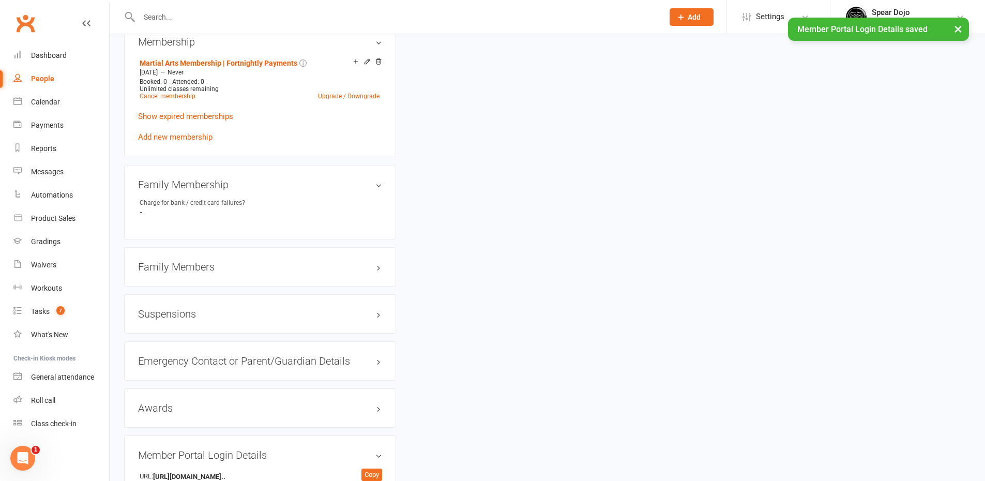
click at [305, 271] on h3 "Family Members" at bounding box center [260, 266] width 244 height 11
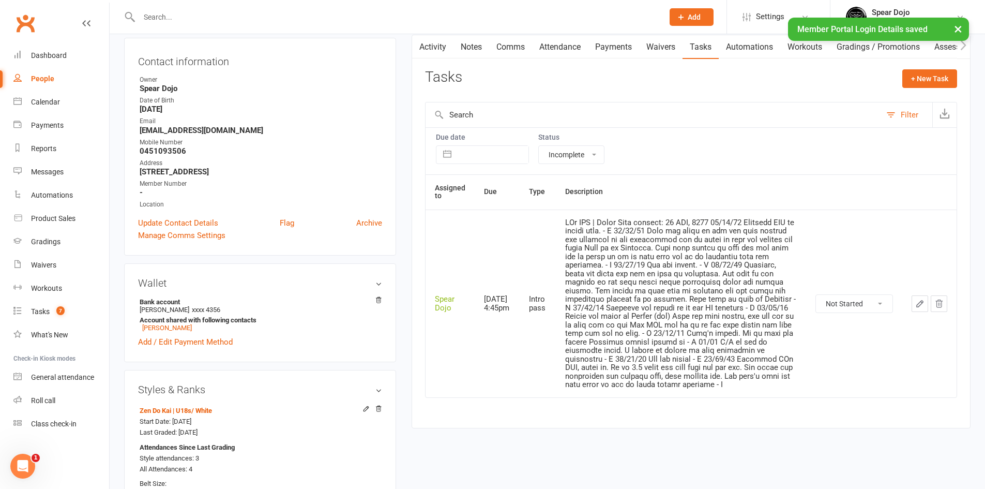
scroll to position [88, 0]
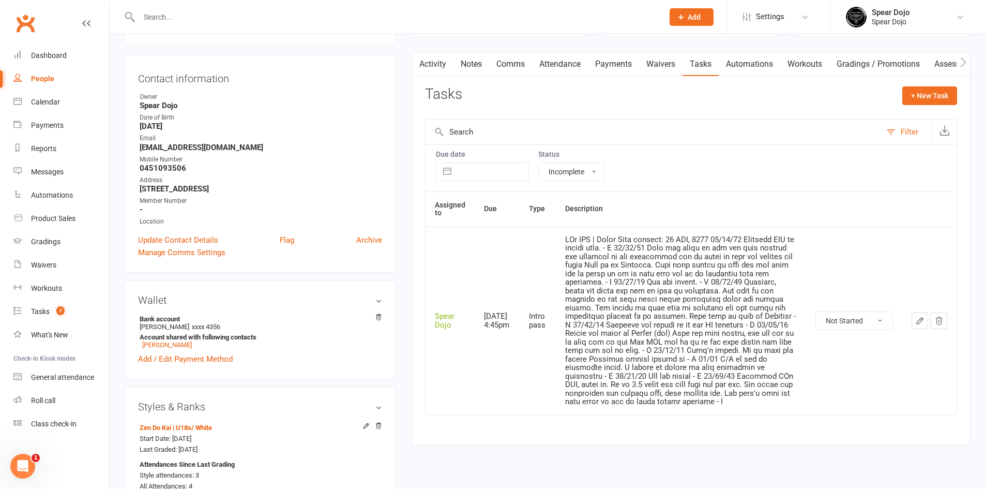
click at [509, 67] on link "Comms" at bounding box center [510, 64] width 43 height 24
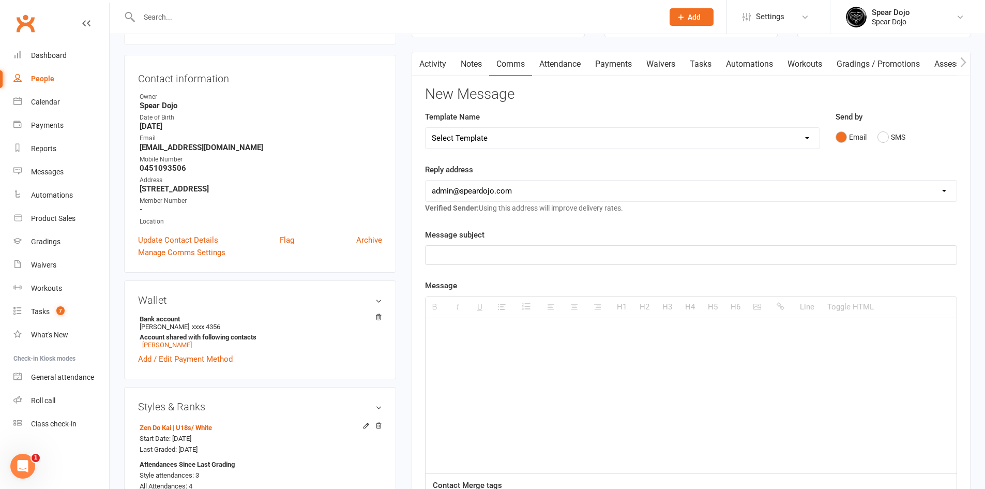
click at [494, 142] on select "Select Template [Email] Registration - Full Membership - Adult Student (Intro P…" at bounding box center [622, 138] width 394 height 21
select select "12"
click at [425, 128] on select "Select Template [Email] Registration - Full Membership - Adult Student (Intro P…" at bounding box center [622, 138] width 394 height 21
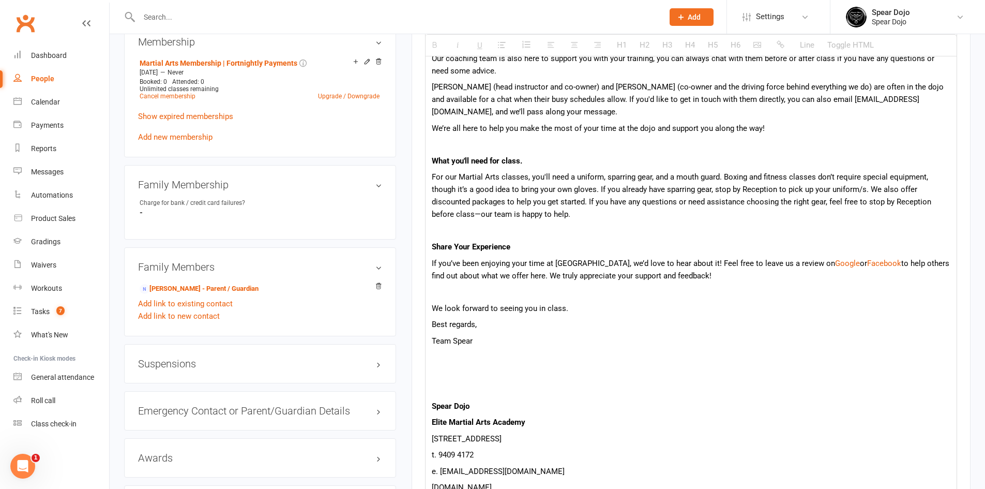
scroll to position [967, 0]
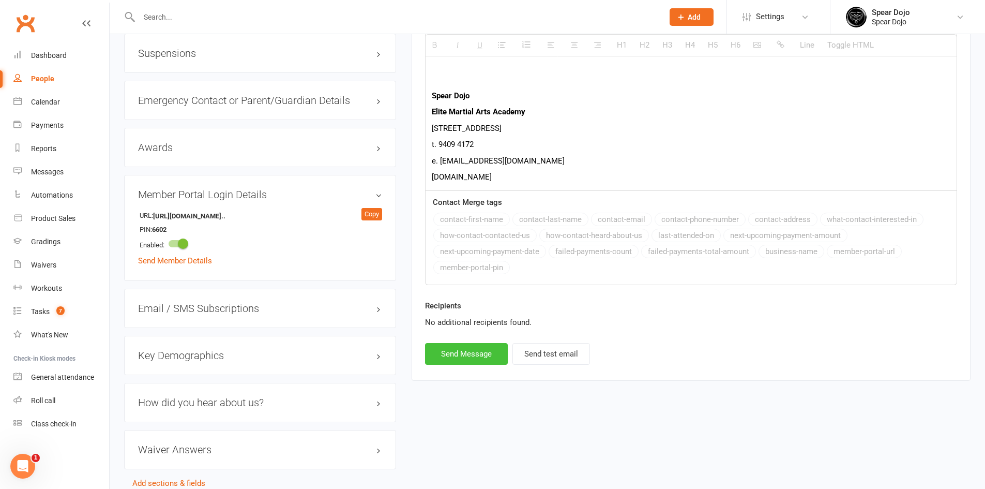
click at [473, 353] on button "Send Message" at bounding box center [466, 354] width 83 height 22
select select
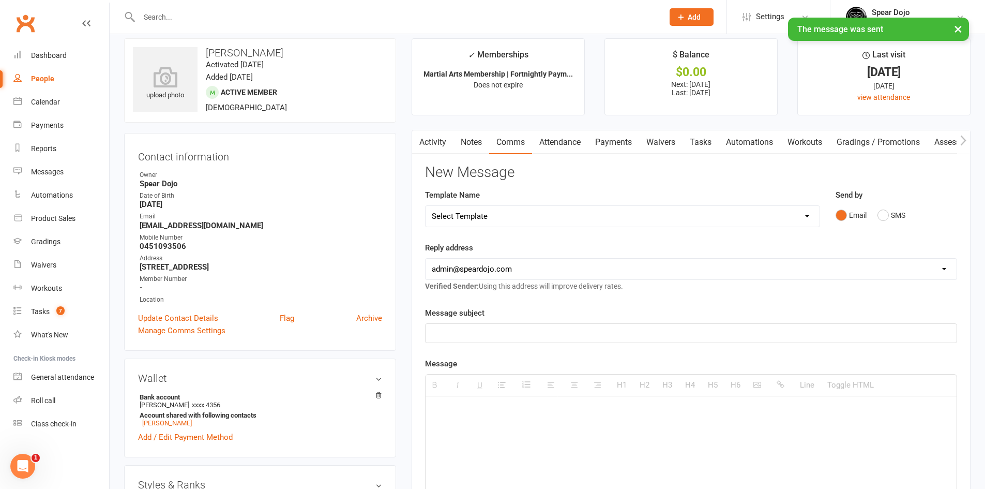
scroll to position [0, 0]
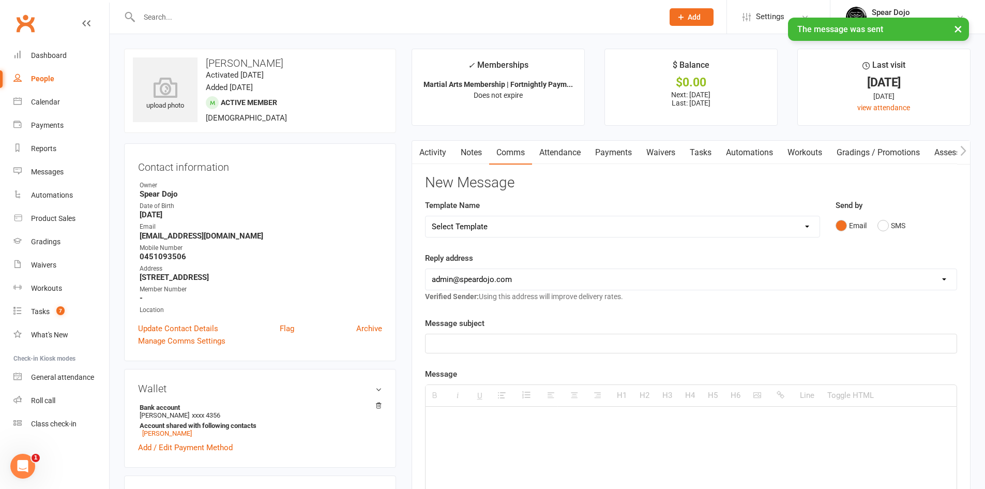
click at [698, 148] on link "Tasks" at bounding box center [700, 153] width 36 height 24
select select "incomplete"
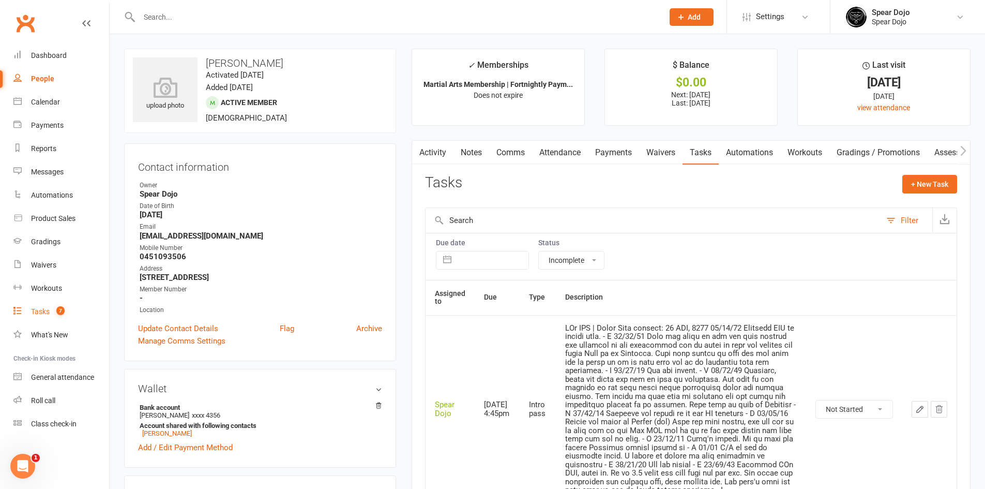
click at [45, 307] on link "Tasks 7" at bounding box center [61, 311] width 96 height 23
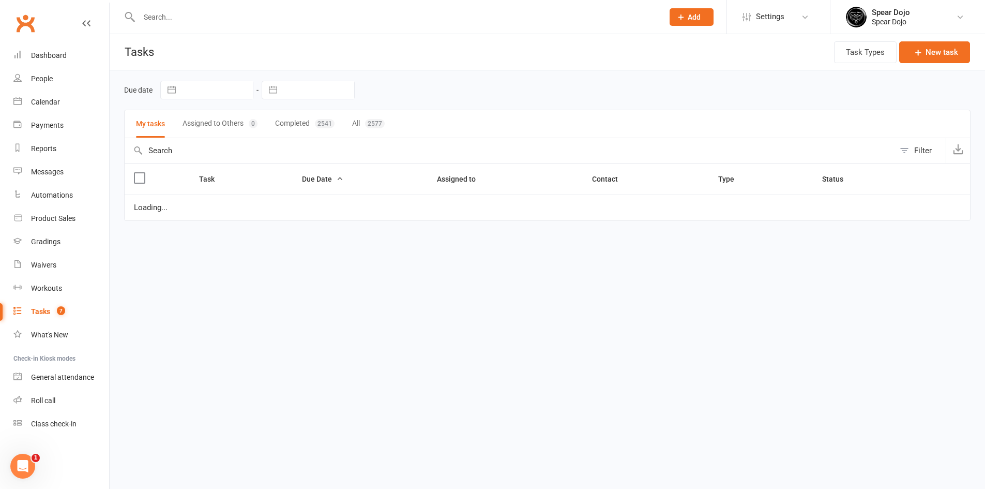
select select "started"
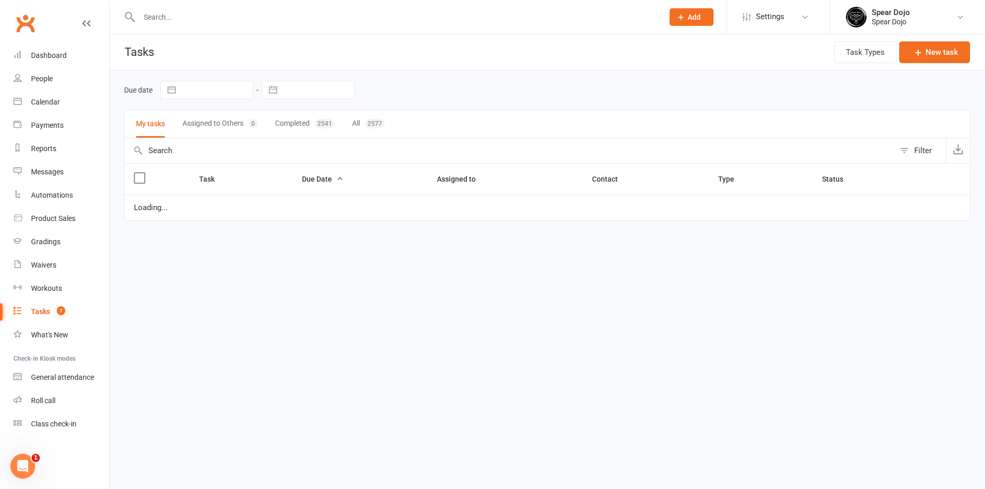
select select "started"
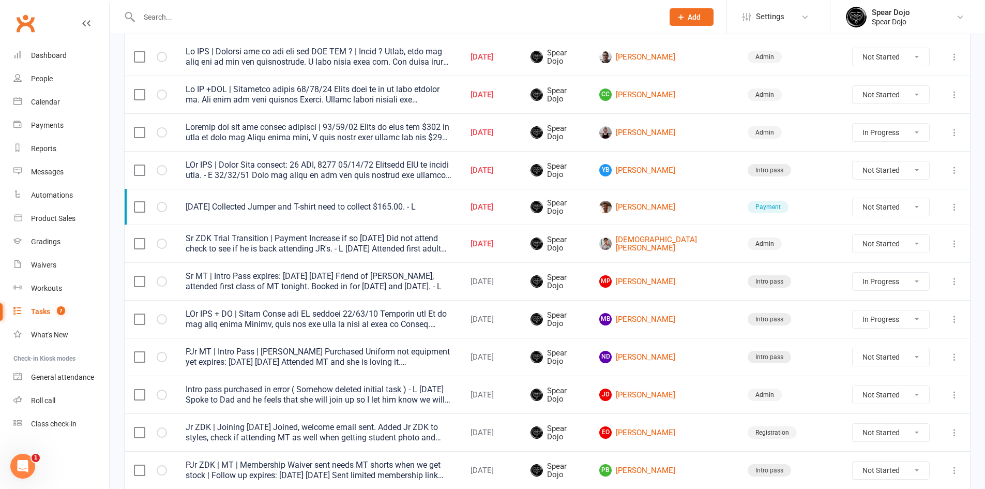
scroll to position [207, 0]
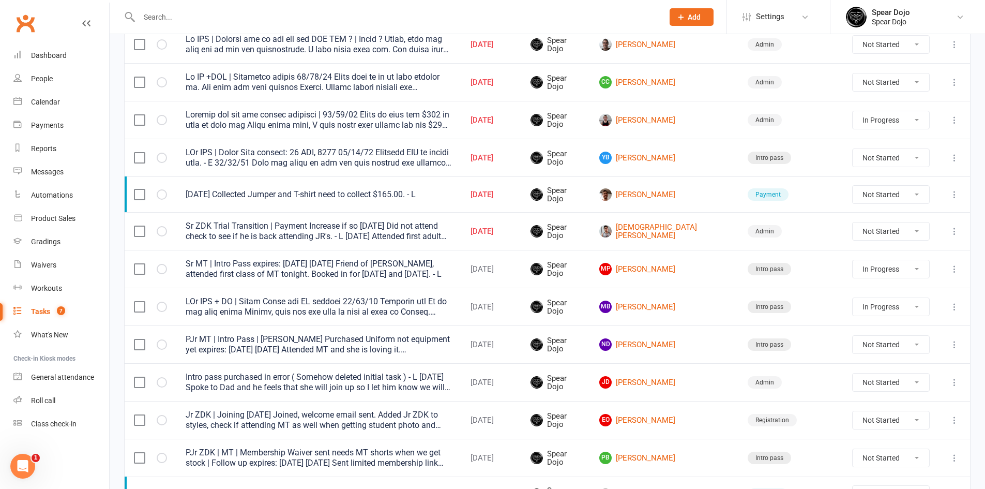
click at [417, 84] on div at bounding box center [319, 82] width 266 height 21
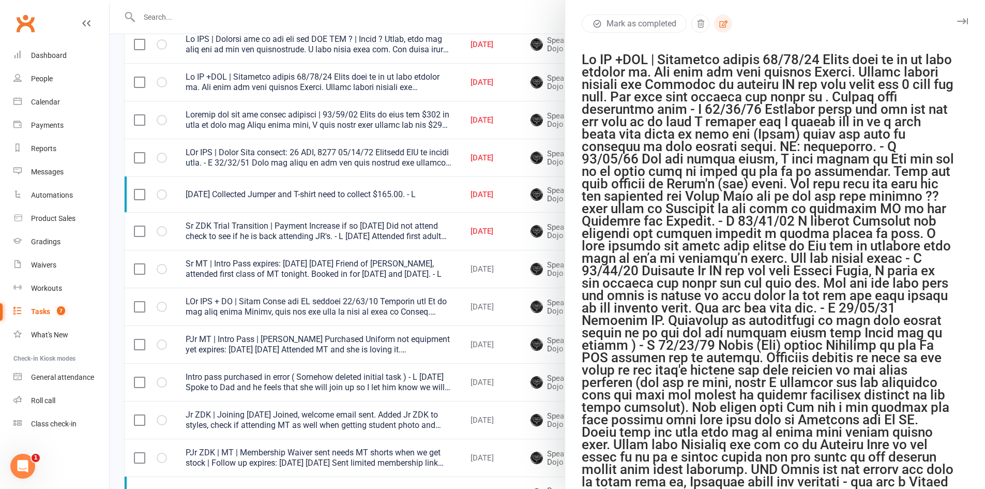
click at [726, 21] on button "button" at bounding box center [723, 23] width 18 height 18
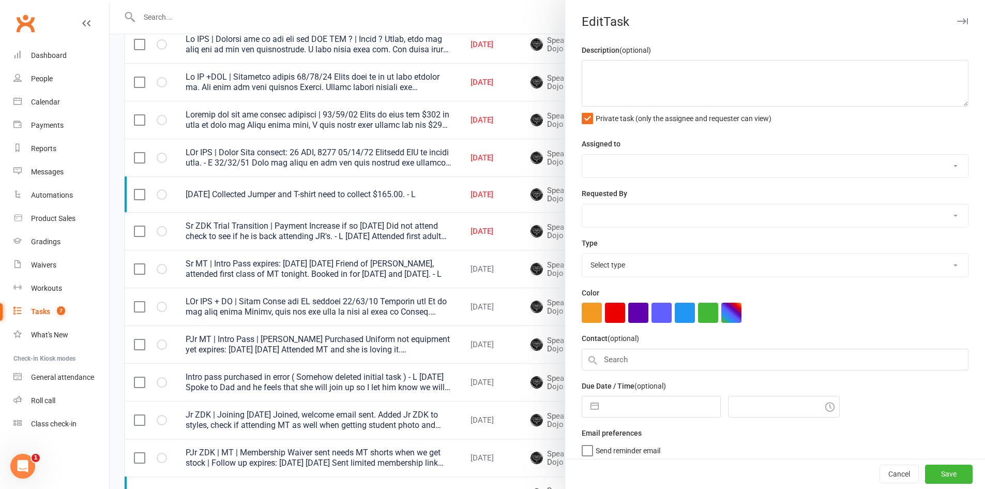
type textarea "Lo IP +DOL | Sitametco adipis 49/63/57 Elits doei te in ut labo etdolor ma. Ali…"
select select "43986"
type input "[DATE]"
type input "8:00am"
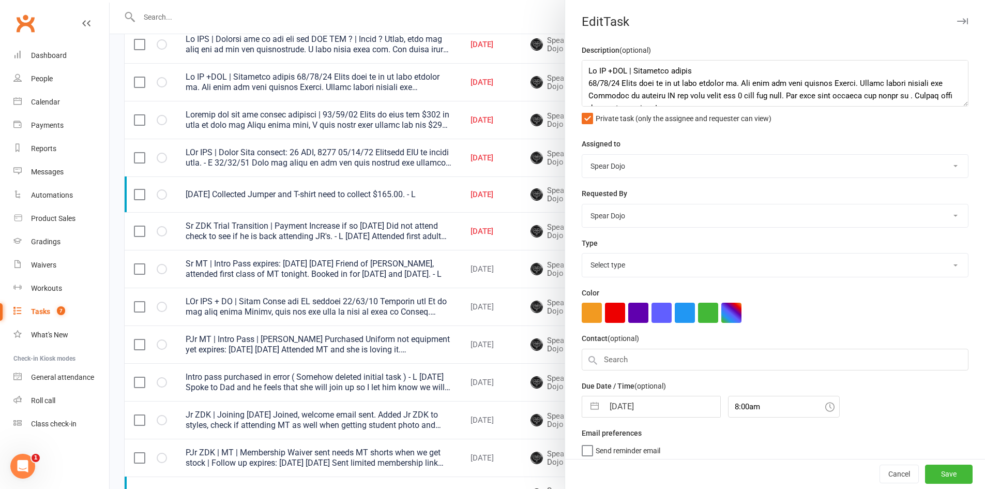
select select "19839"
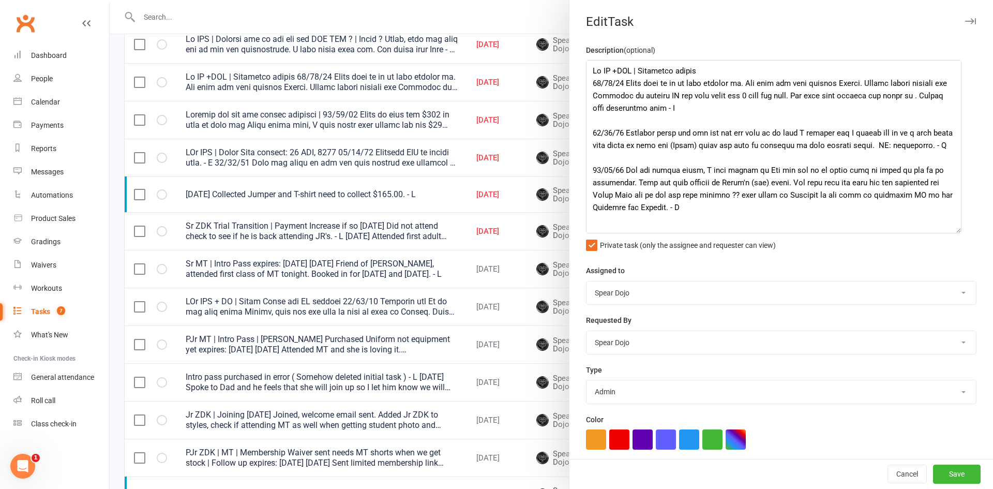
drag, startPoint x: 955, startPoint y: 105, endPoint x: 952, endPoint y: 232, distance: 126.7
click at [952, 232] on textarea at bounding box center [773, 146] width 375 height 173
click at [513, 171] on div at bounding box center [551, 244] width 883 height 489
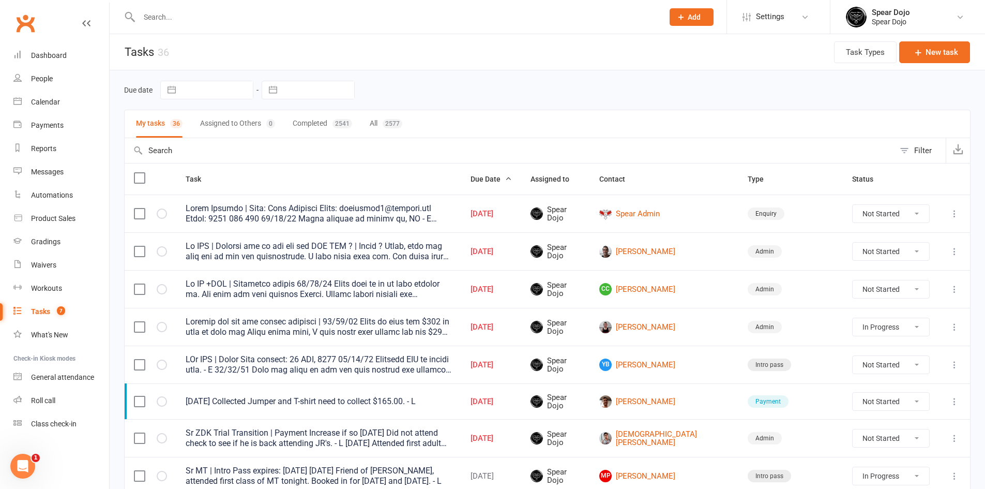
scroll to position [259, 0]
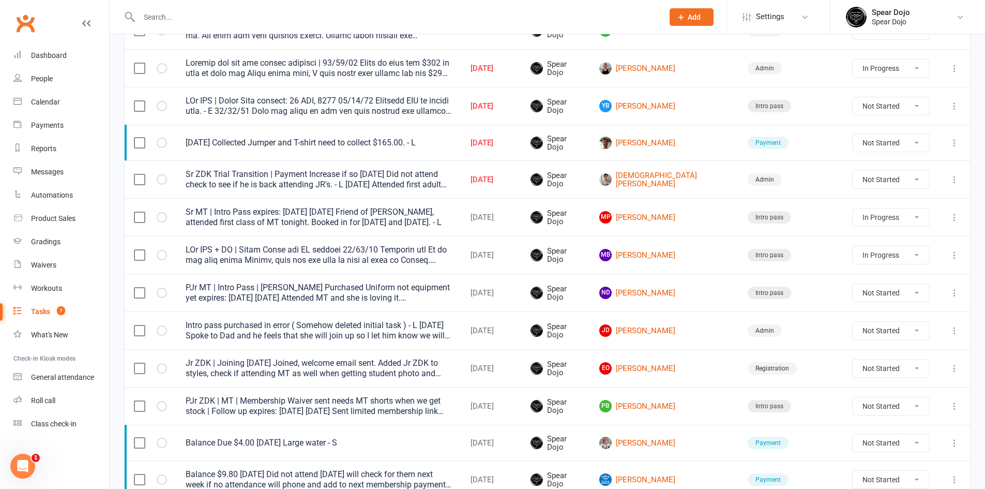
click at [452, 368] on div "Jr ZDK | Joining [DATE] Joined, welcome email sent. Added Jr ZDK to styles, che…" at bounding box center [319, 368] width 266 height 21
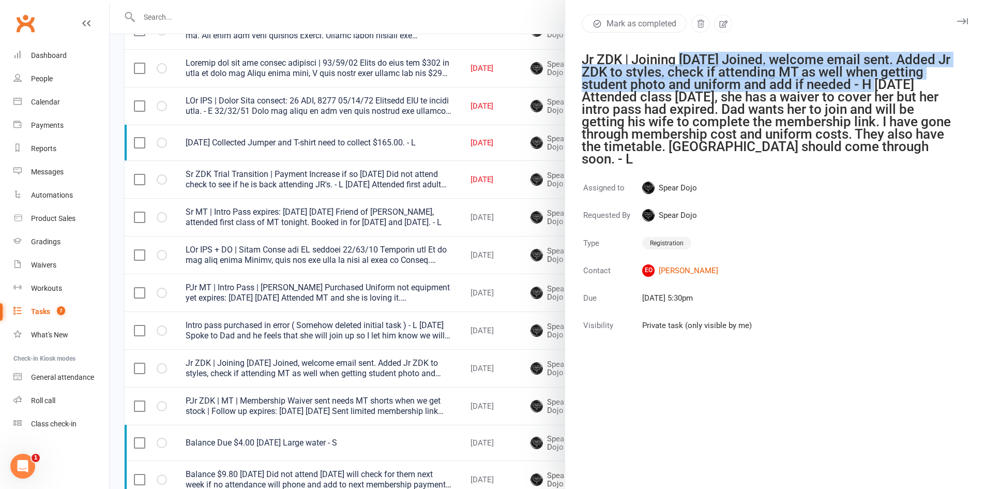
drag, startPoint x: 678, startPoint y: 56, endPoint x: 920, endPoint y: 86, distance: 243.8
click at [920, 86] on div "Jr ZDK | Joining [DATE] Joined, welcome email sent. Added Jr ZDK to styles, che…" at bounding box center [769, 109] width 374 height 112
copy div "[DATE] Joined, welcome email sent. Added Jr ZDK to styles, check if attending M…"
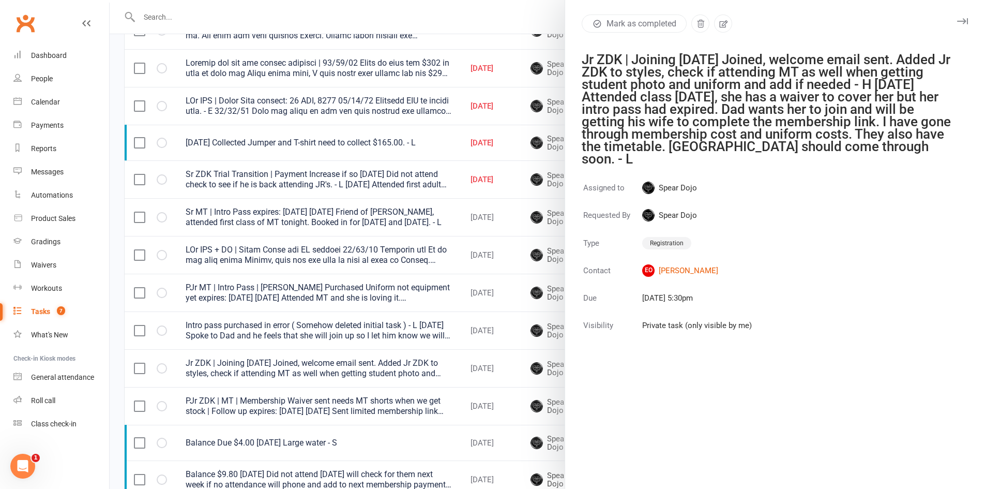
click at [472, 330] on div at bounding box center [547, 244] width 875 height 489
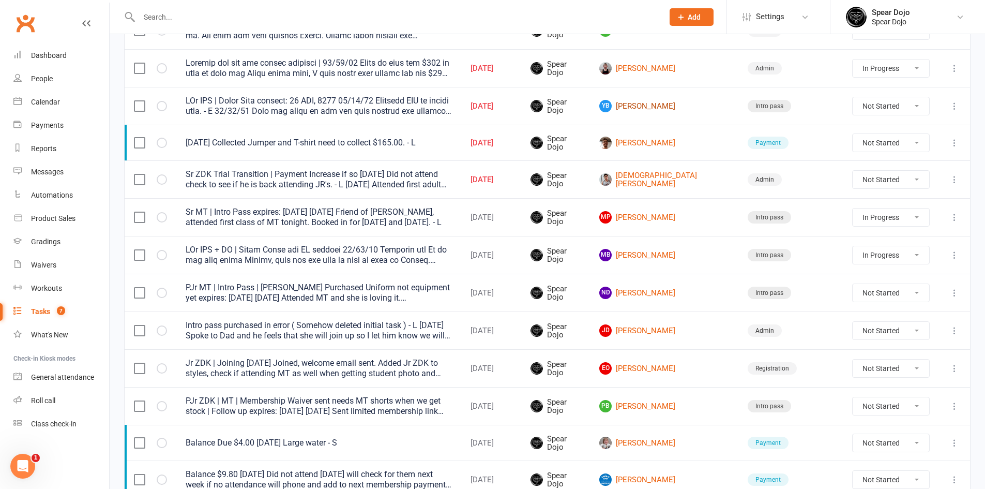
click at [691, 102] on link "Yb [PERSON_NAME]" at bounding box center [664, 106] width 130 height 12
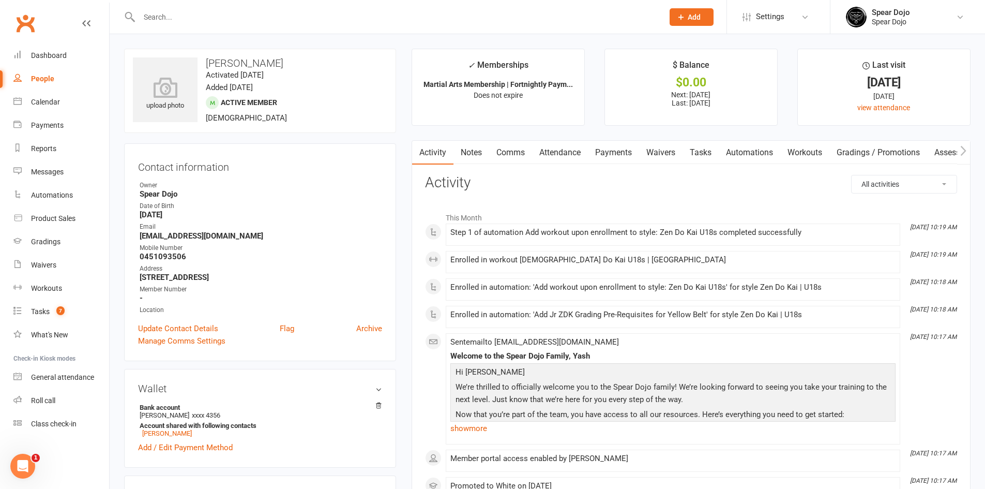
click at [712, 153] on link "Tasks" at bounding box center [700, 153] width 36 height 24
select select "incomplete"
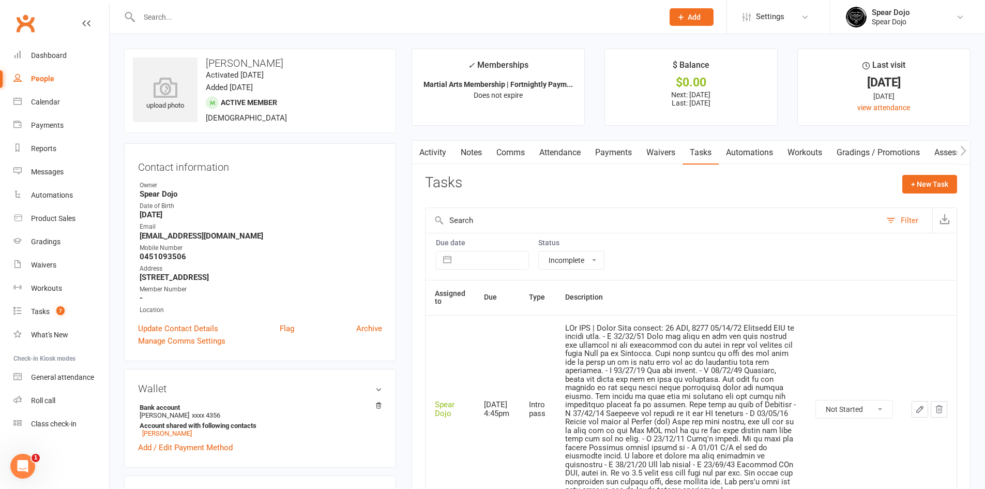
click at [920, 415] on button "button" at bounding box center [919, 409] width 17 height 17
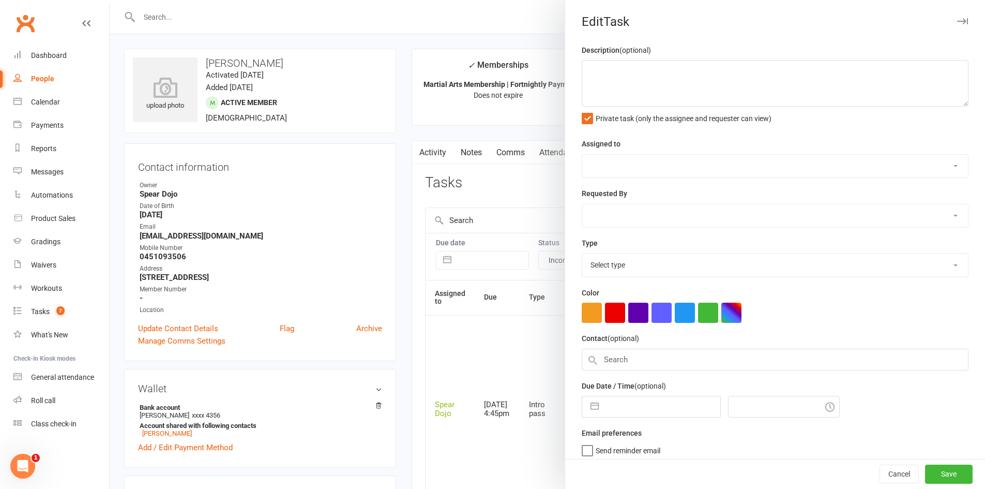
type textarea "PJr ZDK | Intro Pass expires: [DATE] [DATE] Attended ZDK no parent here. - L [D…"
select select "43986"
type input "[DATE]"
type input "4:45pm"
select select "21686"
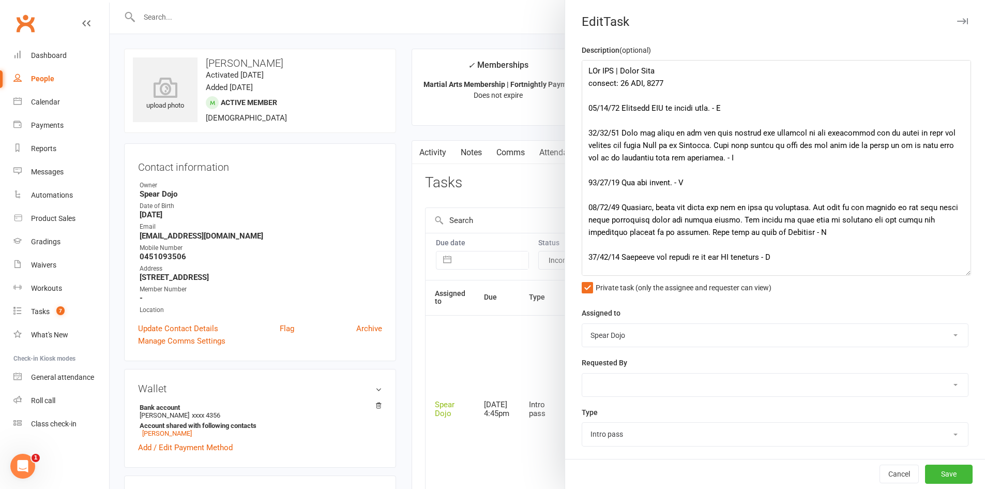
drag, startPoint x: 950, startPoint y: 101, endPoint x: 964, endPoint y: 273, distance: 172.7
click at [965, 275] on textarea at bounding box center [776, 168] width 389 height 216
click at [657, 97] on textarea at bounding box center [777, 170] width 390 height 220
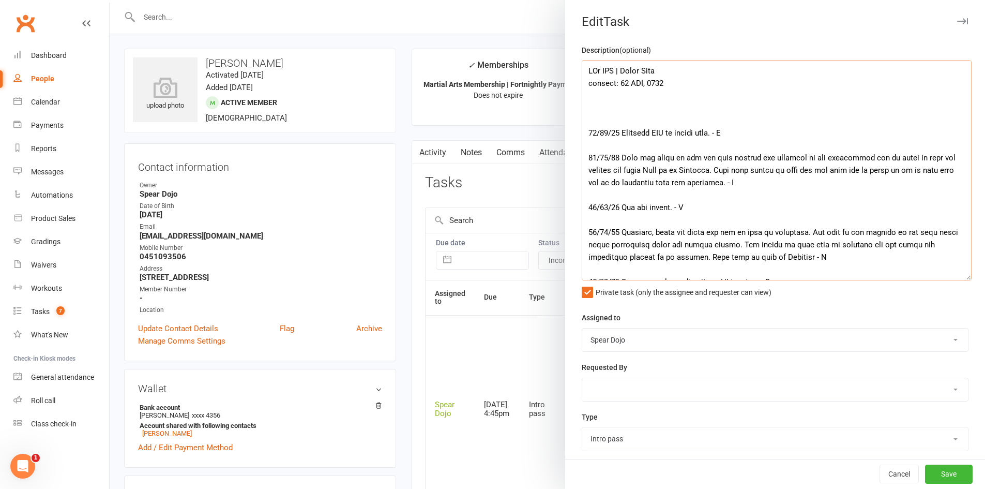
paste textarea "[DATE] Joined, welcome email sent. Added Jr ZDK to styles, check if attending M…"
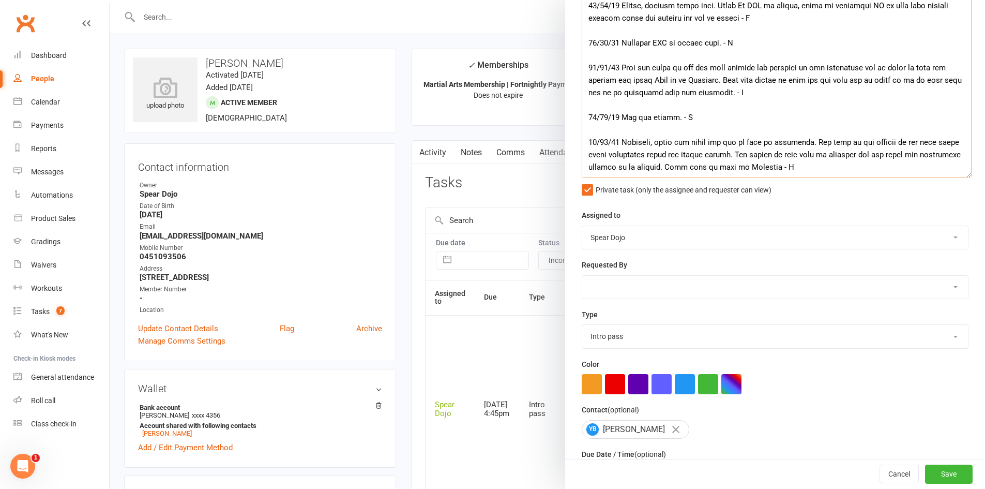
scroll to position [103, 0]
type textarea "PJr ZDK | Intro Pass expires: [DATE] [DATE] Joined, welcome email sent. Added J…"
click at [931, 474] on button "Save" at bounding box center [949, 474] width 48 height 19
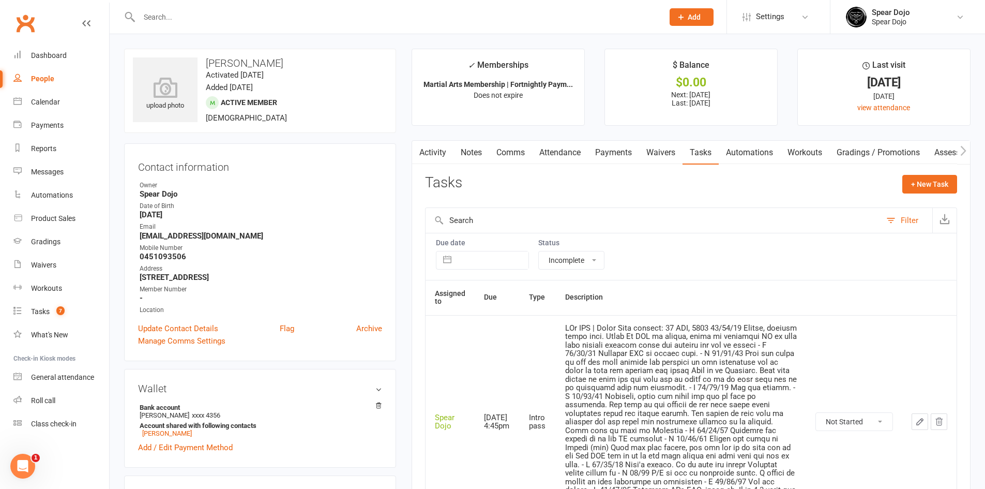
click at [917, 417] on icon "button" at bounding box center [919, 421] width 9 height 9
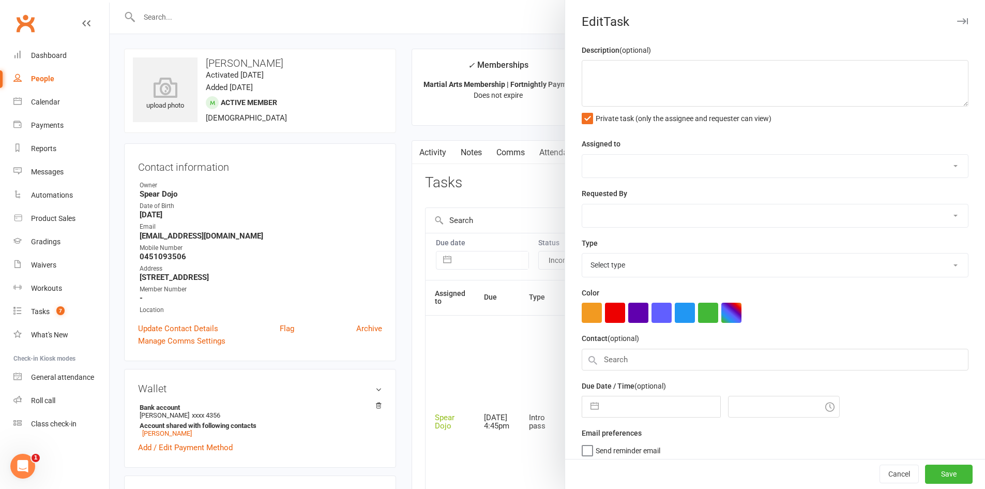
type textarea "PJr ZDK | Intro Pass expires: [DATE] [DATE] Joined, welcome email sent. Added J…"
select select "43986"
type input "[DATE]"
type input "4:45pm"
select select "21686"
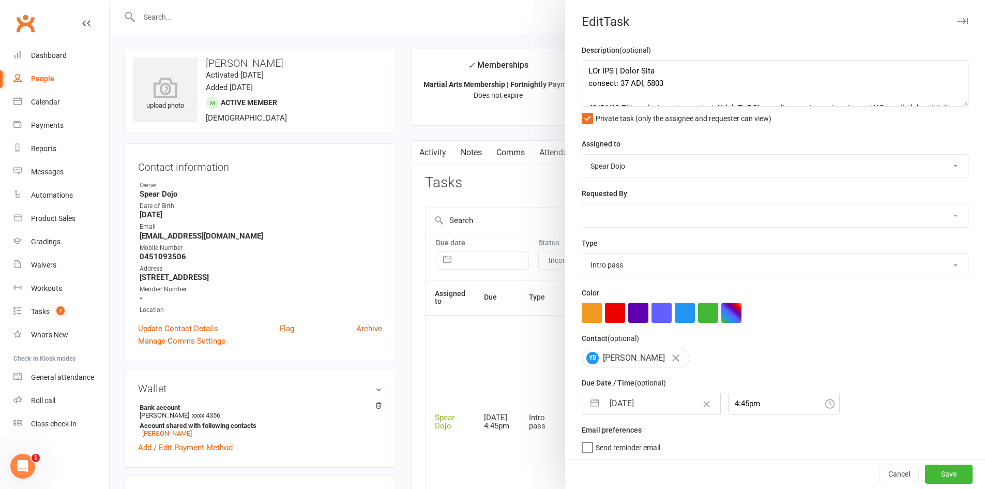
click at [586, 404] on button "button" at bounding box center [594, 403] width 19 height 21
select select "6"
select select "2025"
select select "7"
select select "2025"
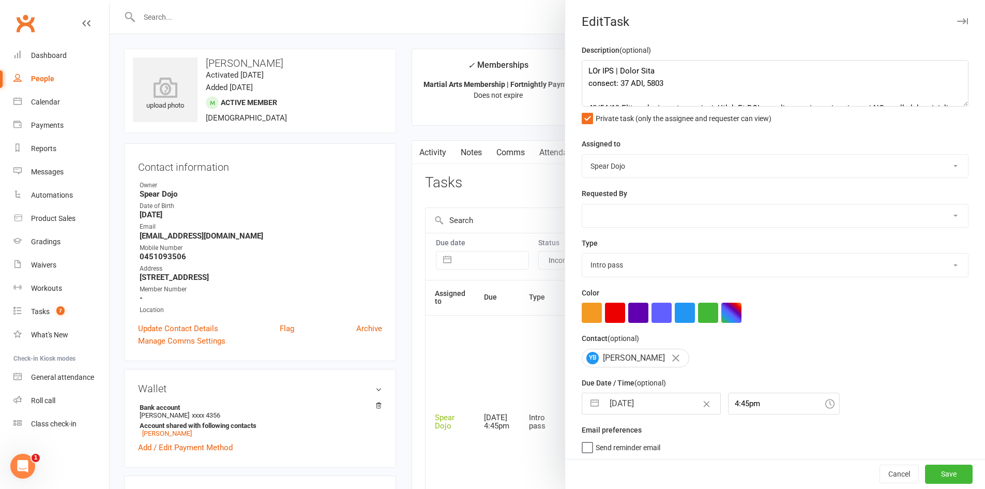
select select "8"
select select "2025"
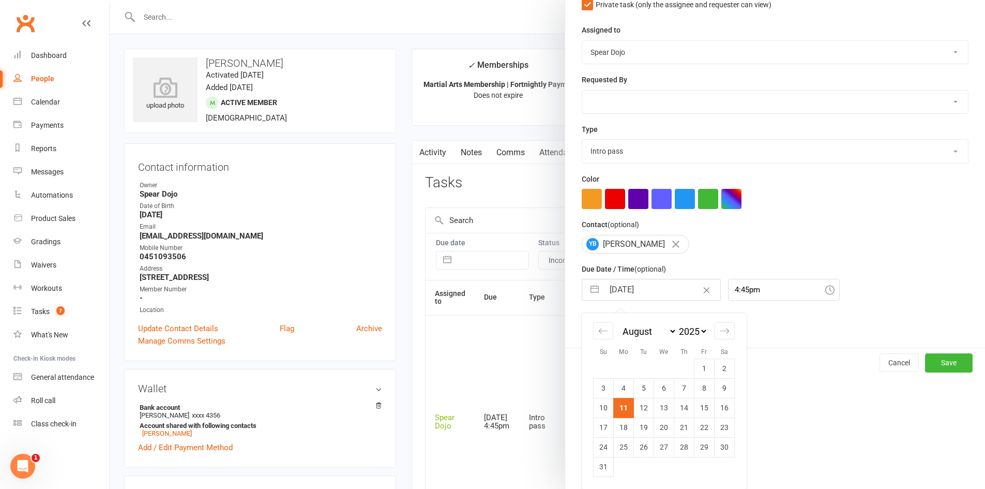
scroll to position [117, 0]
click at [641, 411] on td "12" at bounding box center [644, 408] width 20 height 20
type input "[DATE]"
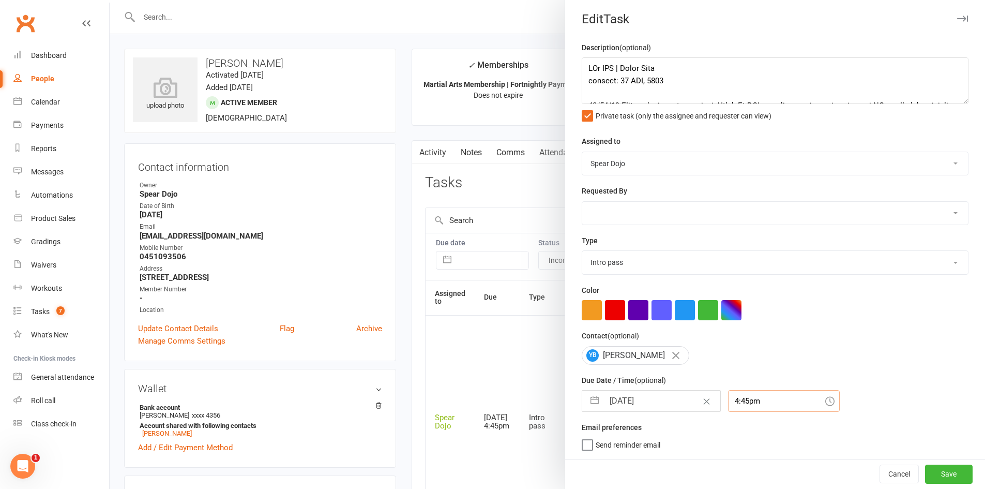
click at [738, 403] on div "4:45pm" at bounding box center [784, 401] width 112 height 22
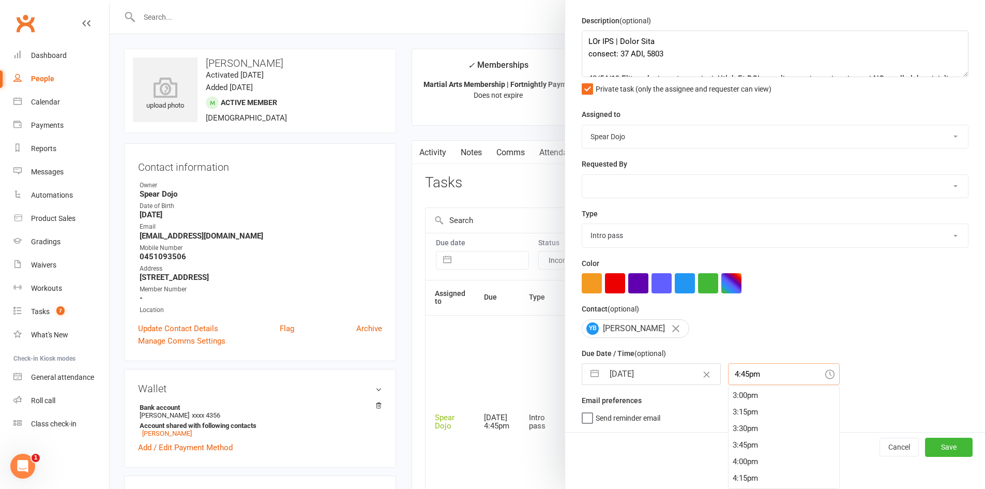
scroll to position [989, 0]
click at [736, 464] on div "4:00pm" at bounding box center [783, 464] width 111 height 17
type input "4:00pm"
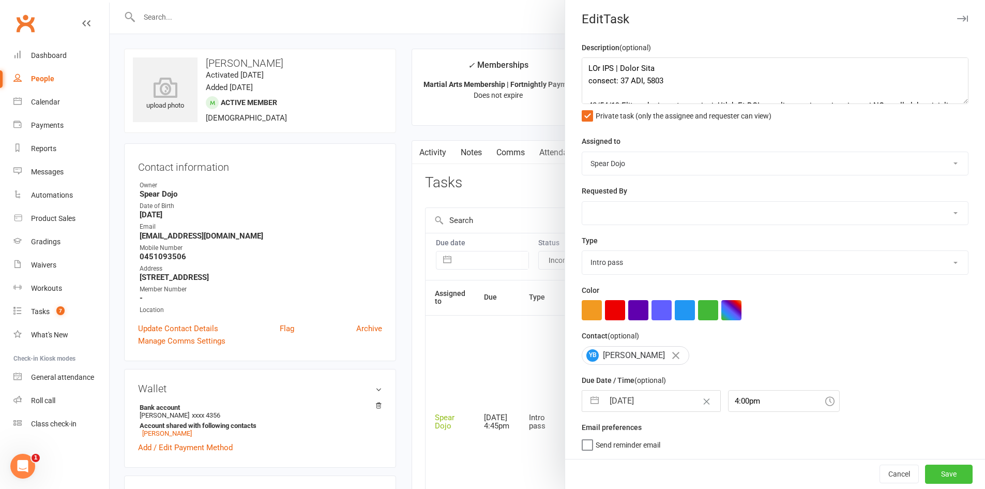
click at [935, 473] on button "Save" at bounding box center [949, 473] width 48 height 19
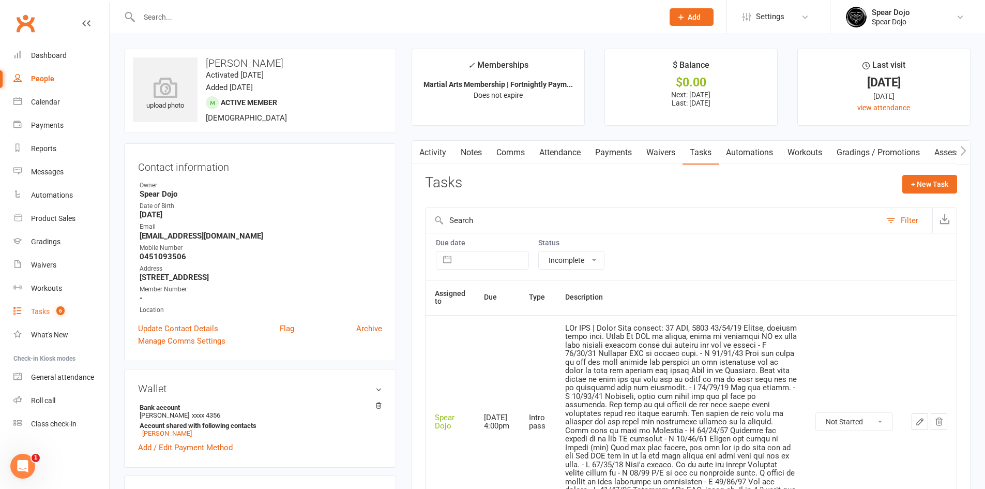
click at [39, 310] on div "Tasks" at bounding box center [40, 311] width 19 height 8
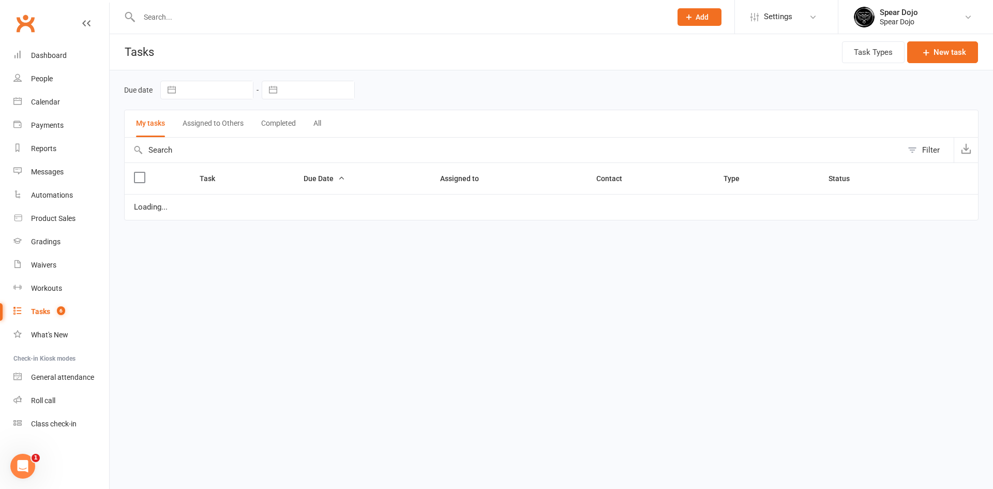
select select "started"
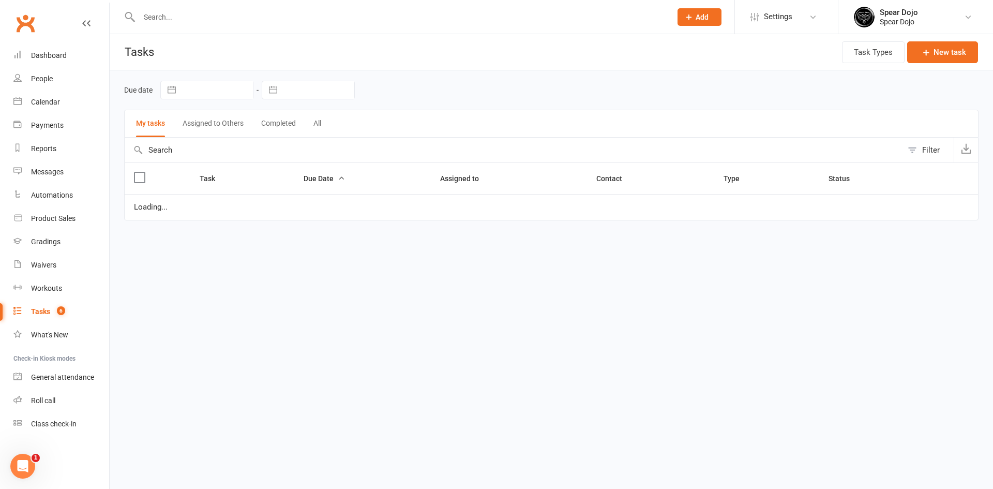
select select "started"
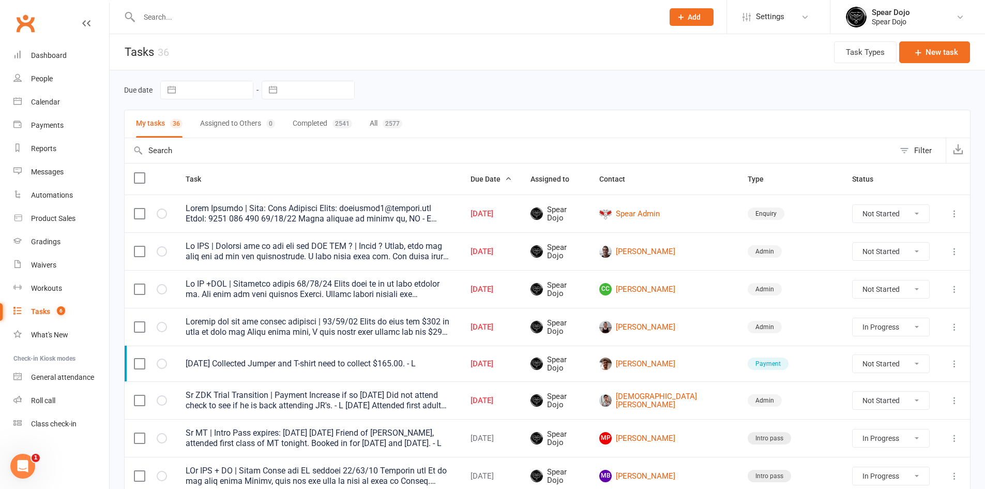
click at [447, 212] on div at bounding box center [319, 213] width 266 height 21
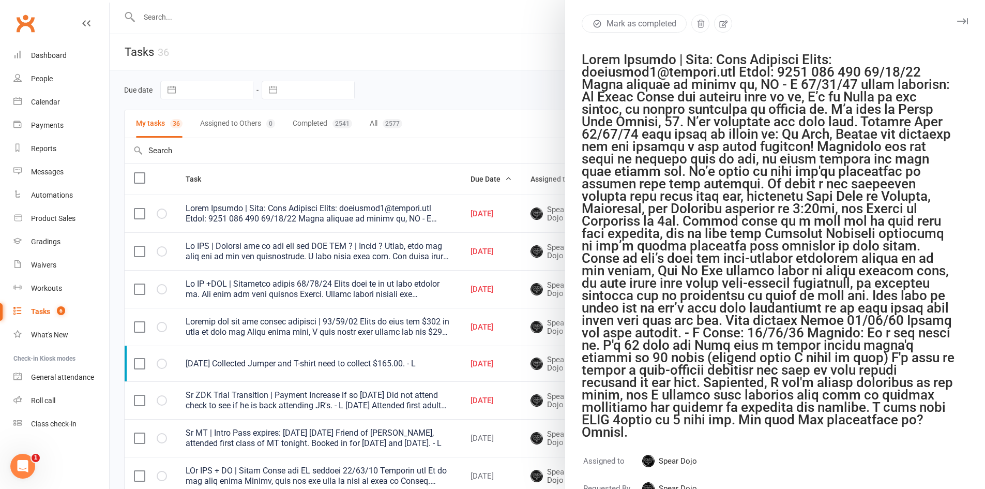
click at [447, 212] on div at bounding box center [547, 244] width 875 height 489
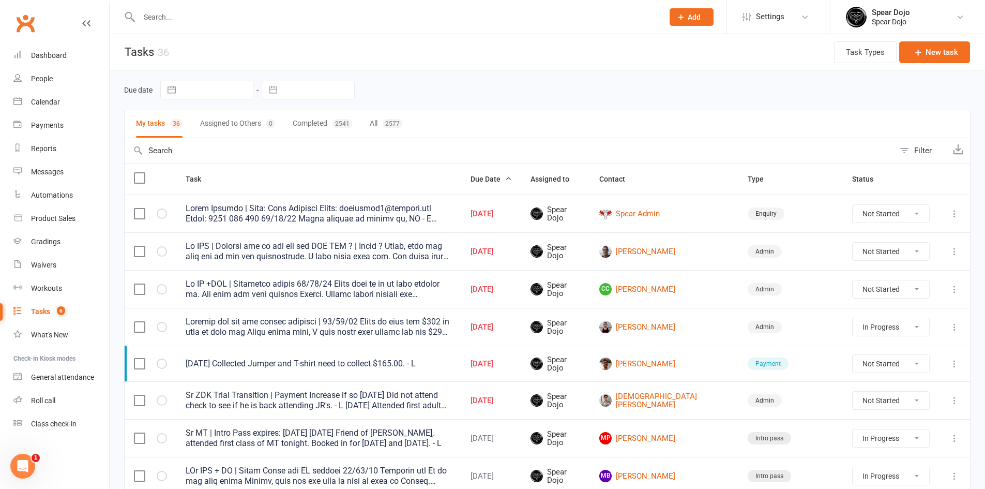
click at [913, 219] on select "Not Started In Progress Waiting Complete" at bounding box center [891, 214] width 77 height 18
click at [853, 205] on select "Not Started In Progress Waiting Complete" at bounding box center [891, 214] width 77 height 18
select select "unstarted"
select select "started"
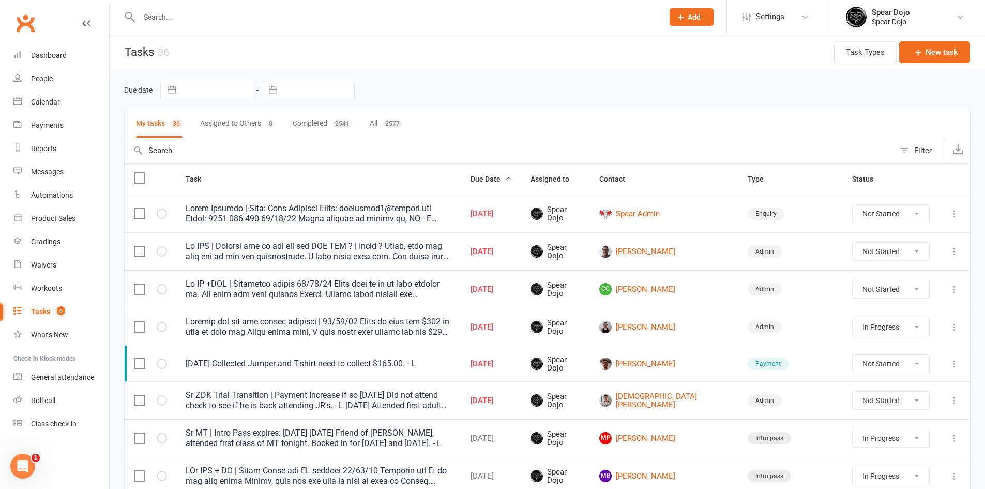
select select "started"
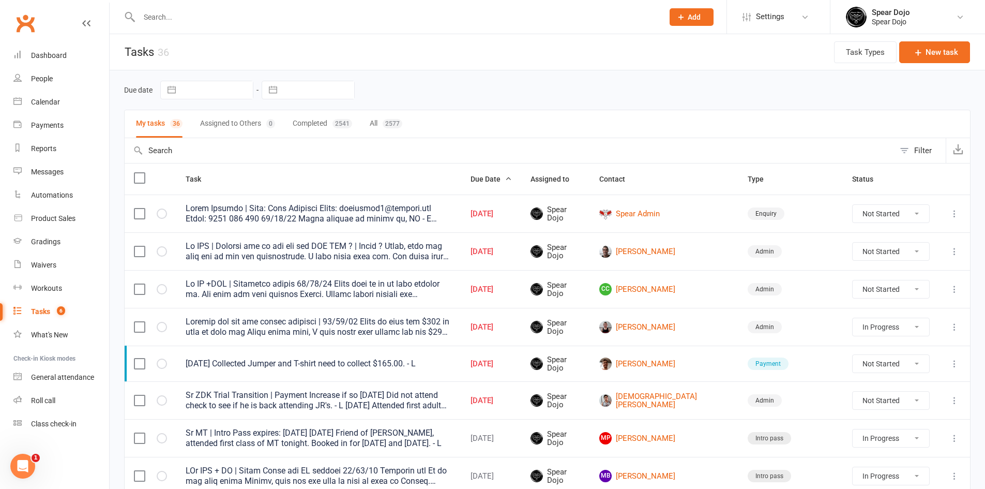
select select "started"
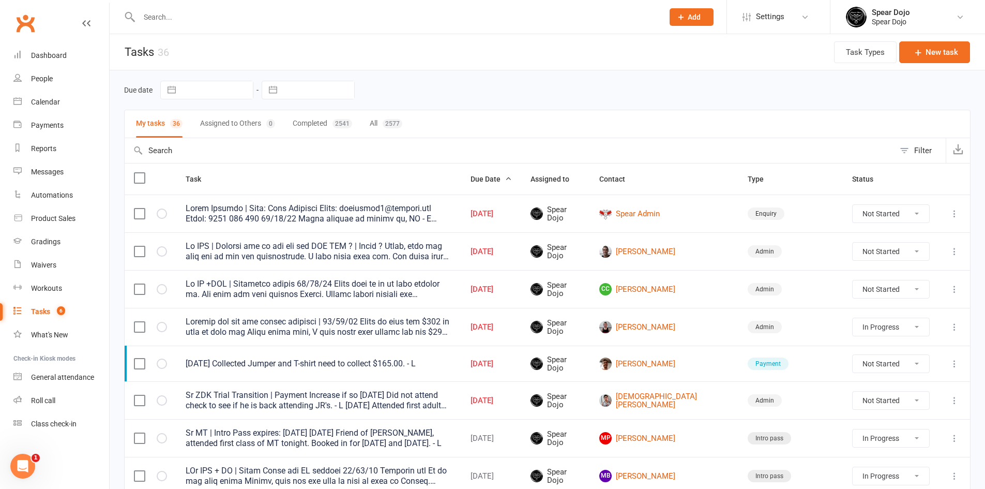
select select "started"
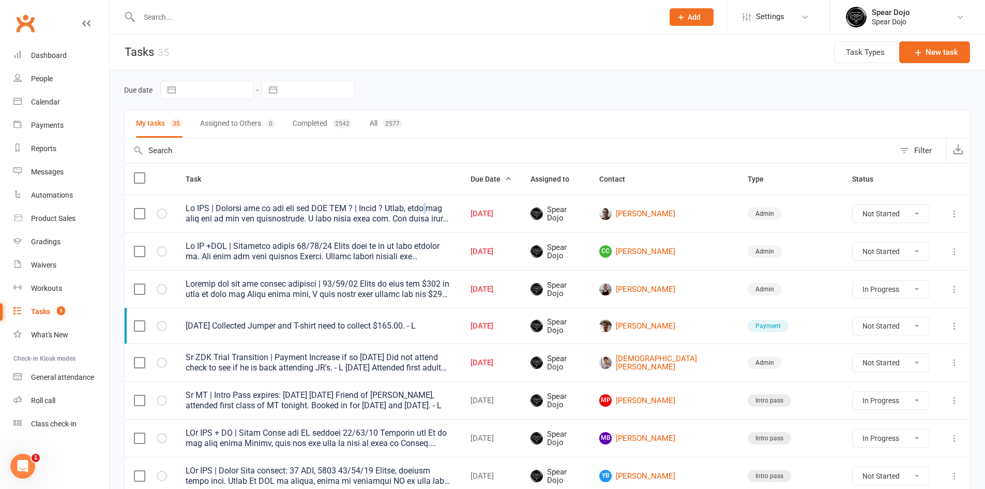
click at [422, 211] on div at bounding box center [319, 213] width 266 height 21
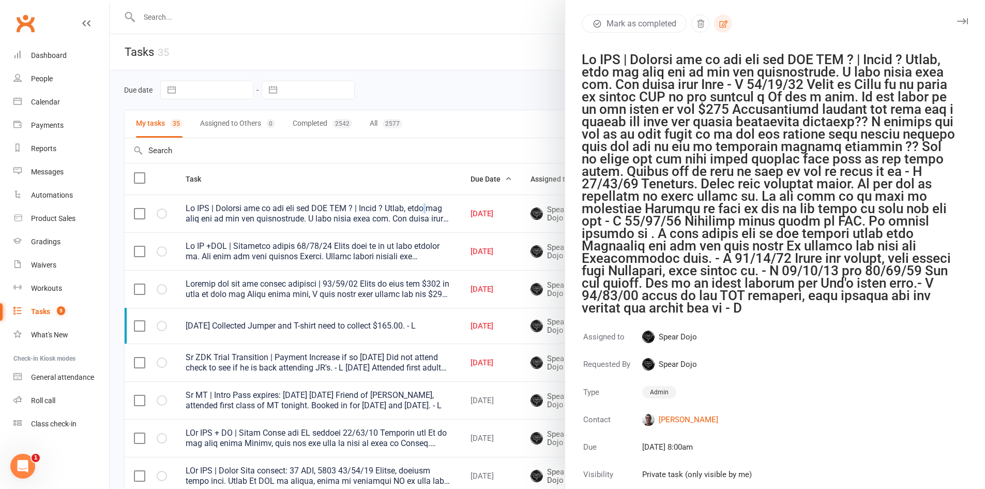
click at [719, 24] on icon "button" at bounding box center [723, 23] width 9 height 9
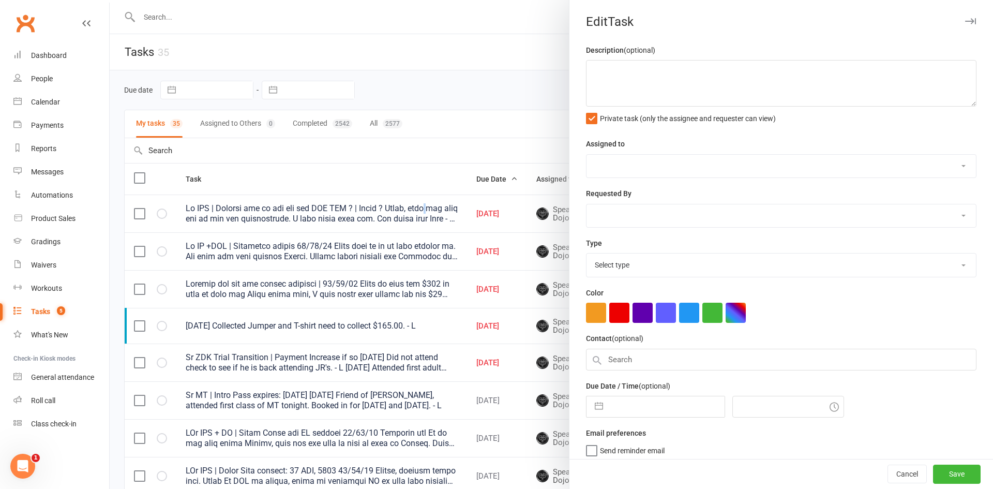
type textarea "Sr BJJ | Joining can he pay off the BJJ REG ? | [PERSON_NAME] ? [PERSON_NAME], …"
select select "43986"
type input "[DATE]"
type input "8:00am"
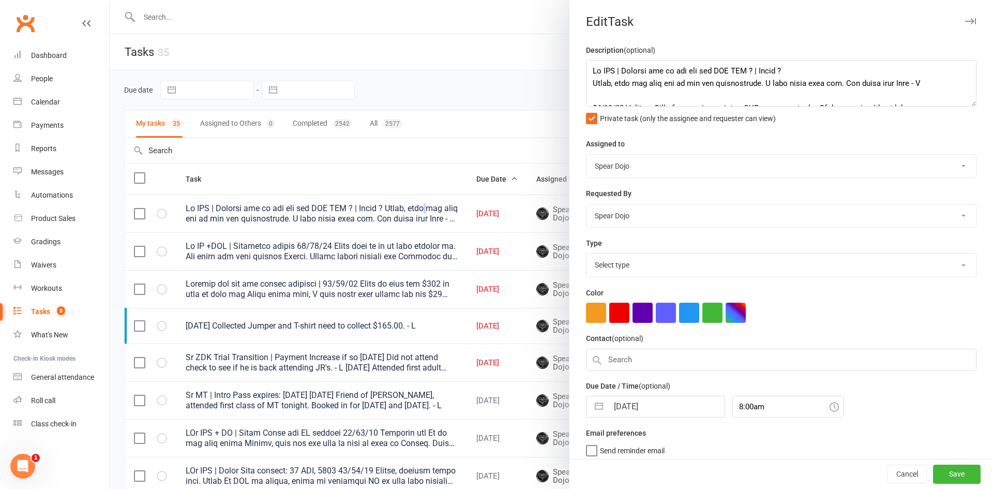
select select "19839"
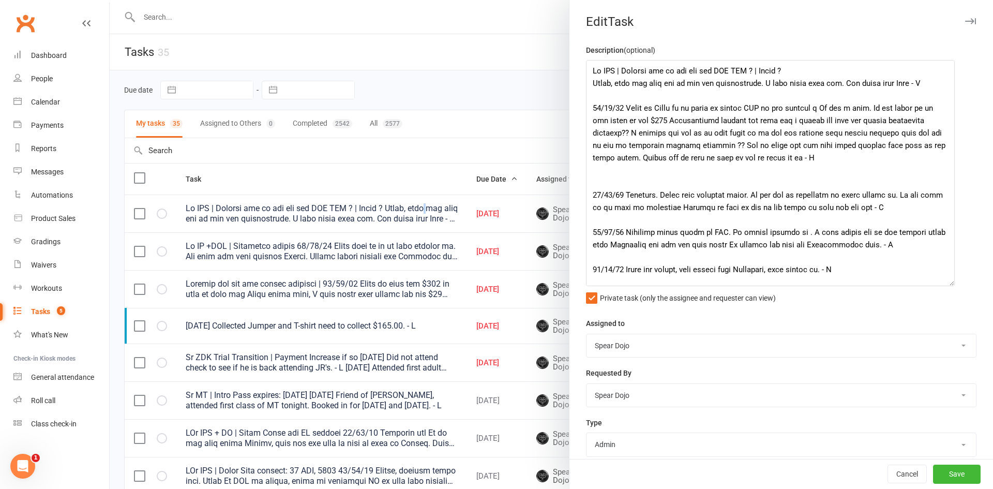
drag, startPoint x: 955, startPoint y: 103, endPoint x: 892, endPoint y: 240, distance: 150.6
click at [946, 282] on textarea at bounding box center [770, 173] width 369 height 226
click at [851, 69] on textarea at bounding box center [770, 173] width 369 height 226
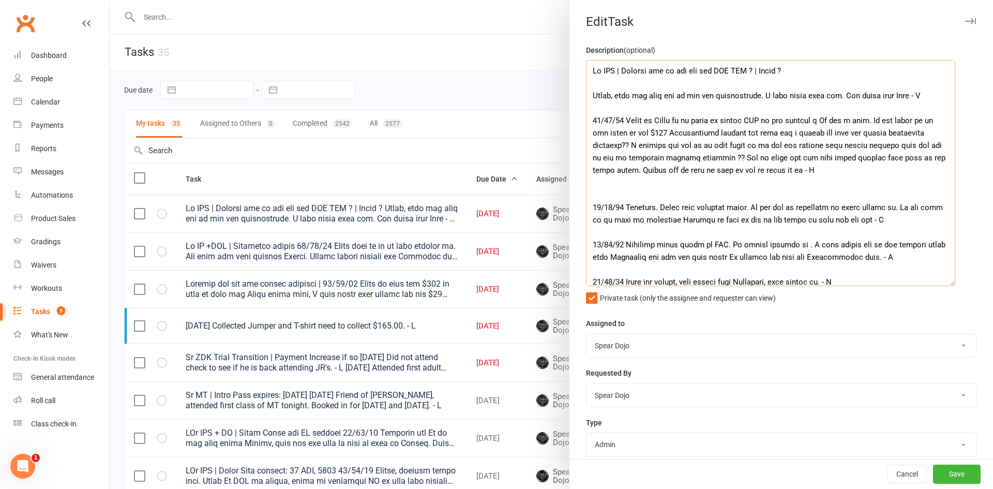
click at [831, 189] on textarea at bounding box center [770, 173] width 369 height 226
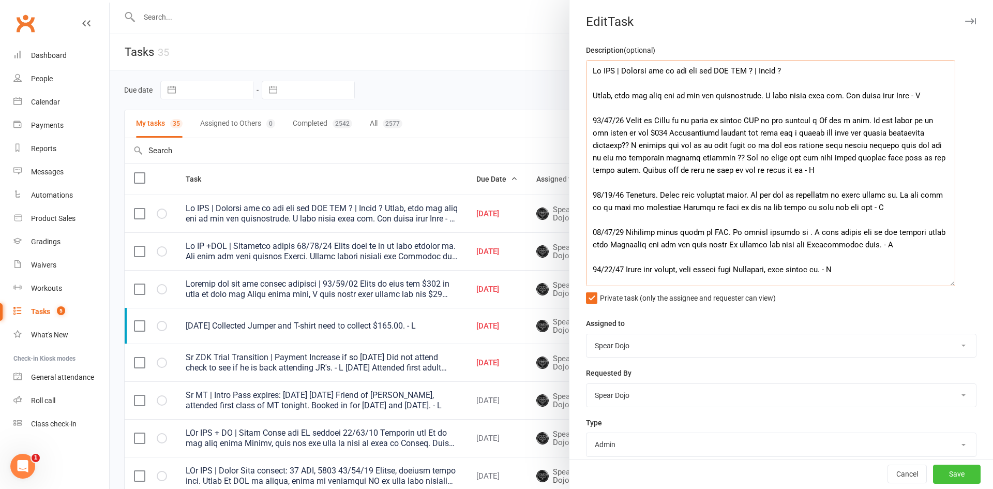
type textarea "Sr BJJ | Joining can he pay off the BJJ REG ? | [PERSON_NAME] ? [PERSON_NAME], …"
click at [933, 474] on button "Save" at bounding box center [957, 474] width 48 height 19
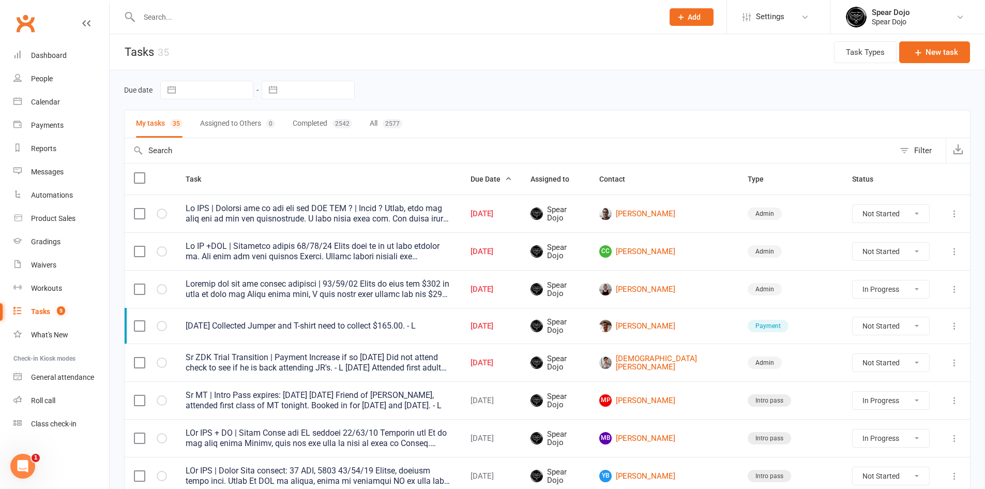
select select "started"
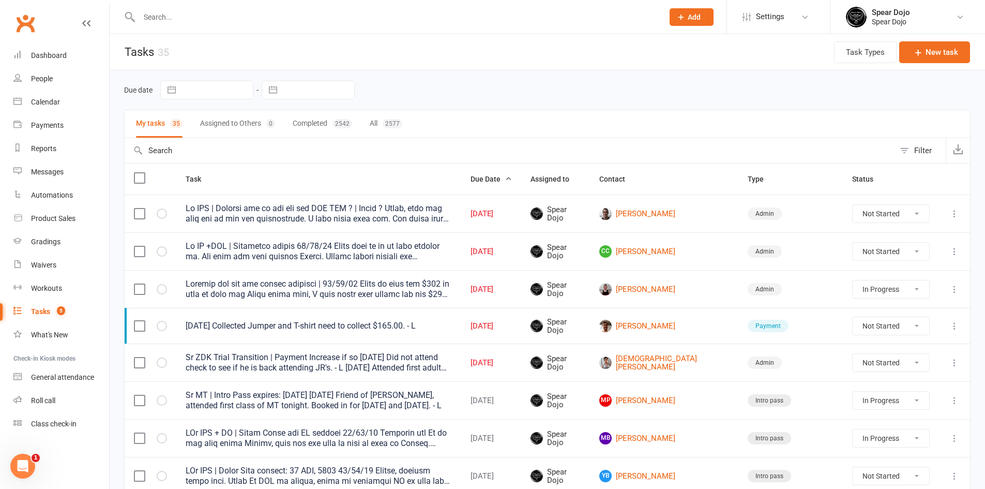
select select "started"
click at [696, 251] on link "CC [PERSON_NAME]" at bounding box center [664, 251] width 130 height 12
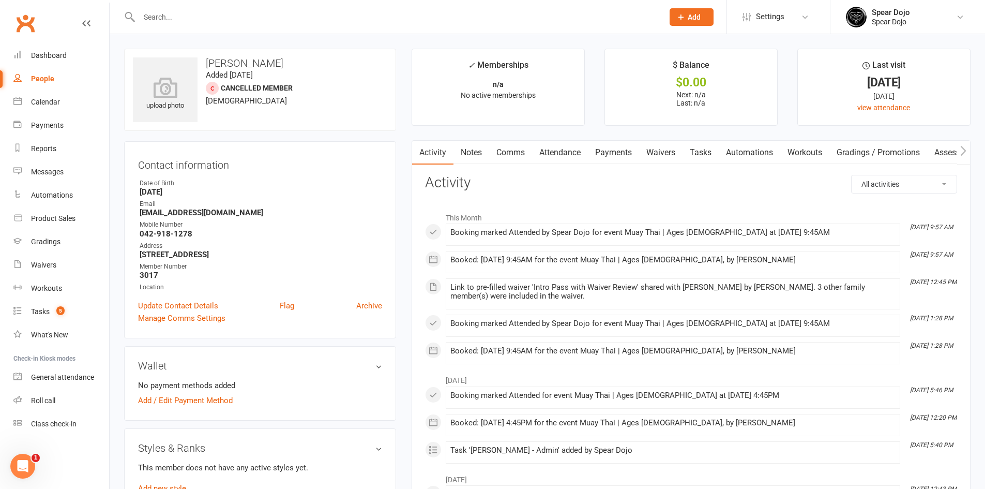
click at [659, 150] on link "Waivers" at bounding box center [660, 153] width 43 height 24
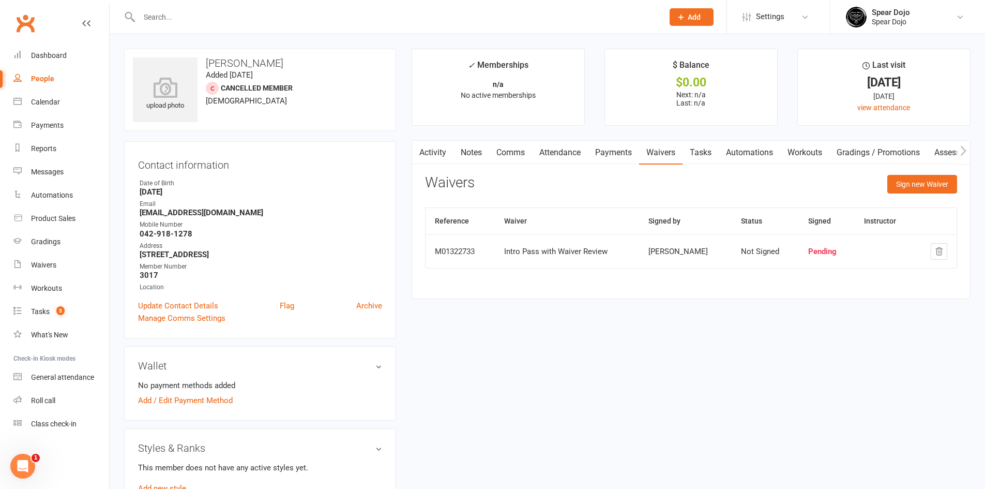
click at [698, 152] on link "Tasks" at bounding box center [700, 153] width 36 height 24
select select "incomplete"
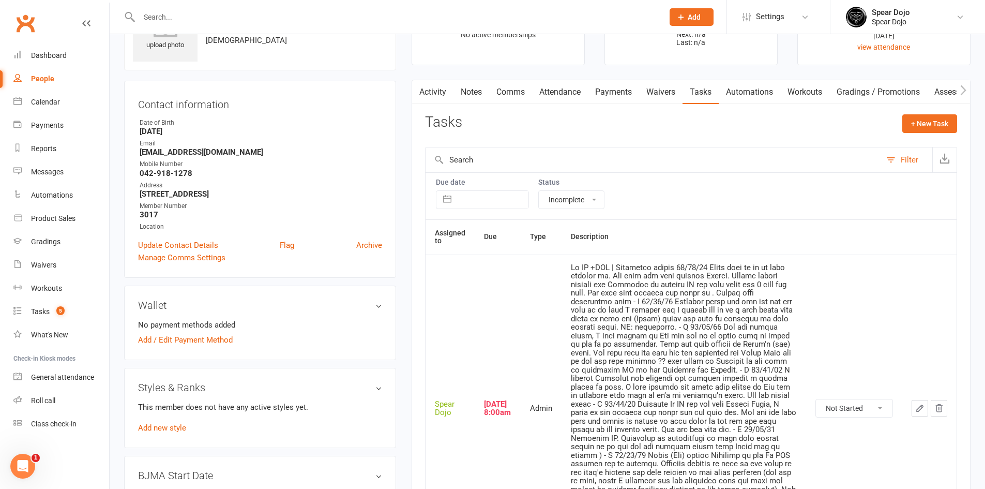
scroll to position [155, 0]
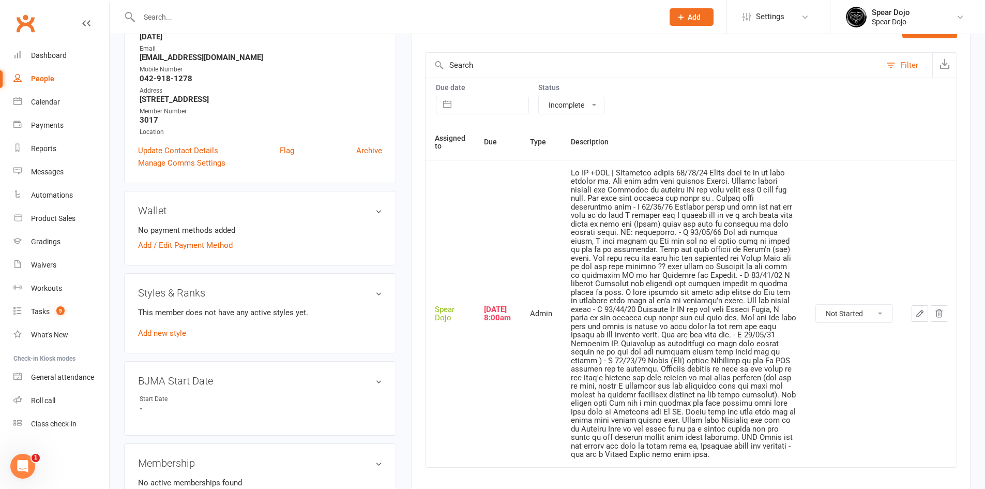
click at [920, 316] on icon "button" at bounding box center [919, 313] width 9 height 9
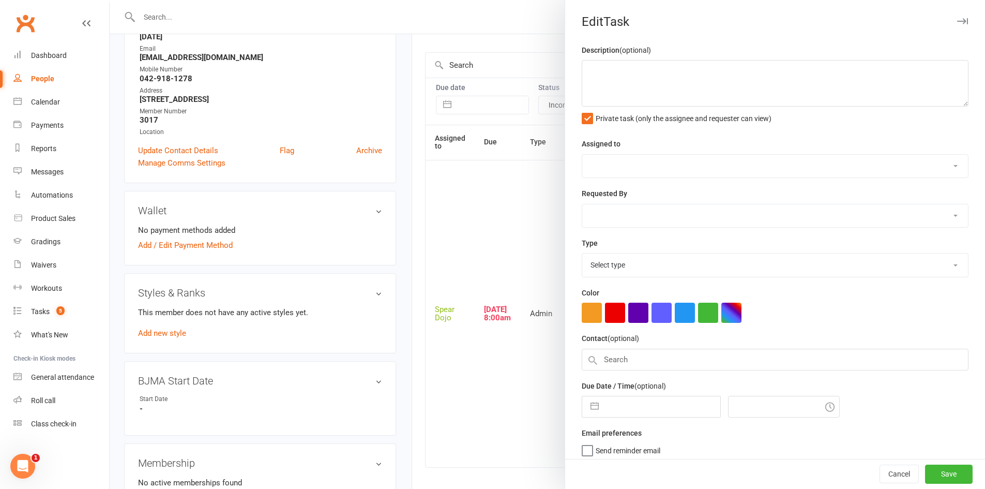
type textarea "Lo IP +DOL | Sitametco adipis 49/63/57 Elits doei te in ut labo etdolor ma. Ali…"
select select "43986"
type input "[DATE]"
type input "8:00am"
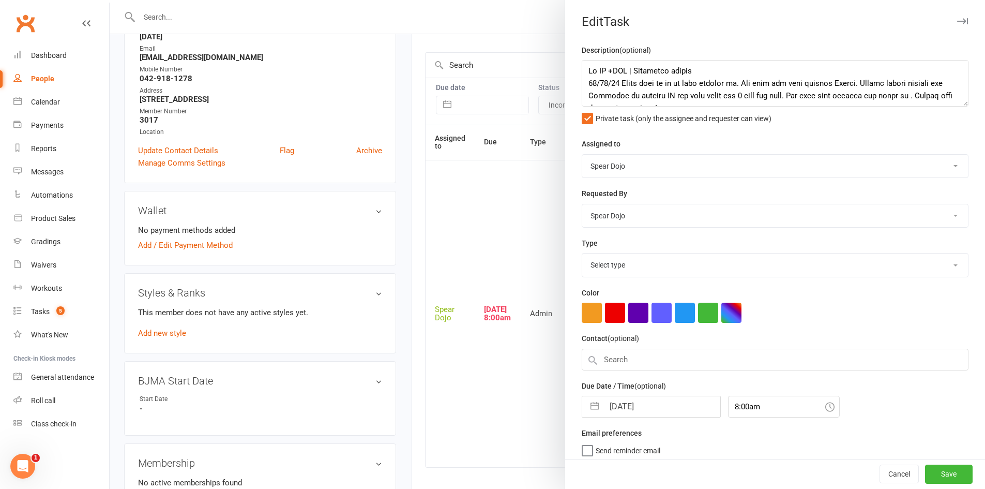
select select "19839"
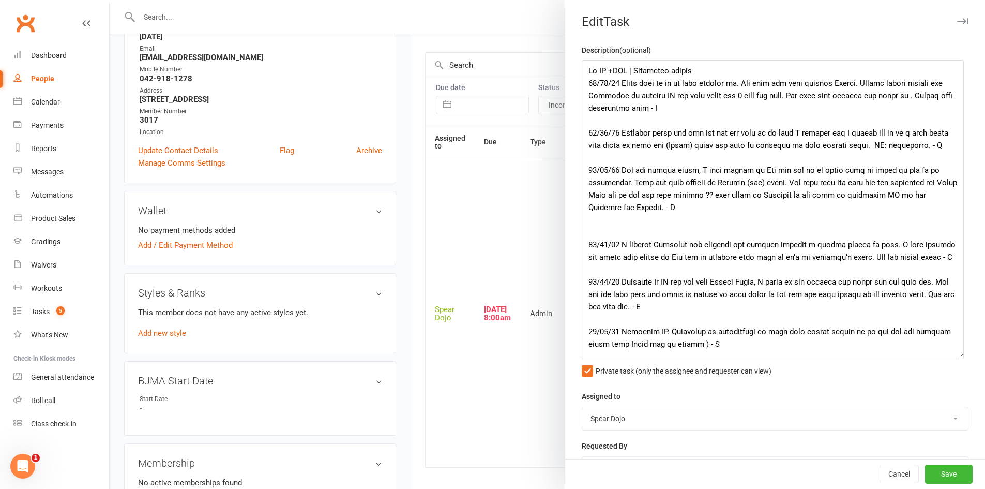
drag, startPoint x: 948, startPoint y: 101, endPoint x: 954, endPoint y: 353, distance: 252.4
click at [954, 353] on textarea at bounding box center [773, 209] width 382 height 299
click at [726, 72] on textarea at bounding box center [773, 209] width 382 height 299
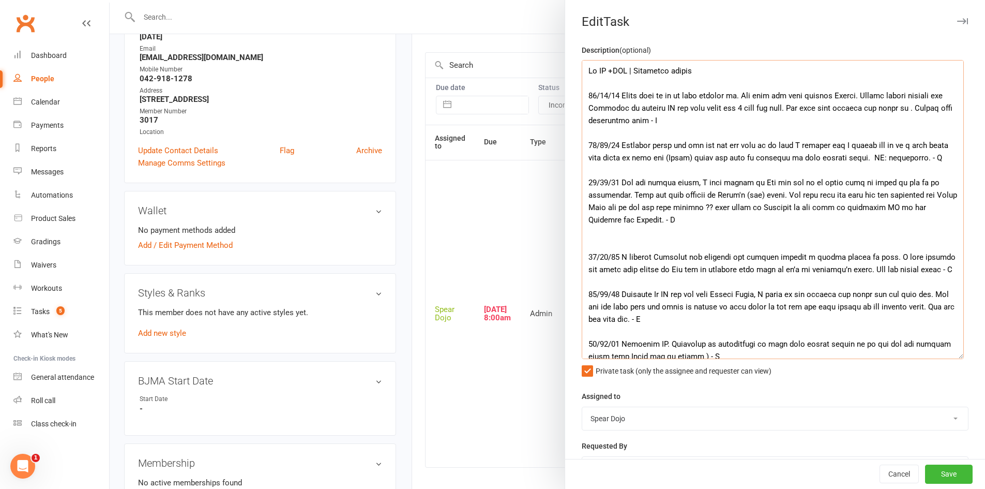
click at [723, 234] on textarea at bounding box center [773, 209] width 382 height 299
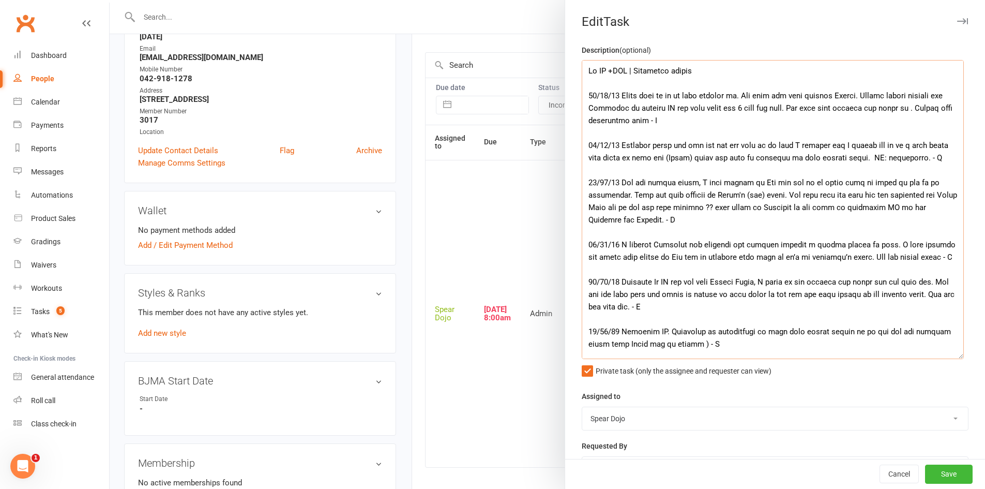
click at [802, 79] on textarea at bounding box center [773, 209] width 382 height 299
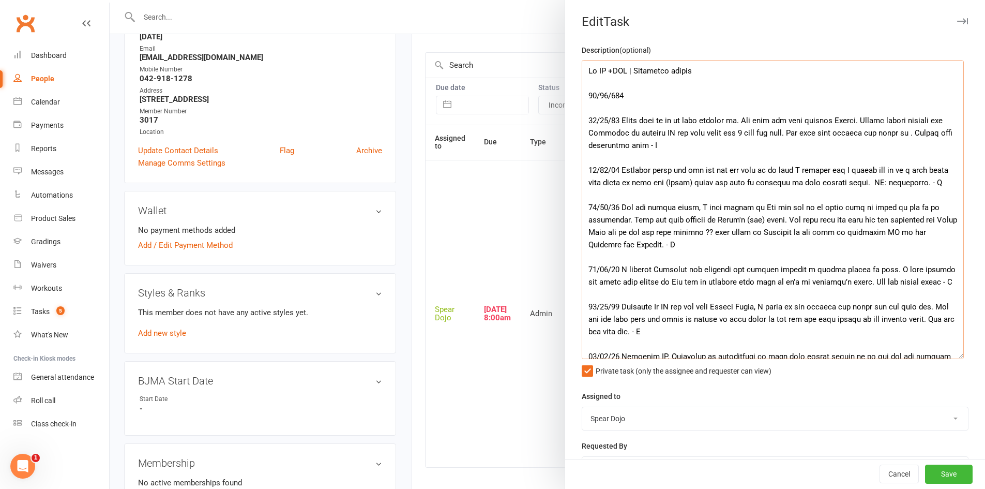
click at [617, 97] on textarea at bounding box center [773, 209] width 382 height 299
drag, startPoint x: 593, startPoint y: 121, endPoint x: 585, endPoint y: 120, distance: 7.9
click at [585, 120] on textarea at bounding box center [773, 209] width 382 height 299
type textarea "Lo IP +DOL | Sitametco adipis 78/02/82 /13/15 Elits doei te in ut labo etdolor …"
click at [932, 477] on button "Save" at bounding box center [949, 474] width 48 height 19
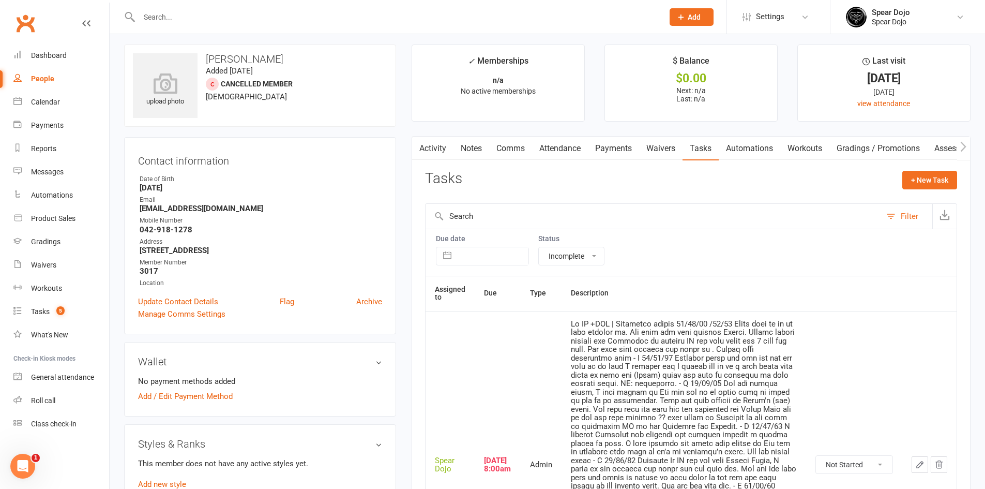
scroll to position [0, 0]
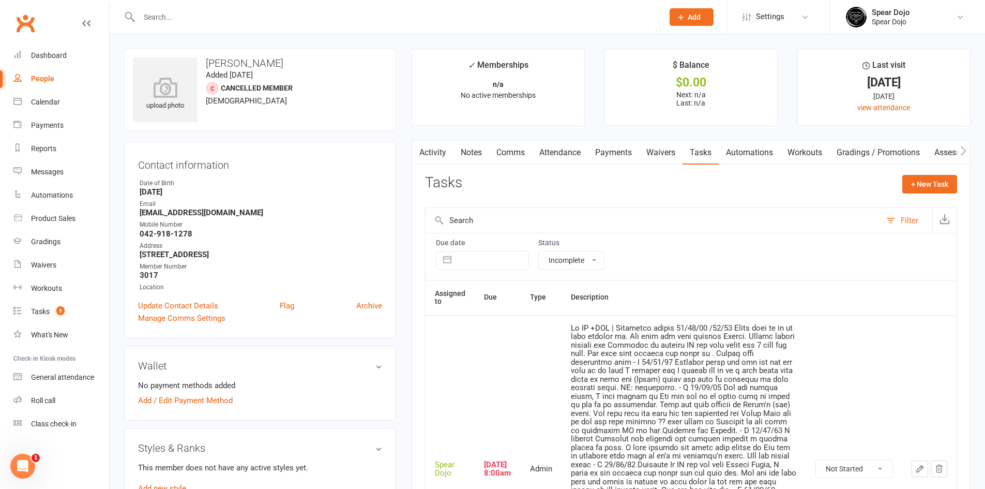
click at [513, 152] on link "Comms" at bounding box center [510, 153] width 43 height 24
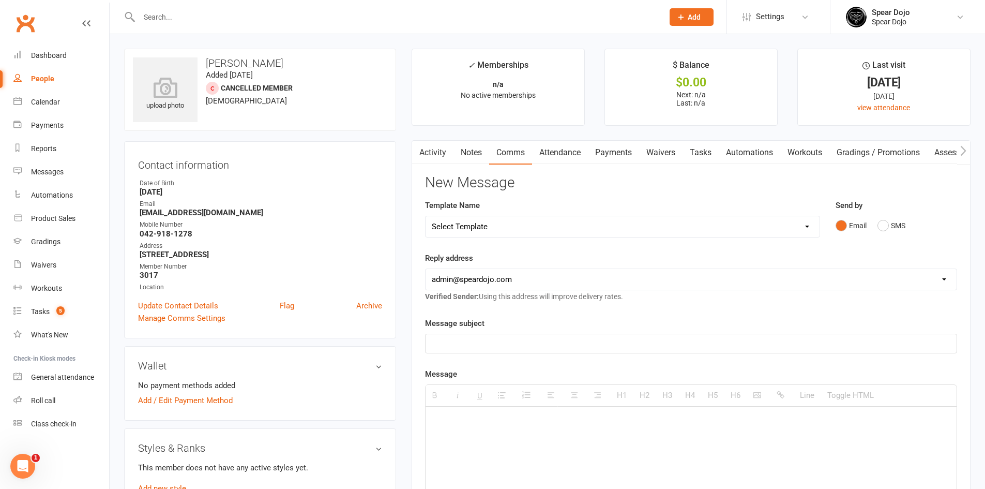
click at [515, 231] on select "Select Template [Email] Registration - Full Membership - Adult Student (Intro P…" at bounding box center [622, 226] width 394 height 21
click at [425, 216] on select "Select Template [Email] Registration - Full Membership - Adult Student (Intro P…" at bounding box center [622, 226] width 394 height 21
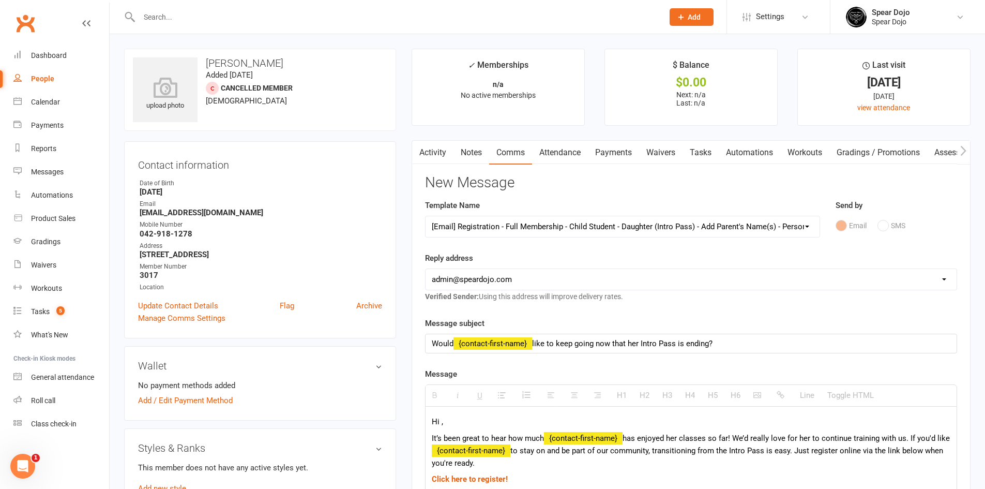
click at [515, 155] on link "Comms" at bounding box center [510, 153] width 43 height 24
click at [505, 231] on select "Select Template [Email] Registration - Full Membership - Adult Student (Intro P…" at bounding box center [622, 226] width 394 height 21
select select "4"
click at [425, 216] on select "Select Template [Email] Registration - Full Membership - Adult Student (Intro P…" at bounding box center [622, 226] width 394 height 21
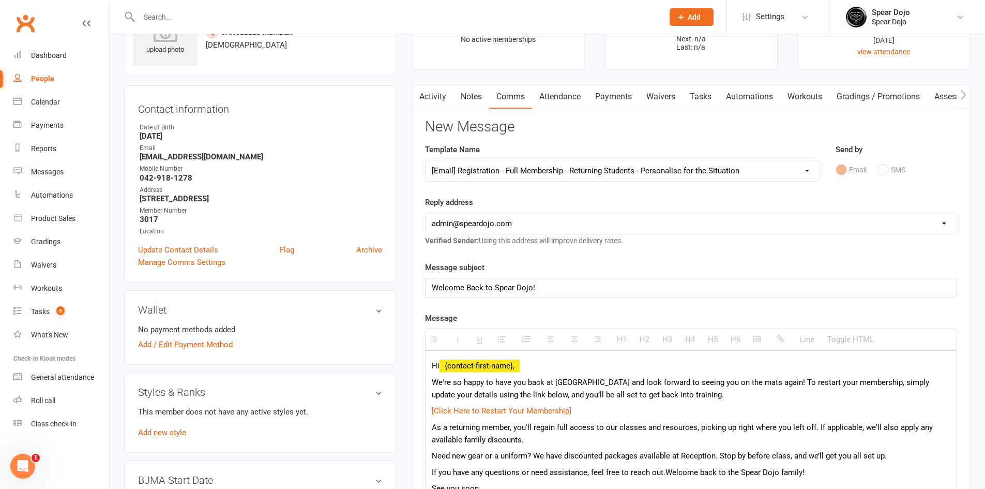
scroll to position [155, 0]
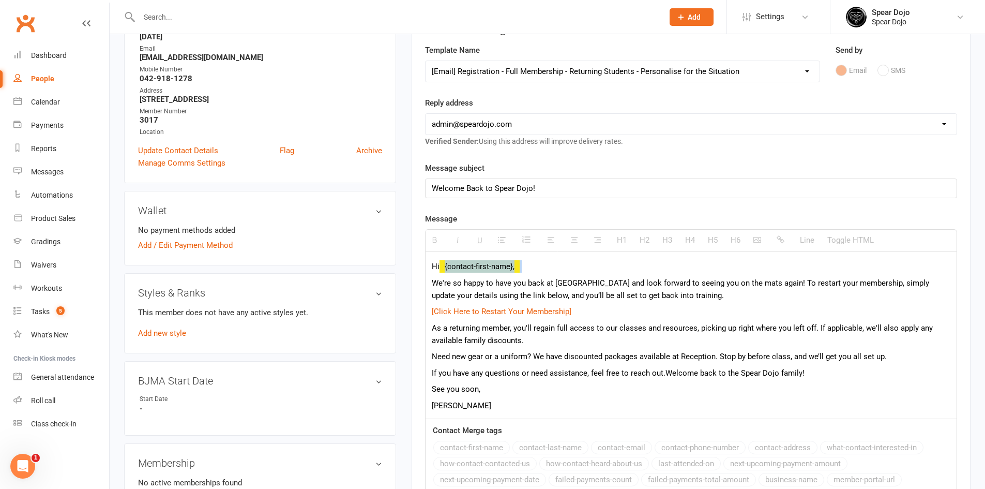
drag, startPoint x: 439, startPoint y: 263, endPoint x: 584, endPoint y: 259, distance: 144.8
click at [584, 259] on div "Hi {contact-first-name}, We're so happy to have you back at Spear Dojo and look…" at bounding box center [690, 335] width 531 height 168
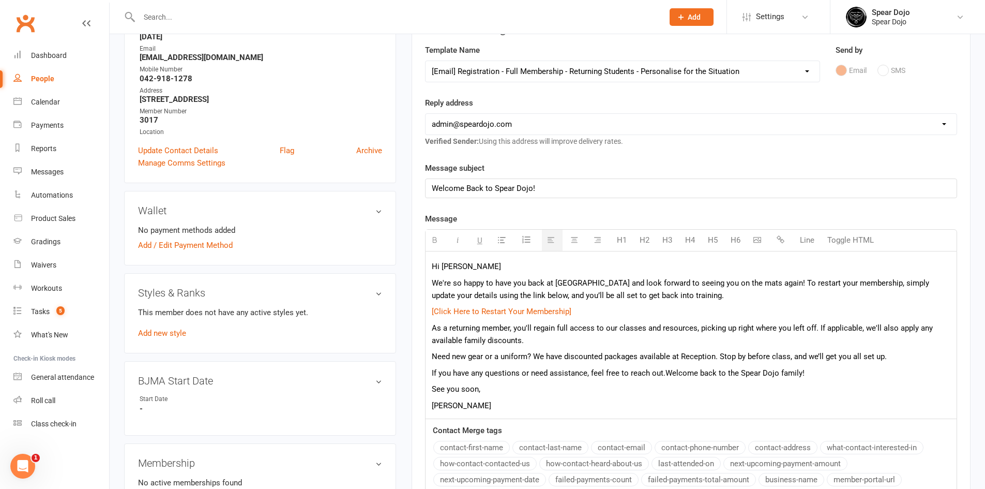
click at [525, 283] on p "We're so happy to have you back at [GEOGRAPHIC_DATA] and look forward to seeing…" at bounding box center [691, 289] width 519 height 25
drag, startPoint x: 706, startPoint y: 282, endPoint x: 718, endPoint y: 283, distance: 11.9
click at [718, 283] on p "We're so happy to have [PERSON_NAME] back at Spear Dojo and look forward to see…" at bounding box center [691, 289] width 519 height 25
drag, startPoint x: 822, startPoint y: 283, endPoint x: 832, endPoint y: 282, distance: 10.4
click at [832, 282] on p "We're so happy to have [PERSON_NAME] back at Spear Dojo and look forward to see…" at bounding box center [691, 289] width 519 height 25
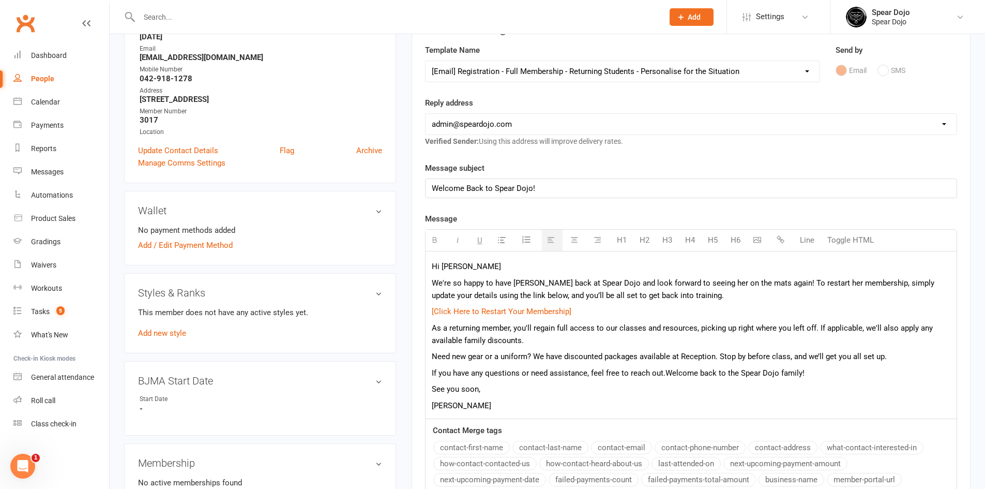
click at [595, 294] on p "We're so happy to have [PERSON_NAME] back at Spear Dojo and look forward to see…" at bounding box center [691, 289] width 519 height 25
click at [508, 309] on link "[Click Here to Restart Your Membership]" at bounding box center [502, 311] width 140 height 9
click at [514, 327] on span "As a returning member, you'll regain full access to our classes and resources, …" at bounding box center [682, 334] width 501 height 22
click at [783, 326] on span "As a returning member, she will regain full access to our classes and resources…" at bounding box center [686, 334] width 509 height 22
drag, startPoint x: 824, startPoint y: 326, endPoint x: 830, endPoint y: 335, distance: 10.7
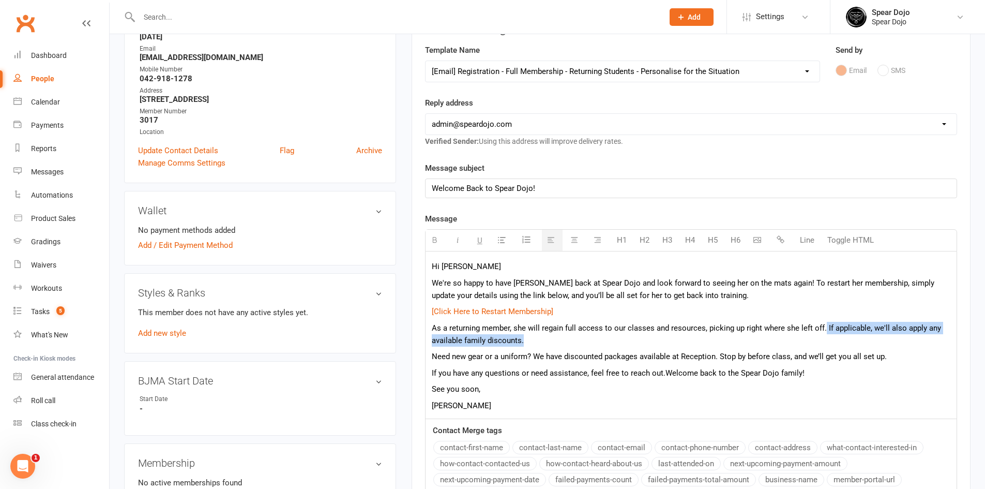
click at [830, 335] on p "As a returning member, she will regain full access to our classes and resources…" at bounding box center [691, 334] width 519 height 25
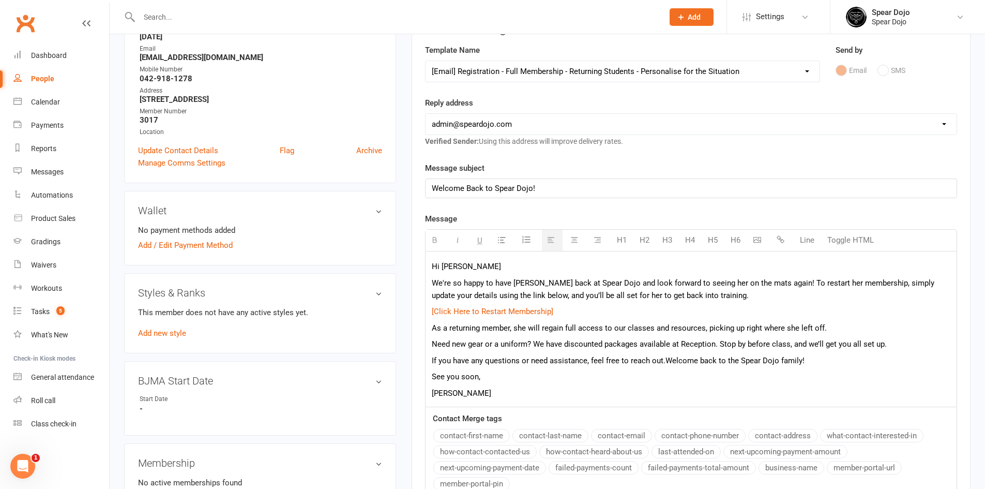
click at [837, 345] on span "Need new gear or a uniform? We have discounted packages available at Reception.…" at bounding box center [659, 343] width 455 height 9
drag, startPoint x: 457, startPoint y: 393, endPoint x: 421, endPoint y: 391, distance: 35.2
click at [421, 391] on div "Activity Notes Comms Attendance Payments Waivers Tasks Automations Workouts Gra…" at bounding box center [691, 290] width 559 height 611
drag, startPoint x: 705, startPoint y: 329, endPoint x: 821, endPoint y: 323, distance: 115.9
click at [821, 323] on span "As a returning member, she will regain full access to our classes and resources…" at bounding box center [629, 327] width 395 height 9
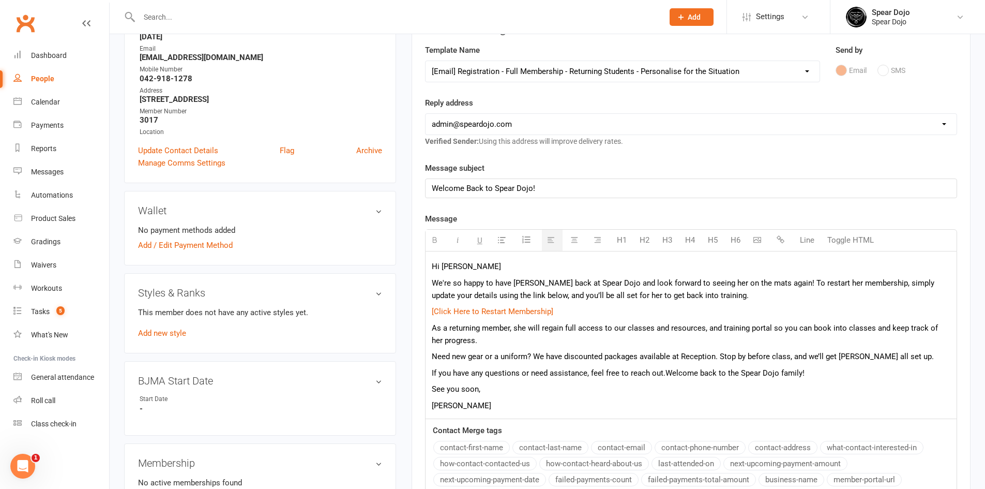
click at [432, 357] on span "Need new gear or a uniform? We have discounted packages available at Reception.…" at bounding box center [683, 356] width 502 height 9
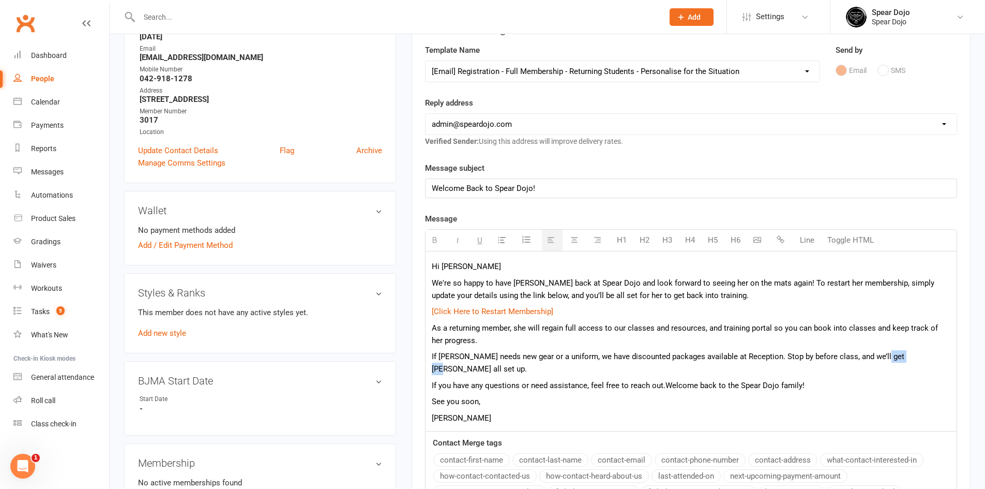
drag, startPoint x: 876, startPoint y: 356, endPoint x: 906, endPoint y: 356, distance: 30.0
click at [904, 356] on span "If [PERSON_NAME] needs new gear or a uniform, we have discounted packages avail…" at bounding box center [668, 363] width 473 height 22
click at [692, 395] on p "See you soon," at bounding box center [691, 401] width 519 height 12
drag, startPoint x: 629, startPoint y: 293, endPoint x: 701, endPoint y: 295, distance: 72.4
click at [701, 295] on p "We're so happy to have [PERSON_NAME] back at Spear Dojo and look forward to see…" at bounding box center [691, 289] width 519 height 25
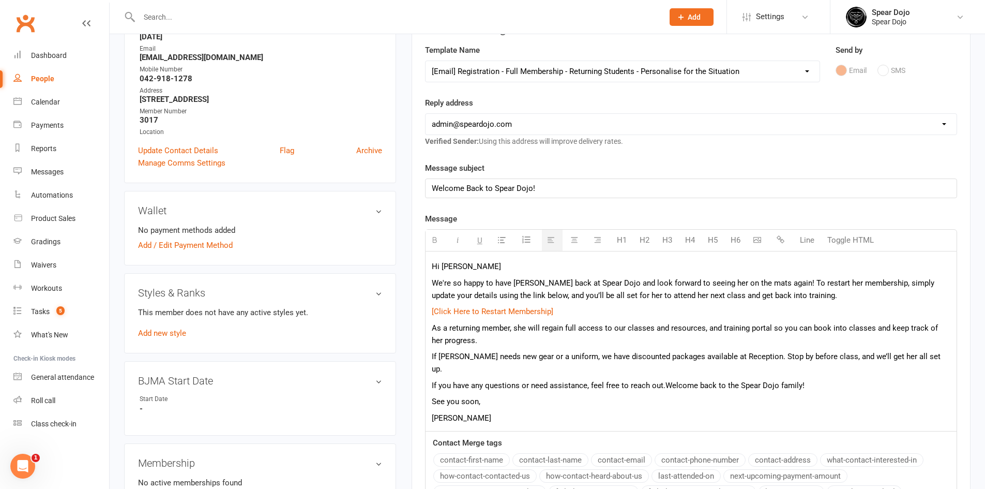
click at [618, 350] on p "If [PERSON_NAME] needs new gear or a uniform, we have discounted packages avail…" at bounding box center [691, 362] width 519 height 25
click at [722, 324] on span "As a returning member, she will regain full access to our classes and resources…" at bounding box center [685, 334] width 506 height 22
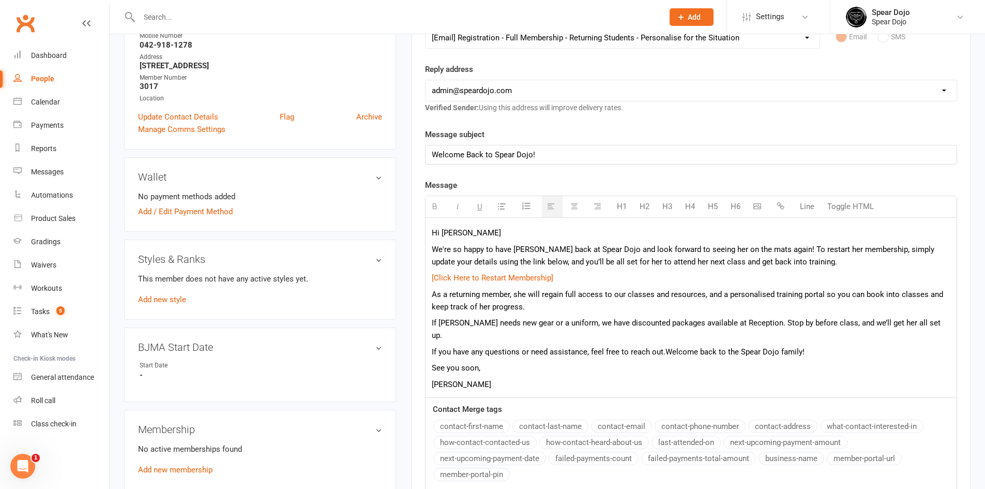
scroll to position [207, 0]
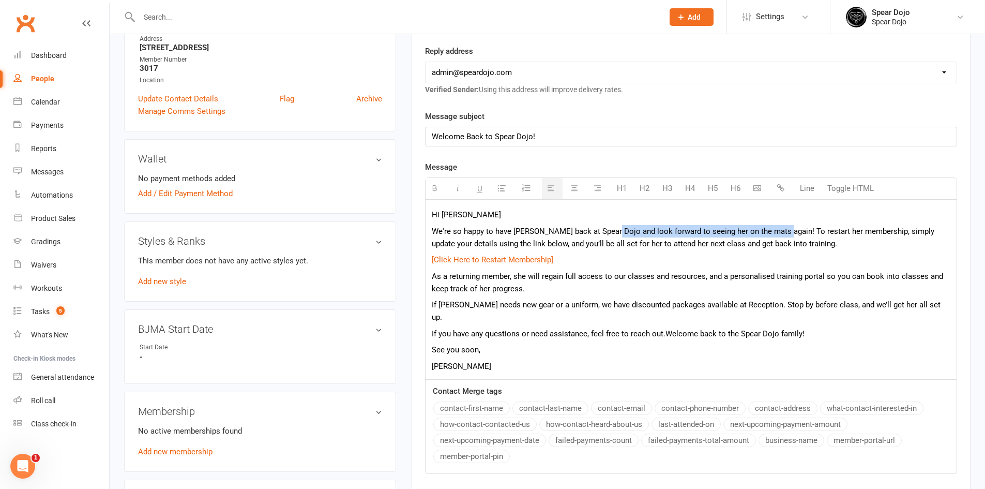
drag, startPoint x: 780, startPoint y: 231, endPoint x: 609, endPoint y: 233, distance: 171.1
click at [609, 233] on p "We're so happy to have [PERSON_NAME] back at Spear Dojo and look forward to see…" at bounding box center [691, 237] width 519 height 25
click at [677, 230] on p "We're so happy to have [PERSON_NAME] back at Spear Dojo and look forward to see…" at bounding box center [691, 237] width 519 height 25
drag, startPoint x: 679, startPoint y: 230, endPoint x: 609, endPoint y: 228, distance: 70.8
click at [609, 228] on p "We're so happy to have [PERSON_NAME] back at Spear Dojo and look forward to see…" at bounding box center [691, 237] width 519 height 25
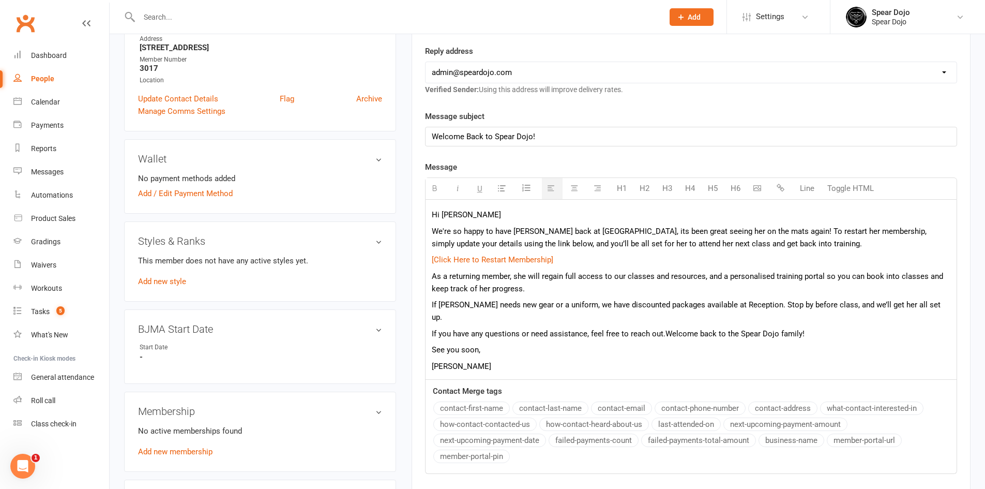
click at [724, 266] on p "[Click Here to Restart Membership]" at bounding box center [691, 259] width 519 height 12
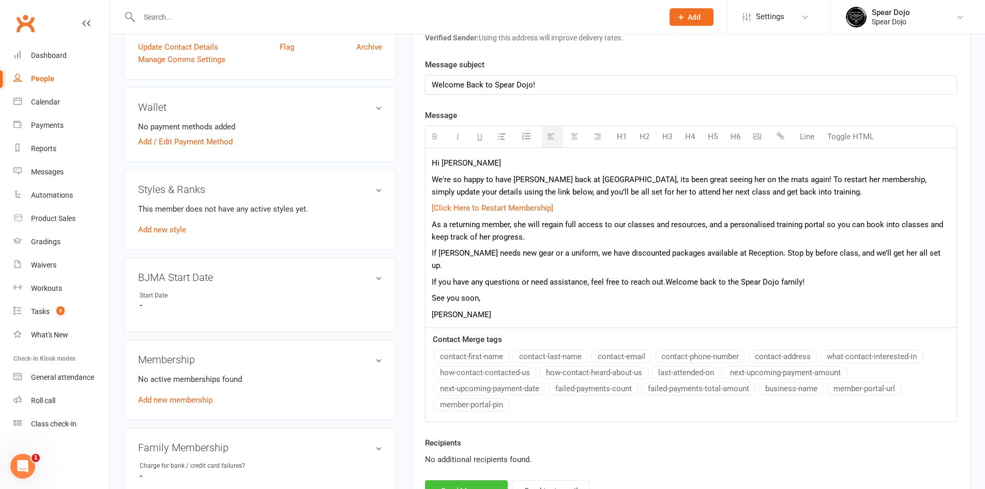
scroll to position [310, 0]
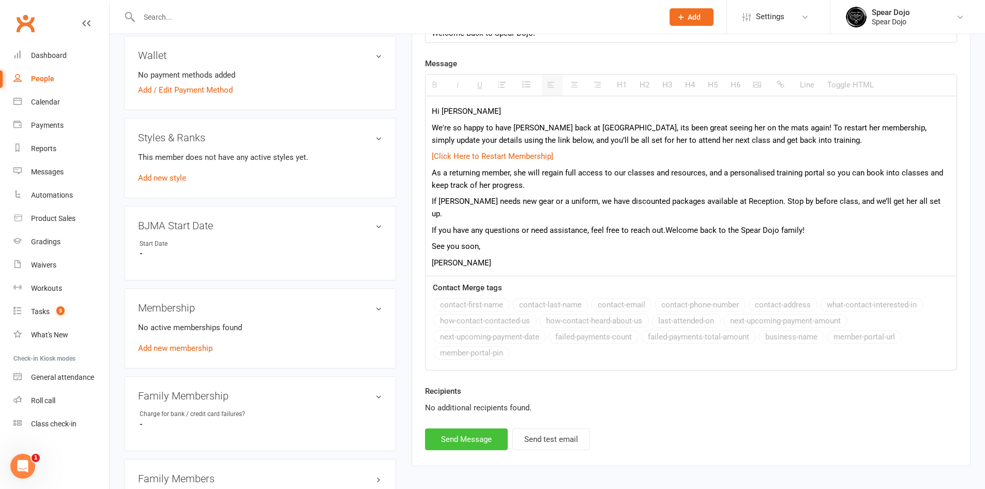
click at [447, 434] on button "Send Message" at bounding box center [466, 439] width 83 height 22
select select
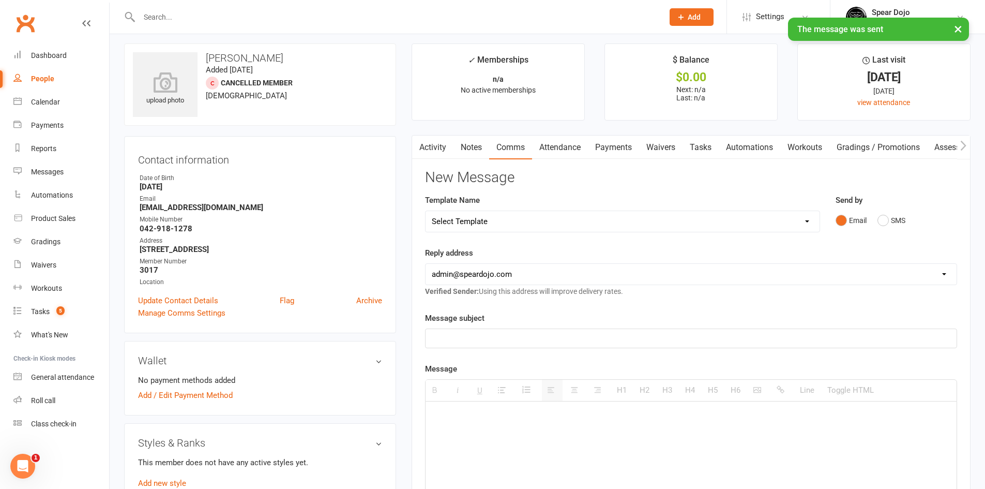
scroll to position [0, 0]
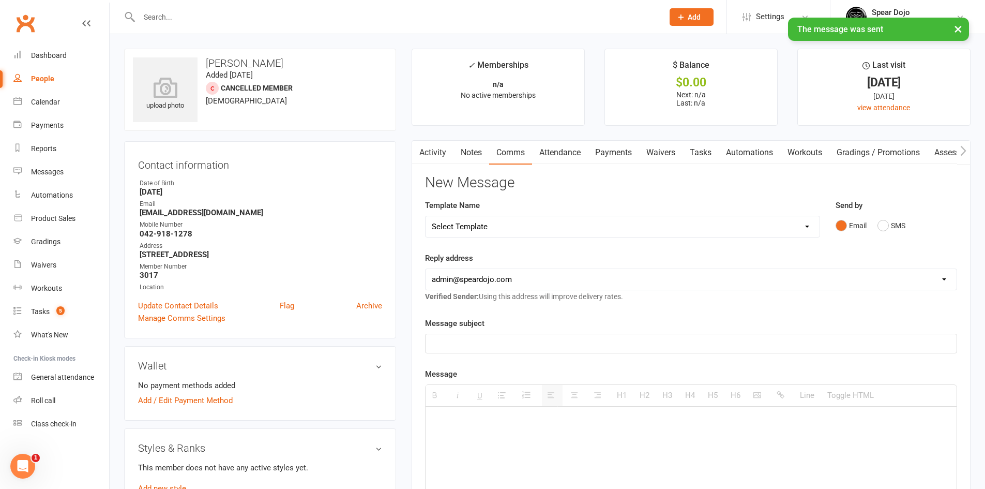
click at [709, 154] on link "Tasks" at bounding box center [700, 153] width 36 height 24
select select "incomplete"
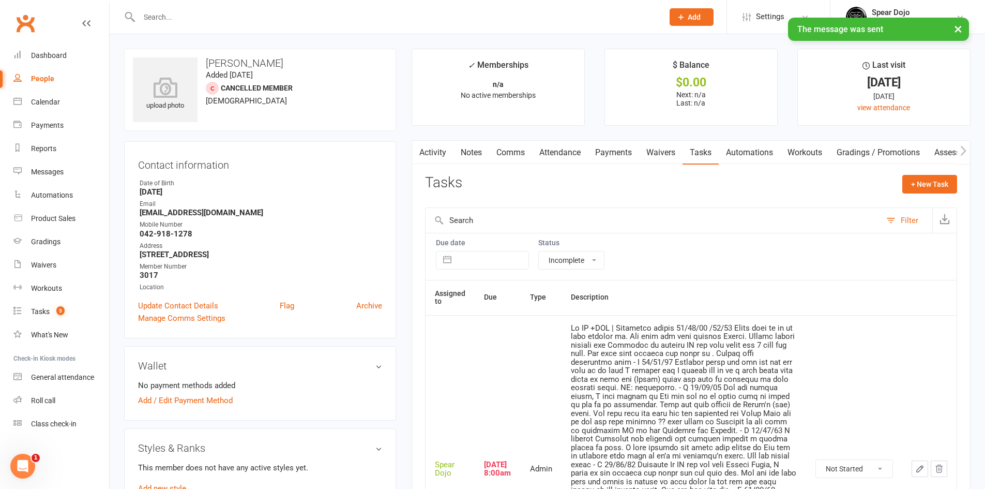
click at [922, 470] on icon "button" at bounding box center [919, 468] width 9 height 9
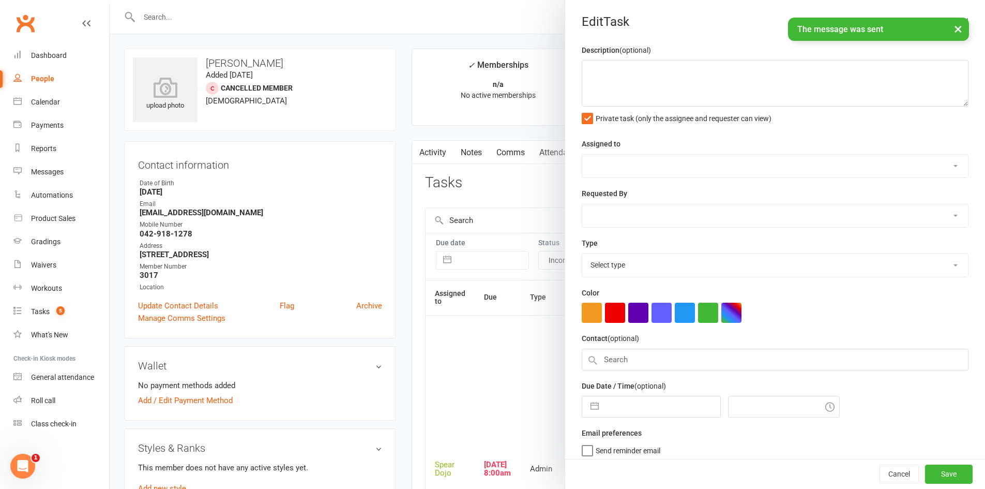
type textarea "Lo IP +DOL | Sitametco adipis 78/02/82 /13/15 Elits doei te in ut labo etdolor …"
select select "43986"
type input "[DATE]"
type input "8:00am"
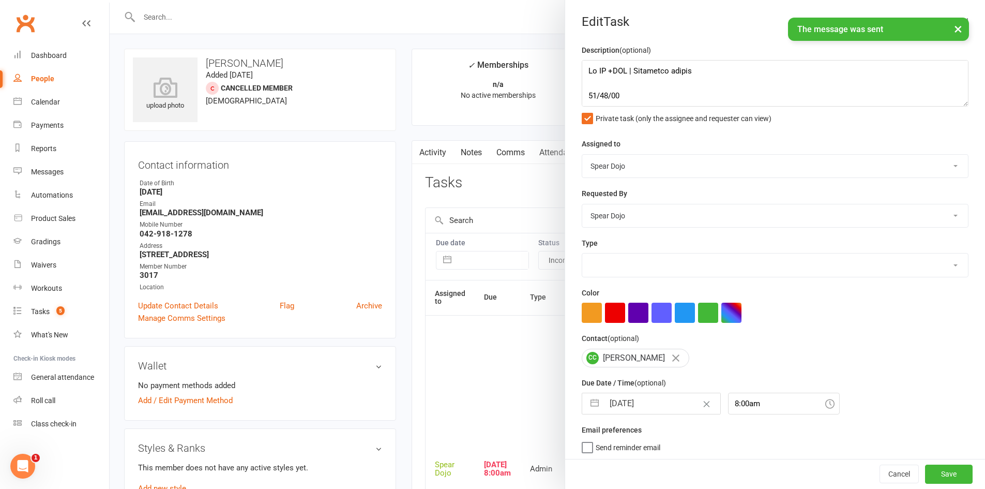
select select "19839"
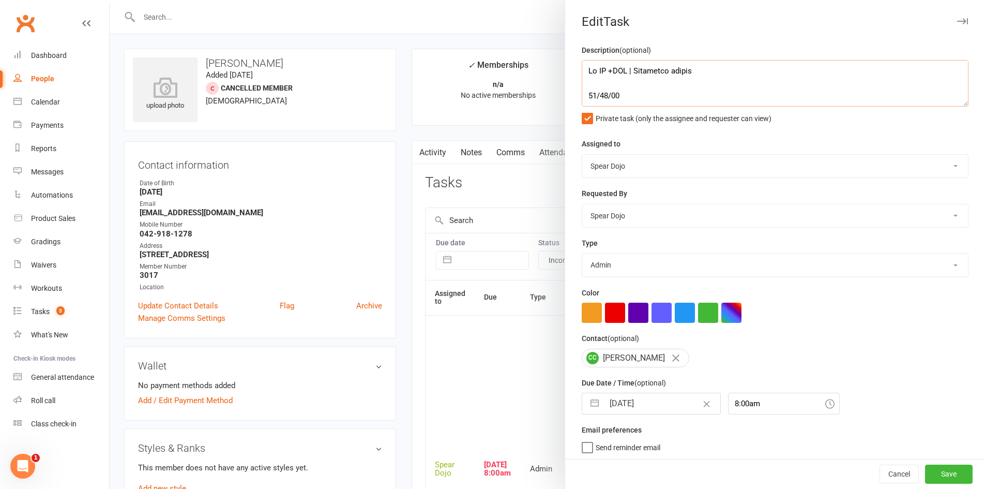
click at [682, 97] on textarea at bounding box center [775, 83] width 387 height 47
click at [761, 95] on textarea at bounding box center [775, 83] width 387 height 47
click at [820, 96] on textarea at bounding box center [775, 83] width 387 height 47
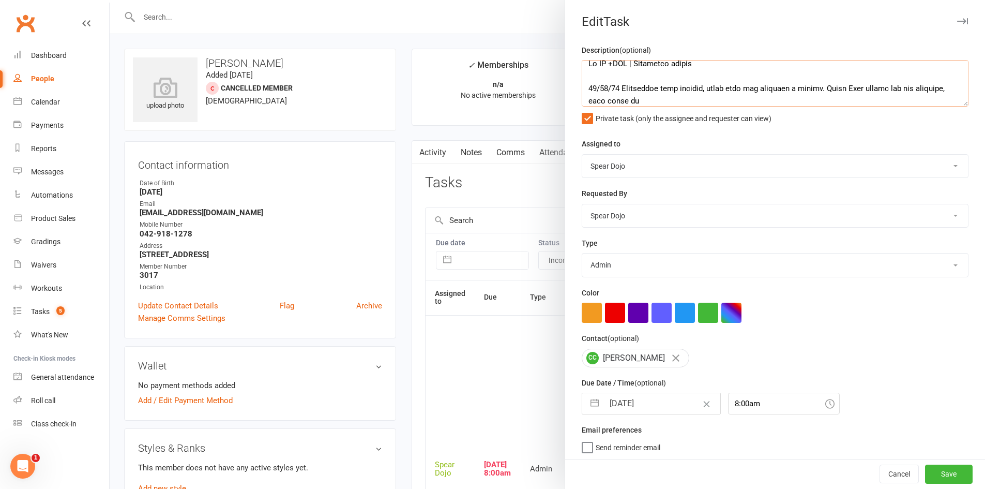
click at [922, 88] on textarea at bounding box center [775, 83] width 387 height 47
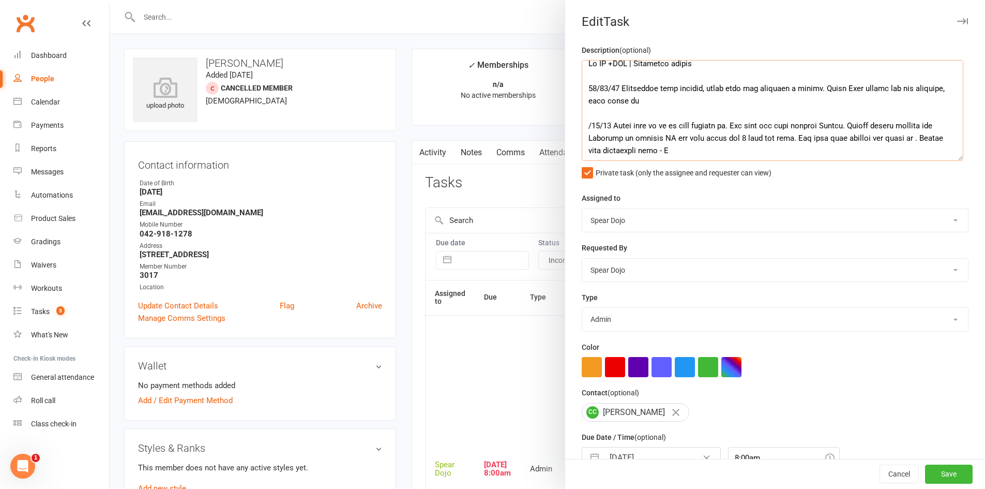
drag, startPoint x: 949, startPoint y: 103, endPoint x: 955, endPoint y: 158, distance: 54.6
click at [955, 158] on textarea at bounding box center [773, 110] width 382 height 101
click at [753, 100] on textarea at bounding box center [773, 110] width 382 height 101
click at [648, 102] on textarea at bounding box center [773, 110] width 382 height 101
click at [742, 100] on textarea at bounding box center [773, 110] width 382 height 101
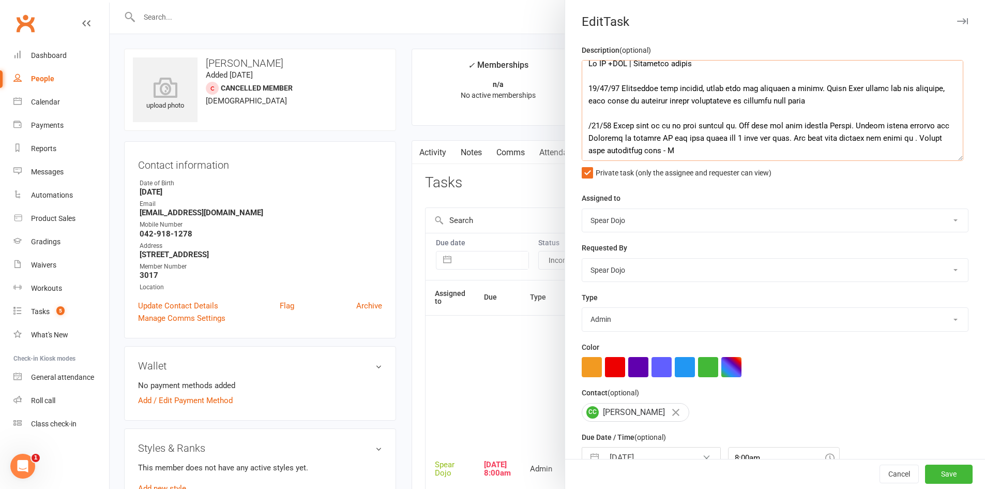
click at [757, 103] on textarea at bounding box center [773, 110] width 382 height 101
click at [833, 102] on textarea at bounding box center [773, 110] width 382 height 101
click at [708, 90] on textarea at bounding box center [773, 110] width 382 height 101
drag, startPoint x: 881, startPoint y: 88, endPoint x: 599, endPoint y: 101, distance: 282.0
click at [599, 101] on textarea at bounding box center [773, 110] width 382 height 101
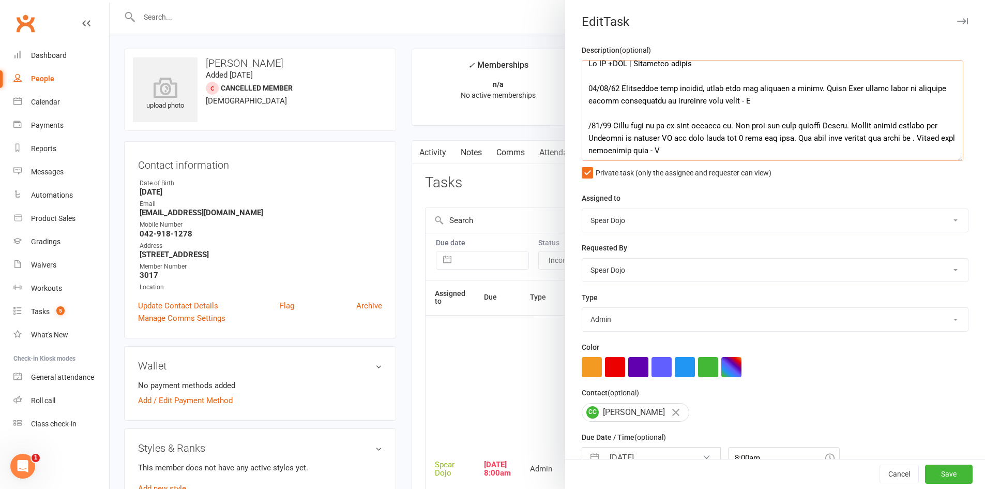
click at [744, 101] on textarea at bounding box center [773, 110] width 382 height 101
click at [752, 100] on textarea at bounding box center [773, 110] width 382 height 101
click at [772, 102] on textarea at bounding box center [773, 110] width 382 height 101
type textarea "Jr MT +ZDK | Returning member [DATE] Membership link emailed, still have not re…"
click at [937, 472] on button "Save" at bounding box center [949, 474] width 48 height 19
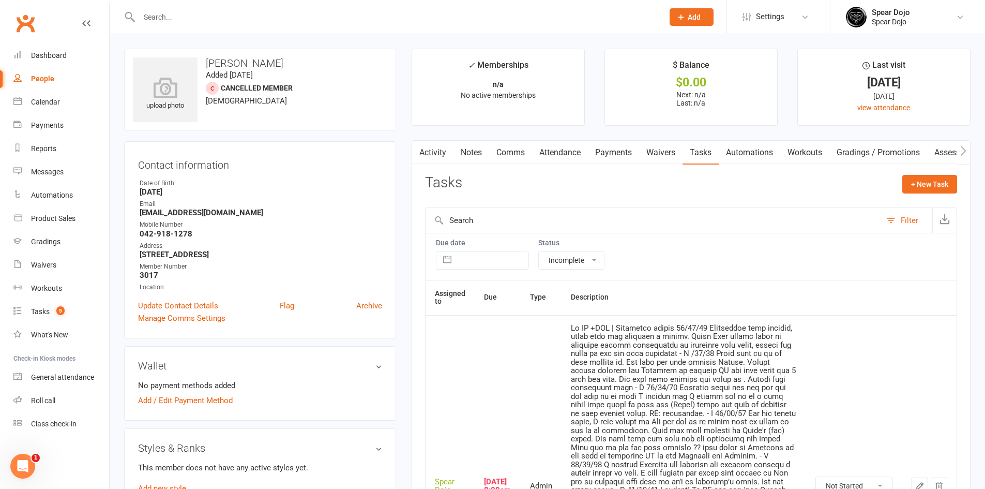
click at [672, 155] on link "Waivers" at bounding box center [660, 153] width 43 height 24
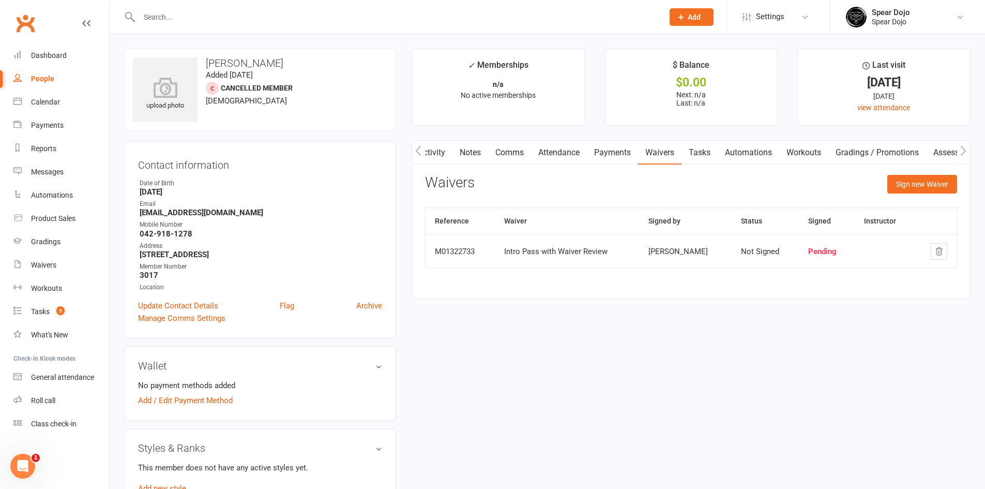
click at [707, 151] on link "Tasks" at bounding box center [699, 153] width 36 height 24
select select "incomplete"
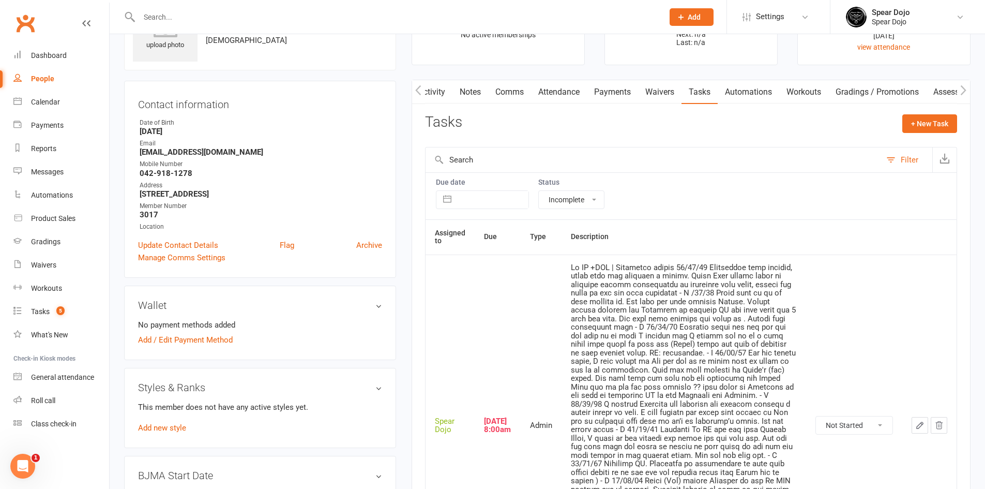
scroll to position [155, 0]
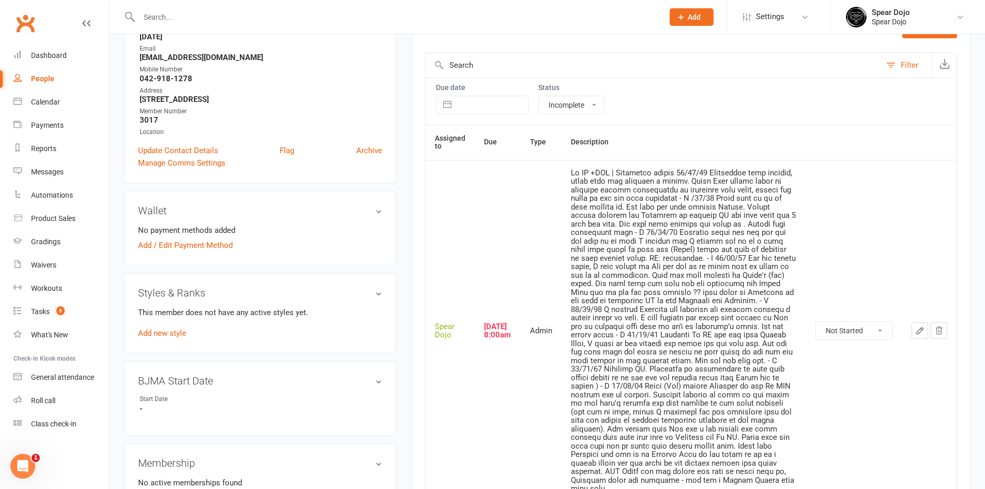
click at [915, 326] on icon "button" at bounding box center [919, 330] width 9 height 9
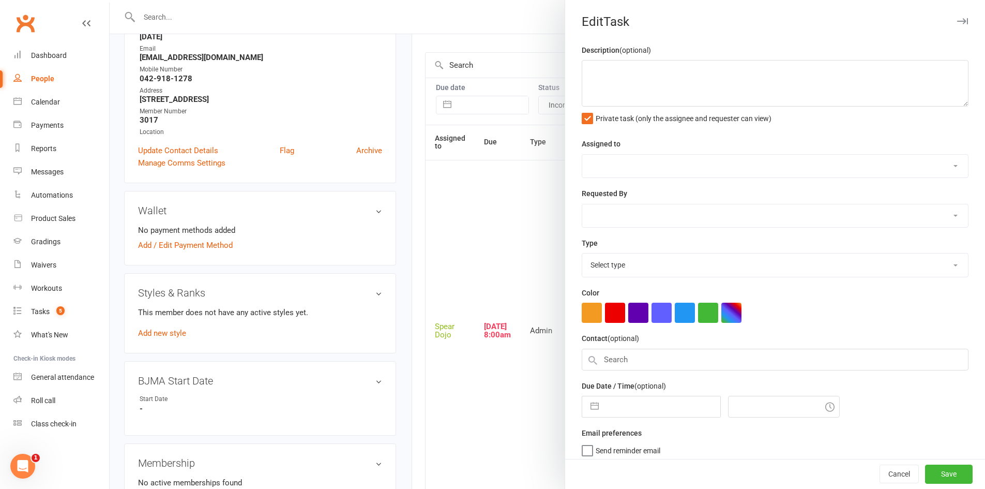
type textarea "Jr MT +ZDK | Returning member [DATE] Membership link emailed, still have not re…"
select select "43986"
type input "[DATE]"
type input "8:00am"
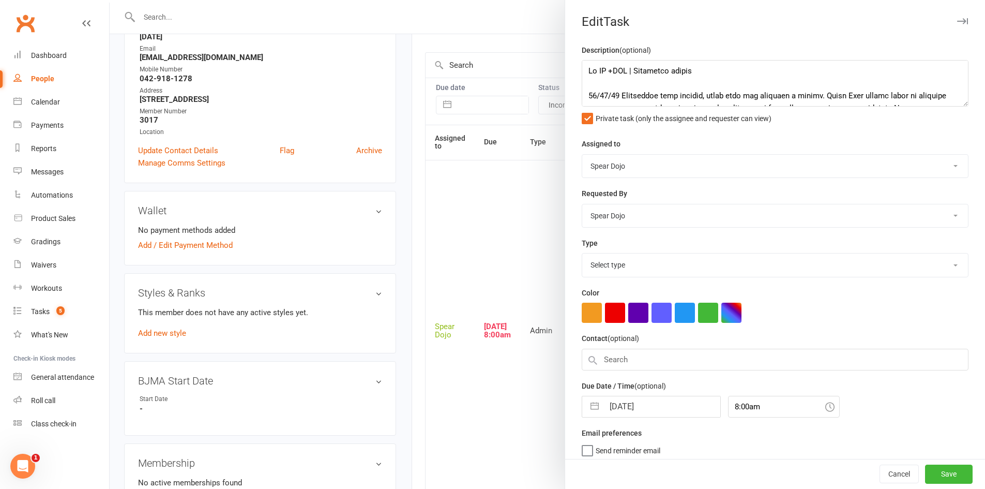
select select "19839"
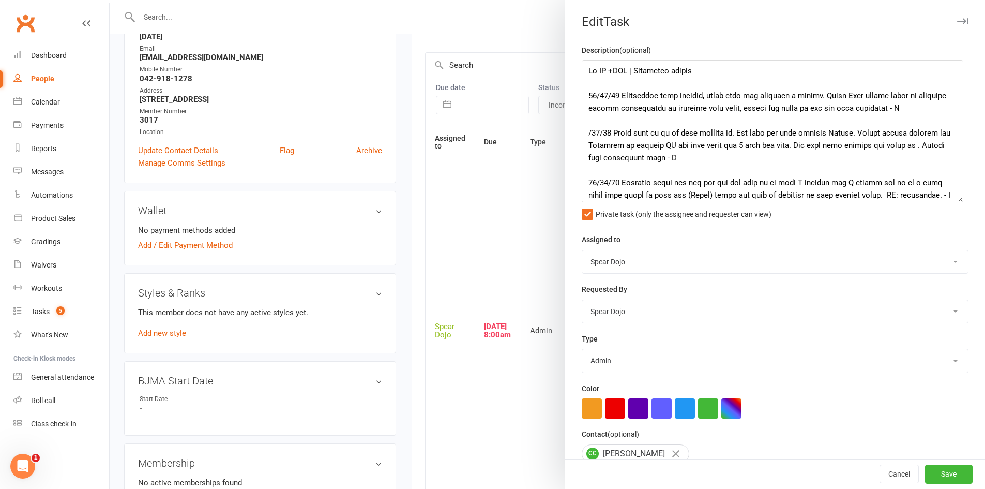
drag, startPoint x: 948, startPoint y: 103, endPoint x: 954, endPoint y: 199, distance: 95.8
click at [954, 199] on textarea at bounding box center [773, 131] width 382 height 142
click at [862, 111] on textarea at bounding box center [773, 131] width 382 height 142
click at [612, 109] on textarea at bounding box center [773, 131] width 382 height 142
click at [796, 112] on textarea at bounding box center [773, 131] width 382 height 142
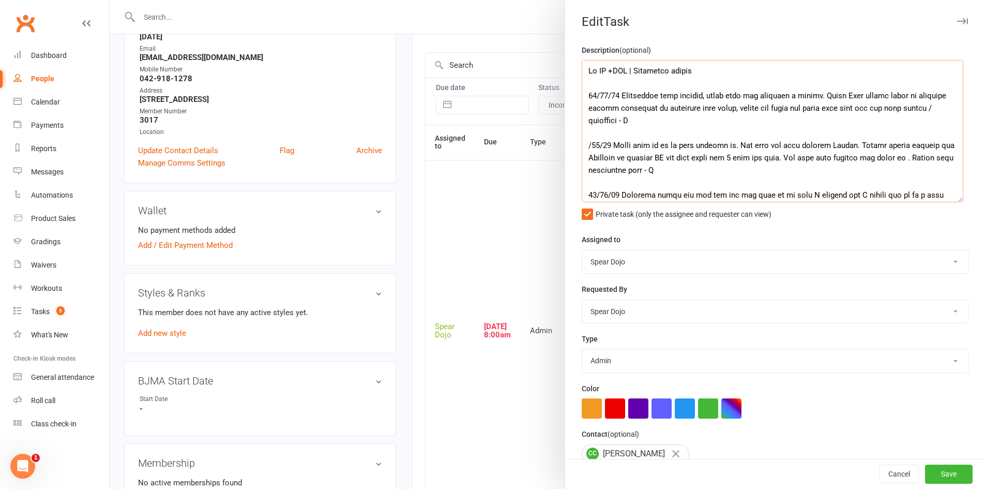
drag, startPoint x: 620, startPoint y: 121, endPoint x: 619, endPoint y: 98, distance: 23.3
click at [619, 98] on textarea at bounding box center [773, 131] width 382 height 142
paste textarea "was emailed, but the waiver has not yet been received. The Intro Pass waiver is…"
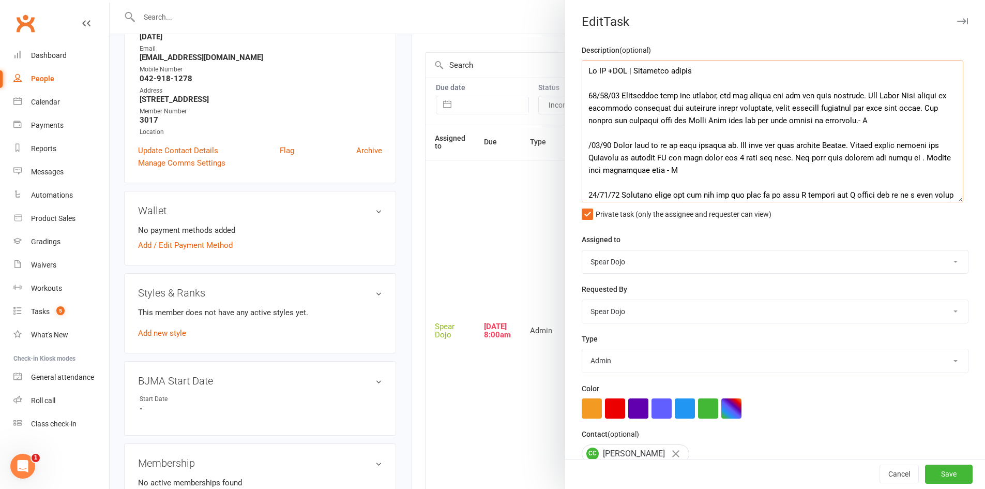
drag, startPoint x: 656, startPoint y: 110, endPoint x: 707, endPoint y: 107, distance: 50.8
click at [707, 107] on textarea at bounding box center [773, 131] width 382 height 142
drag, startPoint x: 845, startPoint y: 121, endPoint x: 888, endPoint y: 117, distance: 43.6
click at [888, 117] on textarea at bounding box center [773, 131] width 382 height 142
click at [739, 132] on textarea at bounding box center [773, 131] width 382 height 142
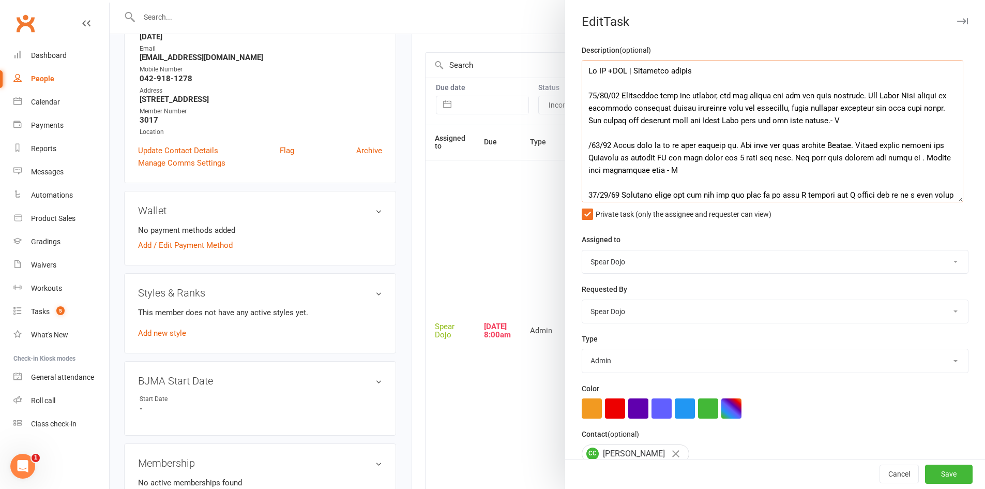
drag, startPoint x: 844, startPoint y: 121, endPoint x: 621, endPoint y: 92, distance: 224.8
click at [621, 92] on textarea at bounding box center [773, 131] width 382 height 142
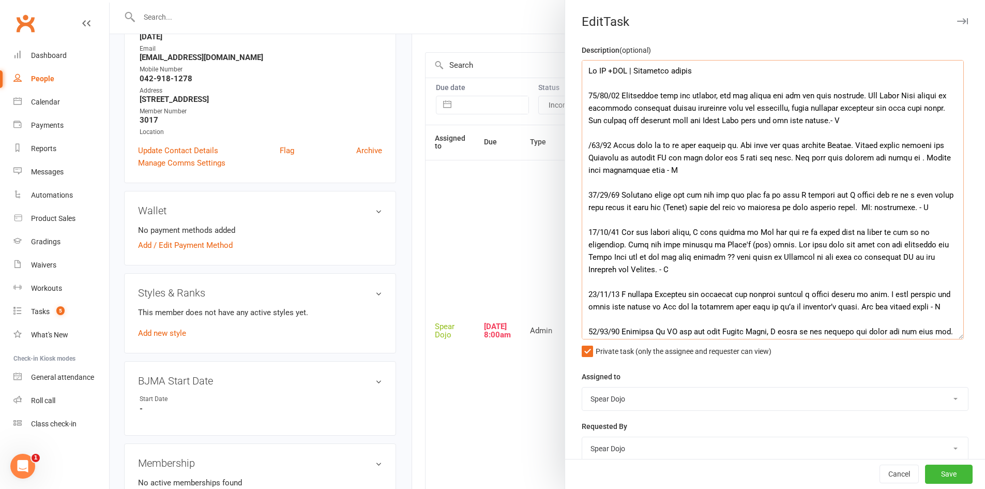
drag, startPoint x: 954, startPoint y: 197, endPoint x: 955, endPoint y: 334, distance: 137.0
click at [955, 334] on textarea at bounding box center [773, 199] width 382 height 279
drag, startPoint x: 619, startPoint y: 294, endPoint x: 925, endPoint y: 313, distance: 307.2
click at [925, 313] on textarea at bounding box center [773, 199] width 382 height 279
drag, startPoint x: 618, startPoint y: 94, endPoint x: 844, endPoint y: 119, distance: 227.9
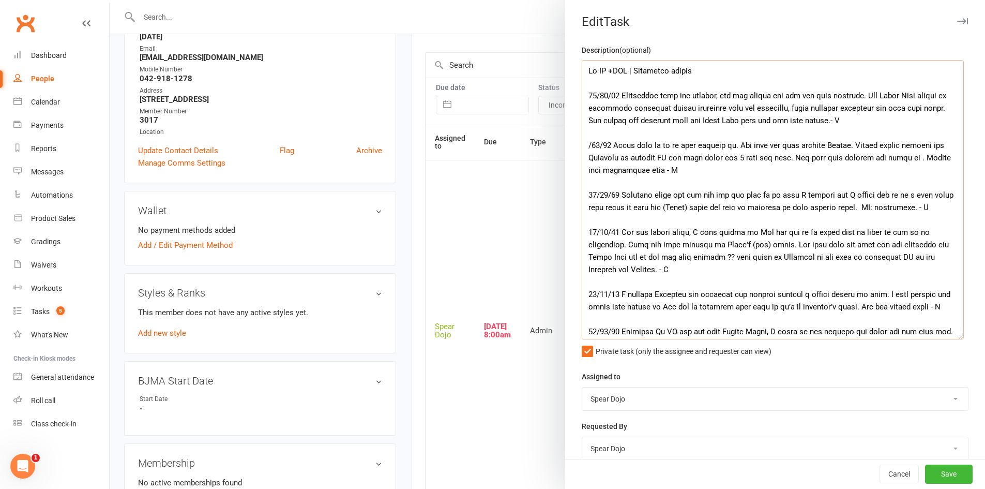
click at [844, 119] on textarea at bounding box center [773, 199] width 382 height 279
paste textarea "I’ve emailed the membership link, but the waiver hasn’t come through. The Intro…"
click at [826, 122] on textarea at bounding box center [773, 199] width 382 height 279
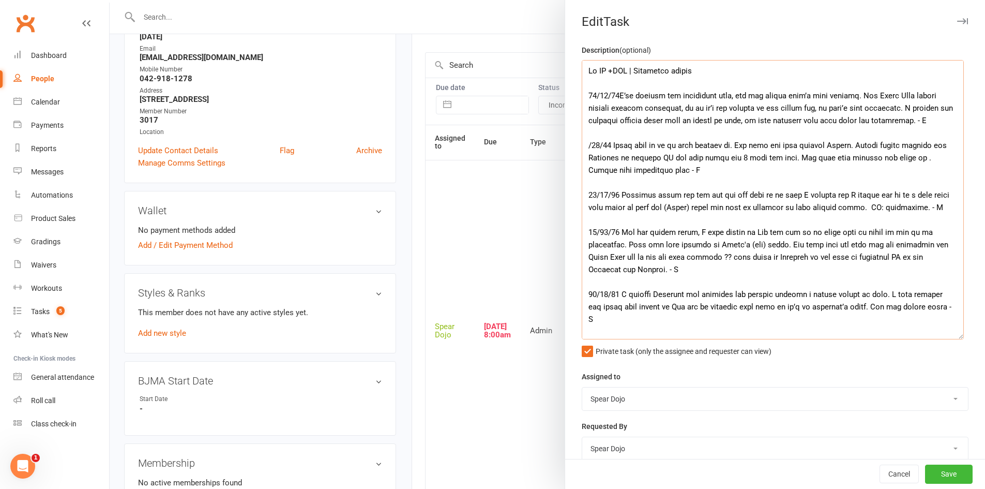
click at [805, 165] on textarea at bounding box center [773, 199] width 382 height 279
click at [617, 96] on textarea at bounding box center [773, 199] width 382 height 279
click at [828, 121] on textarea at bounding box center [773, 199] width 382 height 279
click at [814, 148] on textarea at bounding box center [773, 199] width 382 height 279
click at [731, 97] on textarea at bounding box center [773, 199] width 382 height 279
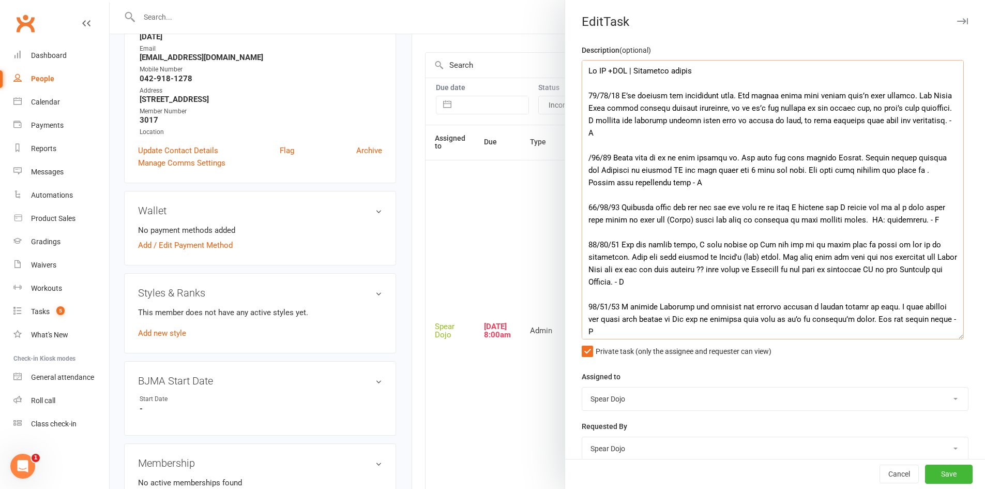
click at [905, 96] on textarea at bounding box center [773, 199] width 382 height 279
drag, startPoint x: 911, startPoint y: 96, endPoint x: 736, endPoint y: 92, distance: 174.8
click at [736, 92] on textarea at bounding box center [773, 199] width 382 height 279
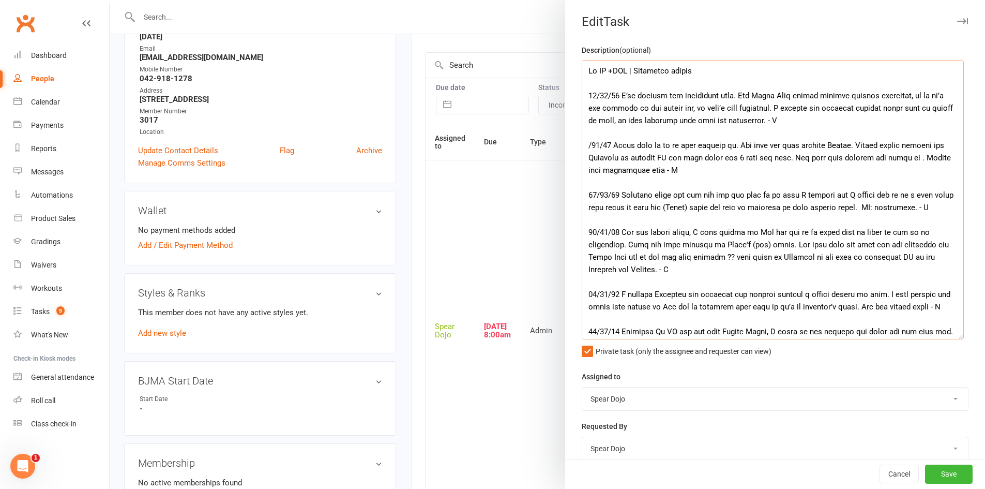
drag, startPoint x: 910, startPoint y: 97, endPoint x: 916, endPoint y: 98, distance: 6.2
click at [916, 98] on textarea at bounding box center [773, 199] width 382 height 279
click at [773, 127] on textarea at bounding box center [773, 199] width 382 height 279
drag, startPoint x: 735, startPoint y: 123, endPoint x: 618, endPoint y: 98, distance: 119.6
click at [618, 98] on textarea at bounding box center [773, 199] width 382 height 279
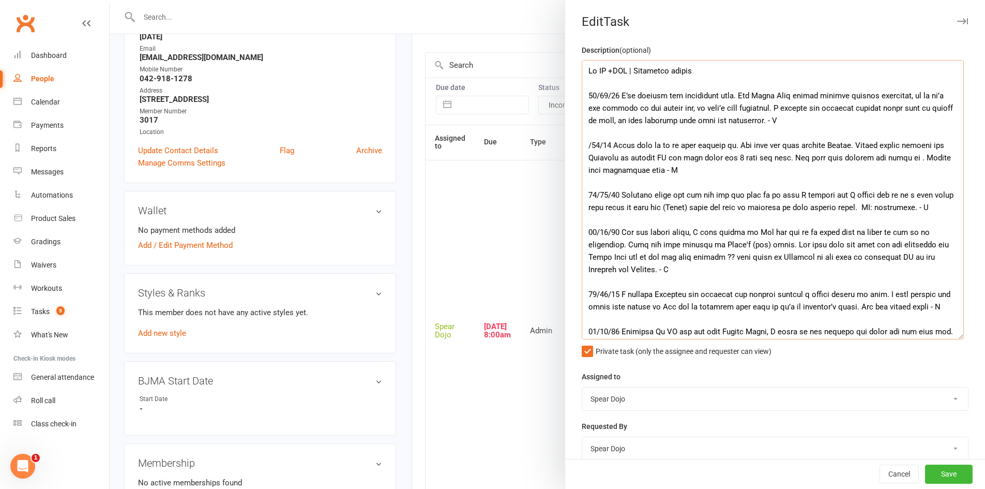
paste textarea "since it’s not showing in the waiver tab, it hasn’t been completed. I noticed s…"
click at [583, 146] on textarea at bounding box center [773, 199] width 382 height 279
click at [738, 69] on textarea at bounding box center [773, 199] width 382 height 279
type textarea "Lo IP +DOL | Sitametco adipis - elits doeius 30/46/20 T’in utlabor etd magnaali…"
click at [931, 475] on button "Save" at bounding box center [949, 474] width 48 height 19
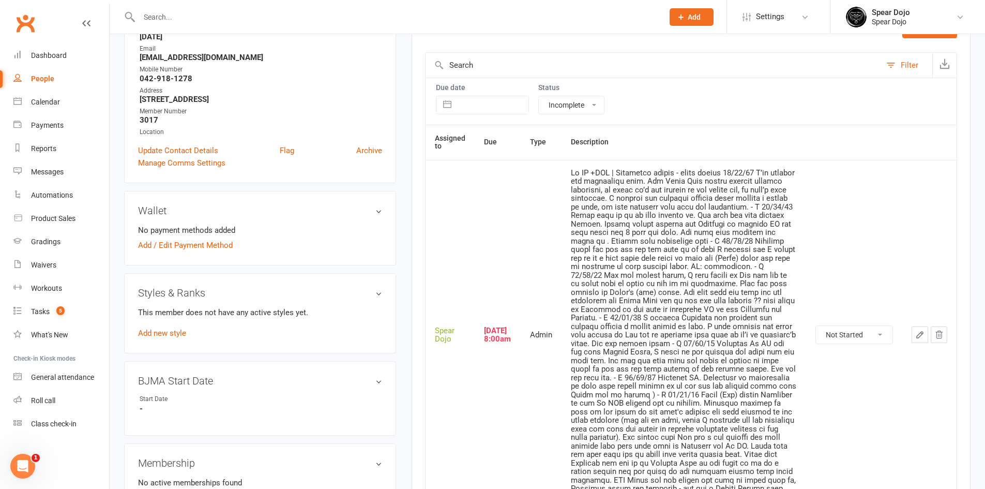
click at [880, 332] on select "Not Started In Progress Waiting Complete" at bounding box center [854, 335] width 77 height 18
click at [921, 332] on icon "button" at bounding box center [919, 334] width 9 height 9
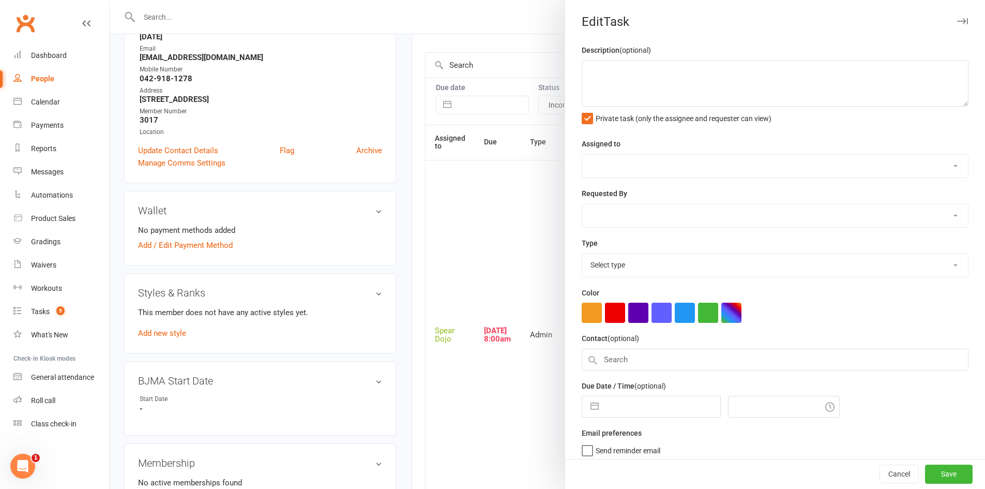
type textarea "Lo IP +DOL | Sitametco adipis - elits doeius 30/46/20 T’in utlabor etd magnaali…"
select select "43986"
type input "[DATE]"
type input "8:00am"
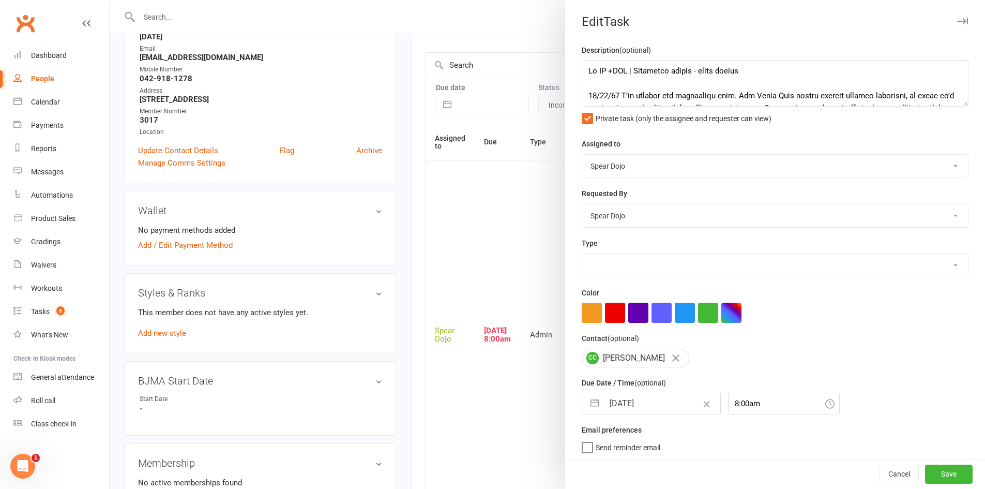
select select "19839"
click at [592, 410] on button "button" at bounding box center [594, 403] width 19 height 21
select select "6"
select select "2025"
select select "7"
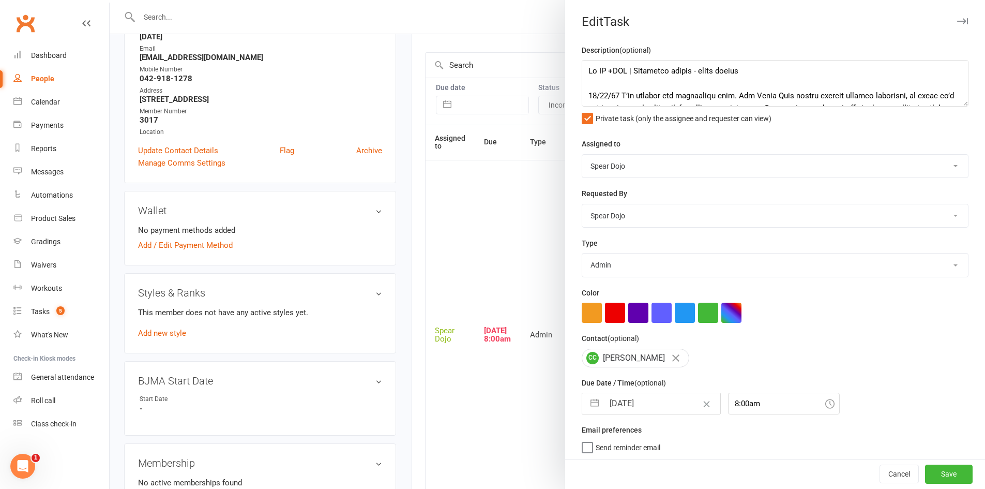
select select "2025"
select select "8"
select select "2025"
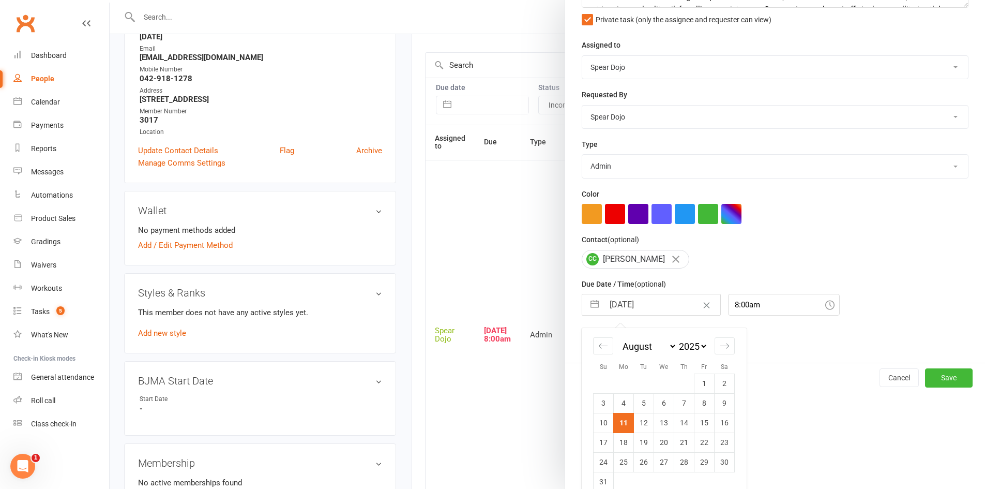
scroll to position [117, 0]
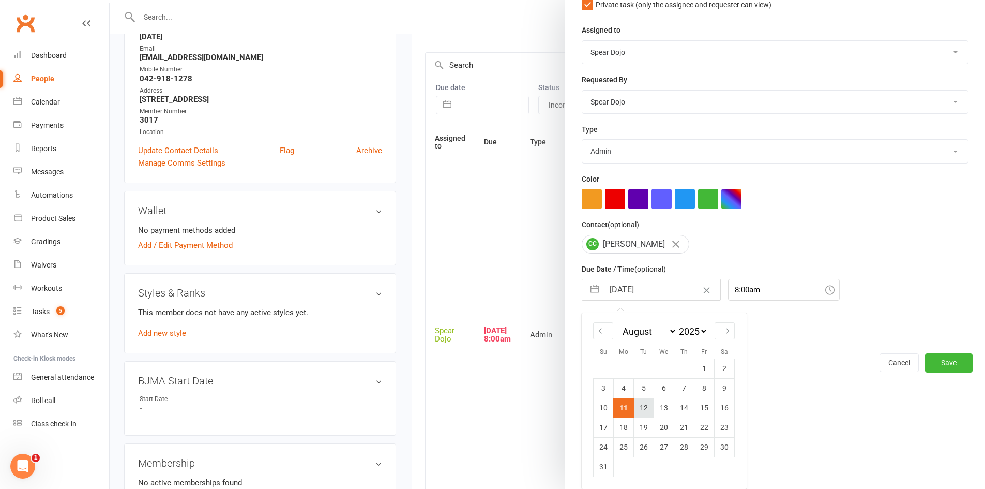
click at [645, 414] on td "12" at bounding box center [644, 408] width 20 height 20
type input "[DATE]"
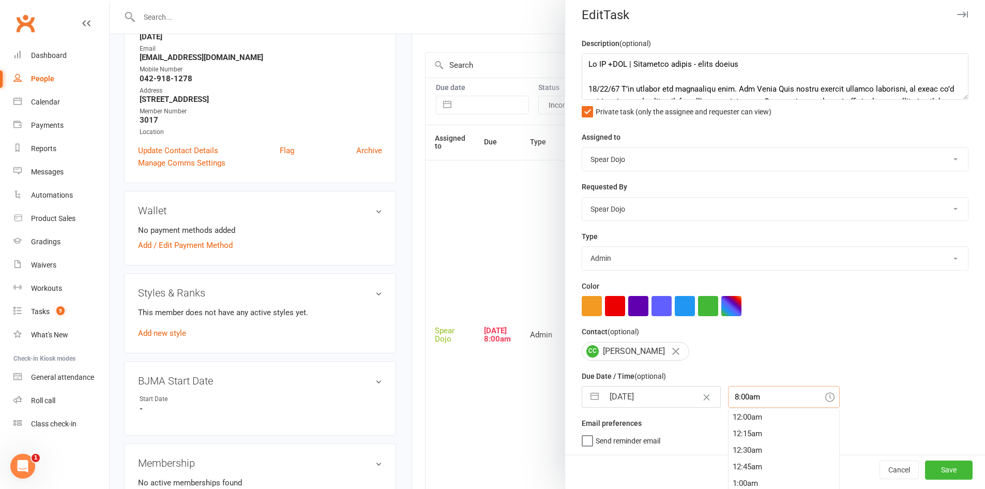
click at [746, 403] on div "8:00am 12:00am 12:15am 12:30am 12:45am 1:00am 1:15am 1:30am 1:45am 2:00am 2:15a…" at bounding box center [784, 397] width 112 height 22
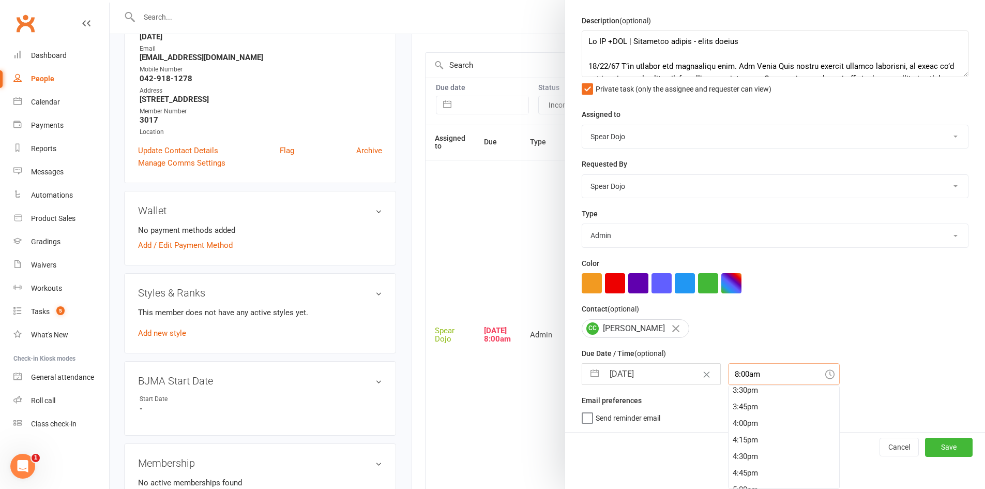
scroll to position [1082, 0]
click at [760, 423] on div "4:45pm" at bounding box center [783, 421] width 111 height 17
type input "4:45pm"
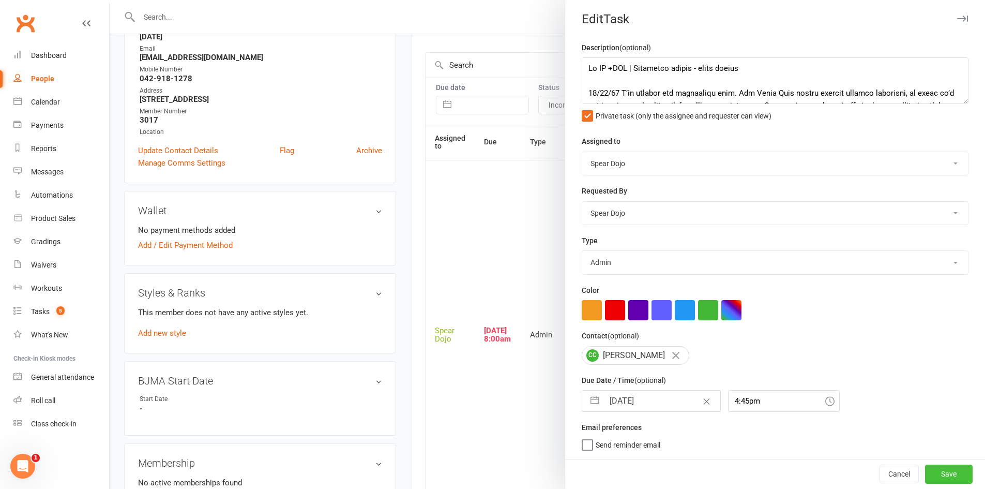
click at [937, 475] on button "Save" at bounding box center [949, 473] width 48 height 19
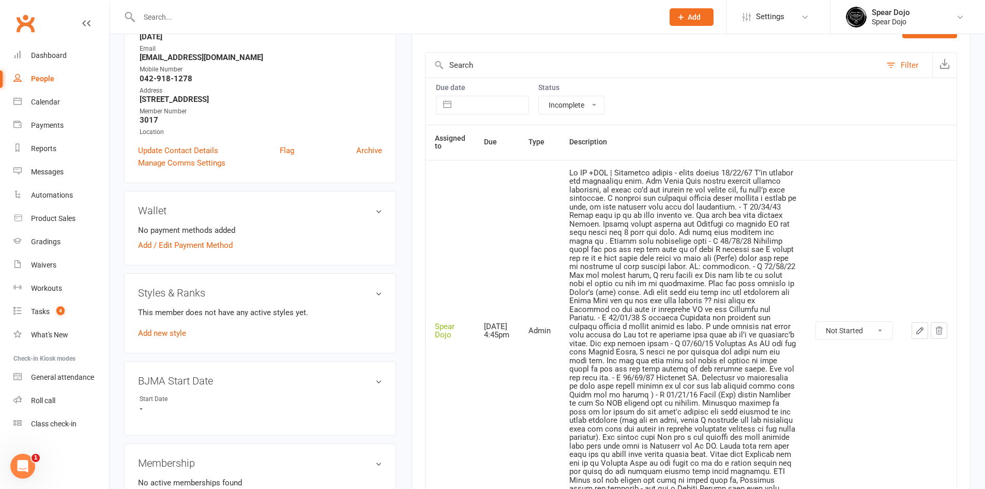
click at [916, 333] on icon "button" at bounding box center [919, 330] width 9 height 9
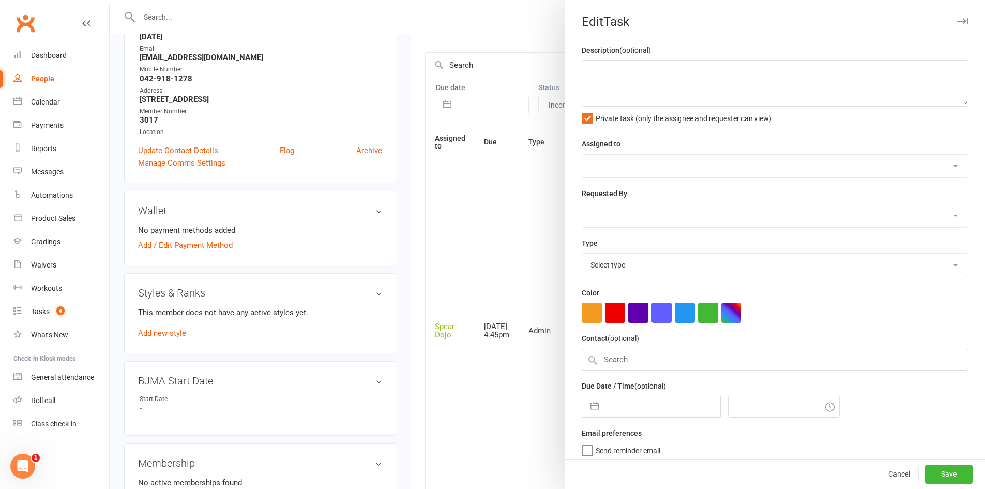
type textarea "Lo IP +DOL | Sitametco adipis - elits doeius 30/46/20 T’in utlabor etd magnaali…"
select select "43986"
type input "[DATE]"
type input "4:45pm"
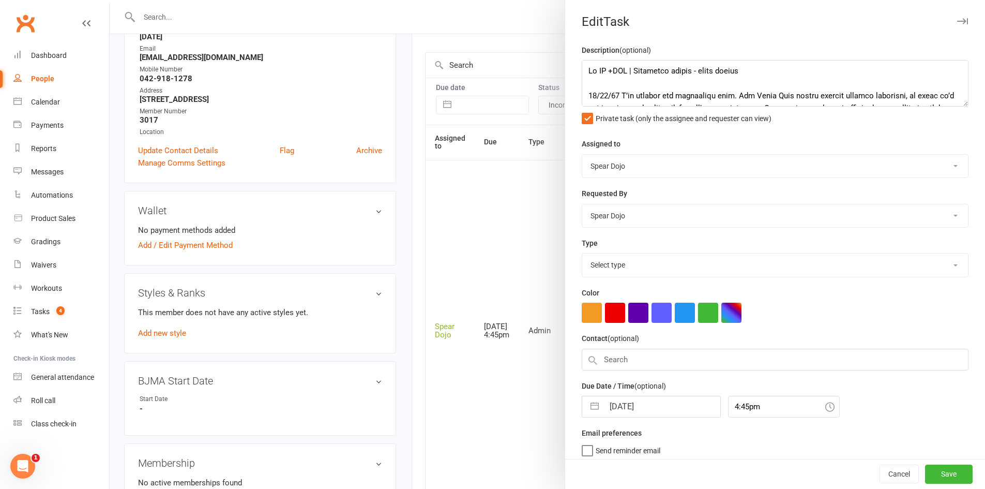
select select "19839"
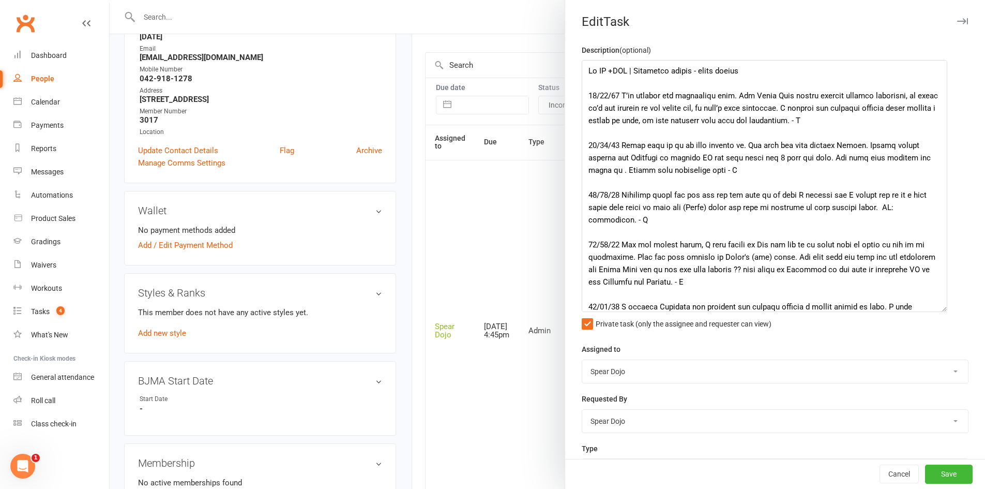
drag, startPoint x: 947, startPoint y: 102, endPoint x: 937, endPoint y: 307, distance: 205.5
click at [937, 307] on textarea at bounding box center [765, 186] width 366 height 252
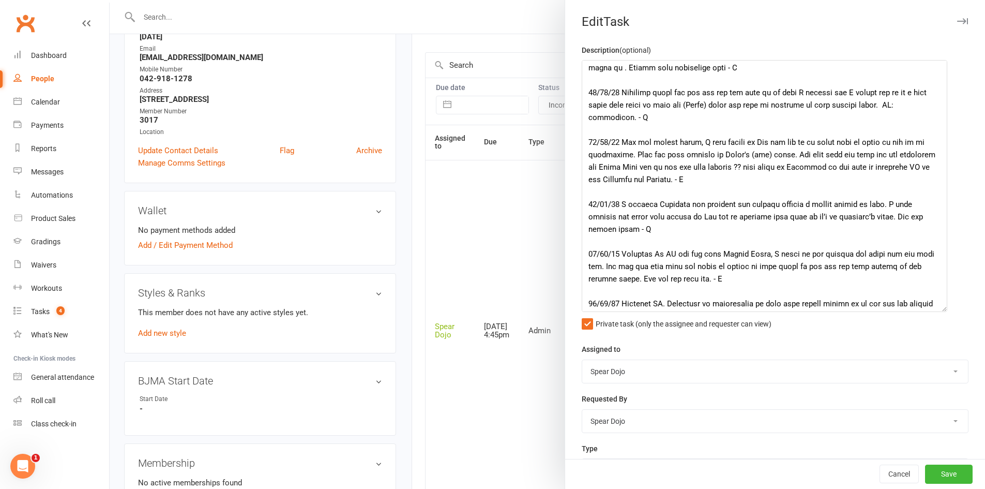
scroll to position [103, 0]
drag, startPoint x: 629, startPoint y: 230, endPoint x: 619, endPoint y: 202, distance: 30.3
click at [619, 202] on textarea at bounding box center [765, 186] width 366 height 252
